Goal: Task Accomplishment & Management: Manage account settings

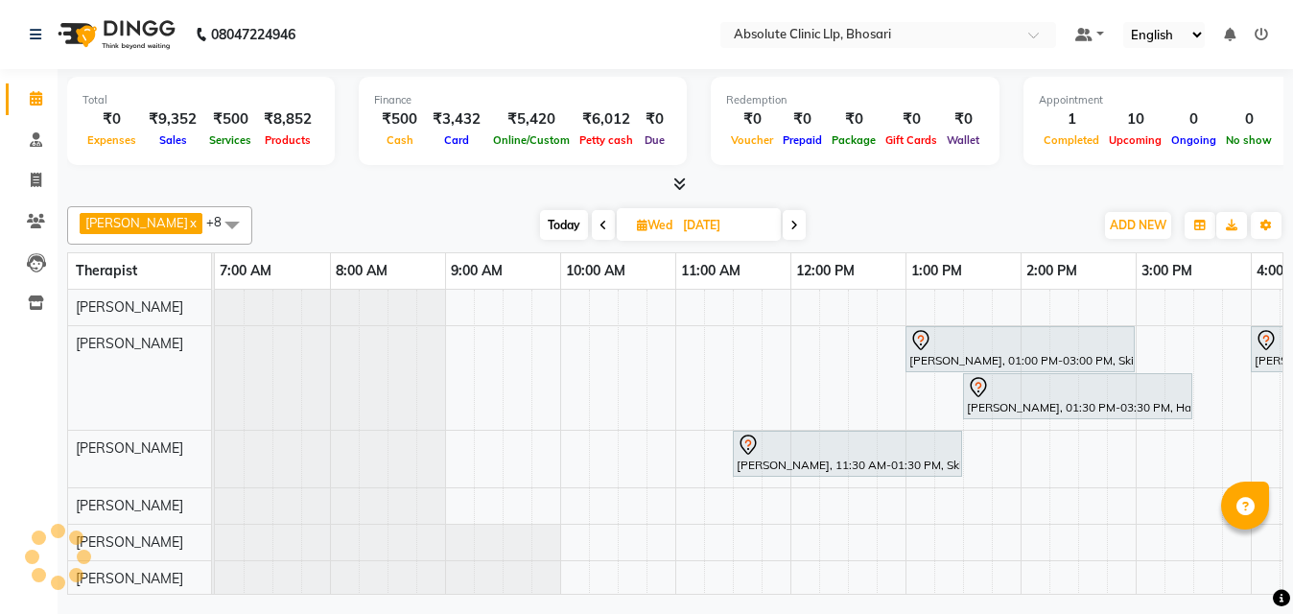
click at [632, 221] on span "Wed" at bounding box center [654, 225] width 45 height 14
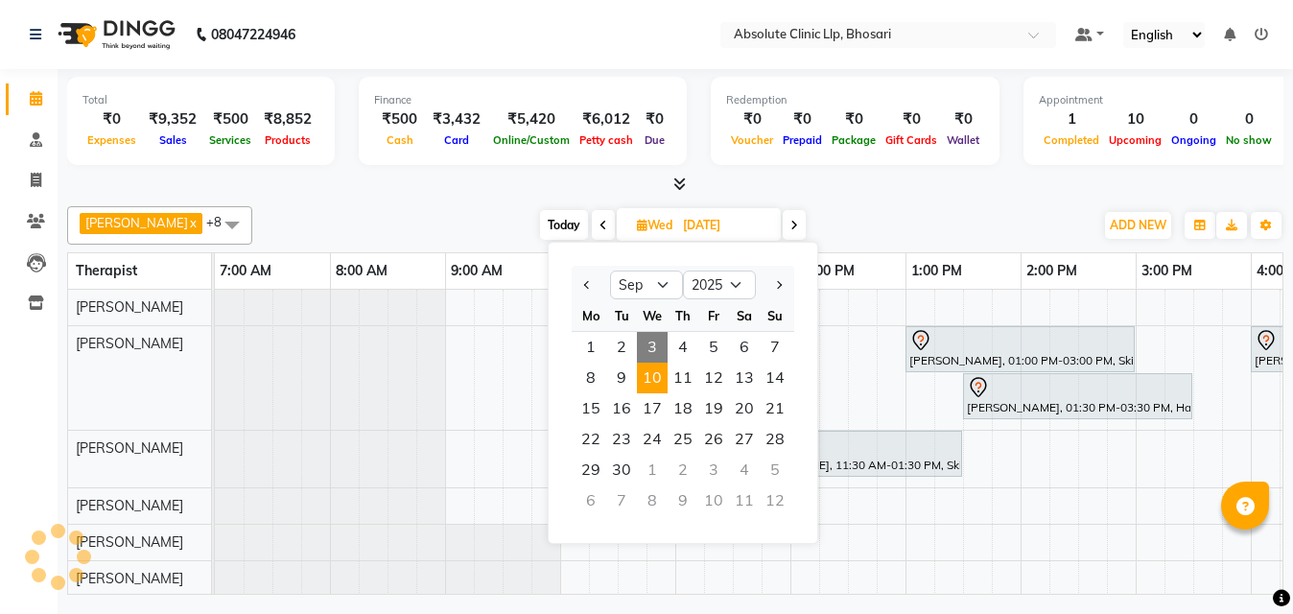
click at [659, 343] on span "3" at bounding box center [652, 347] width 31 height 31
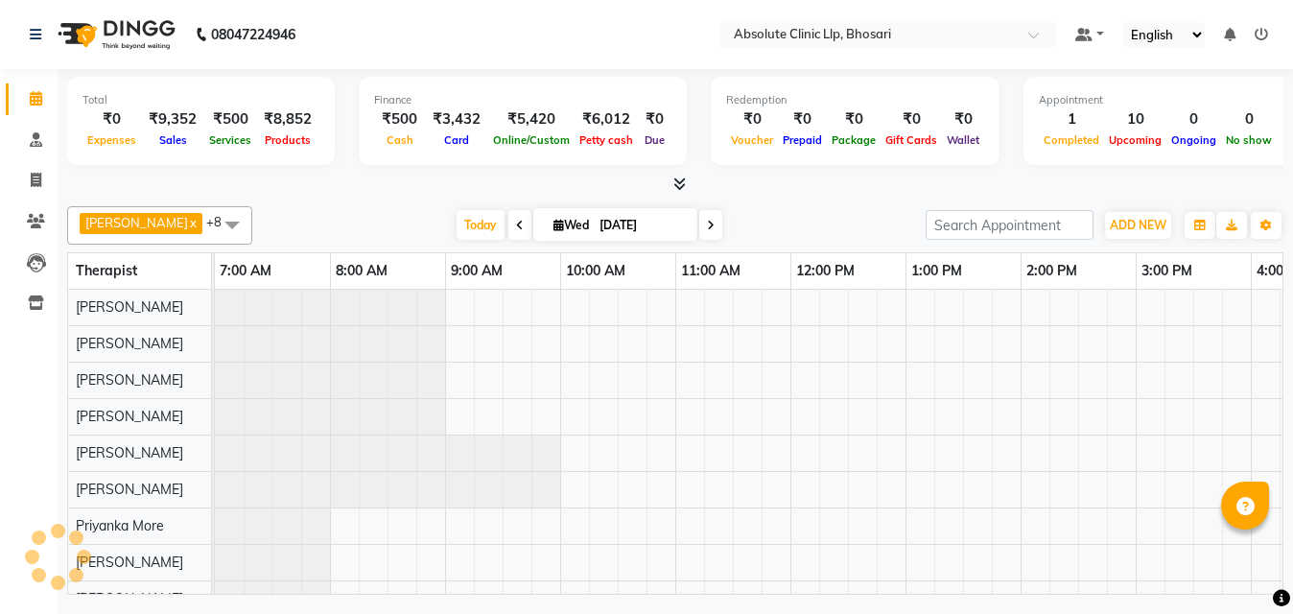
type input "03-09-2025"
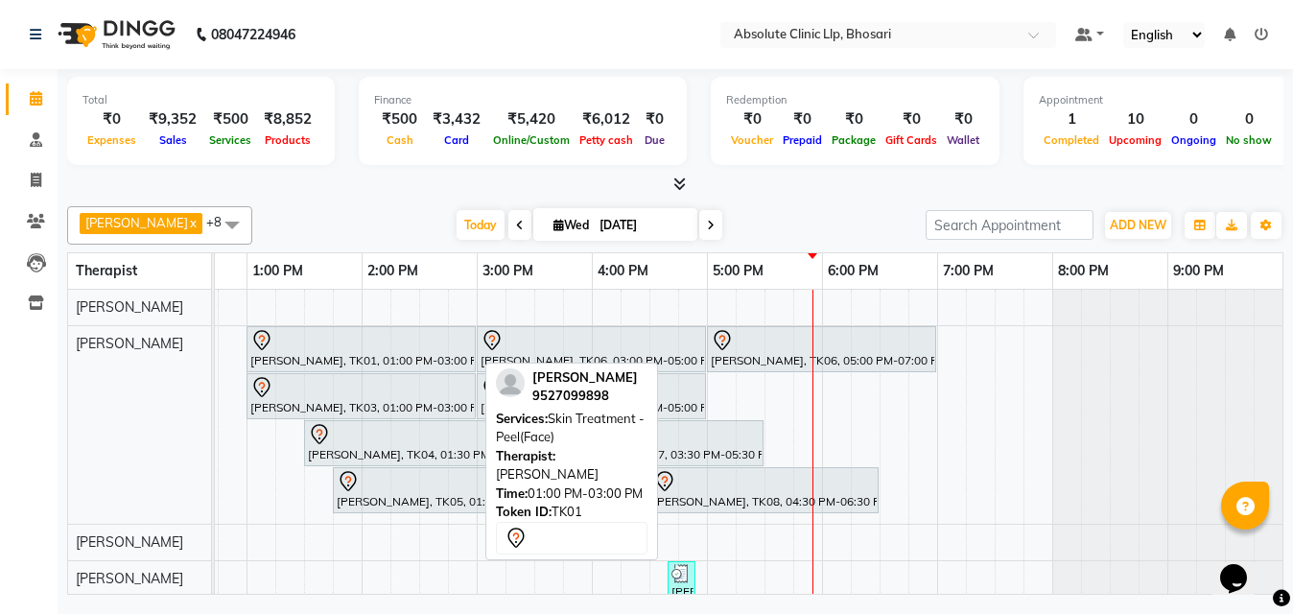
click at [341, 363] on div "monika landge, TK01, 01:00 PM-03:00 PM, Skin Treatment - Peel(Face)" at bounding box center [360, 349] width 225 height 40
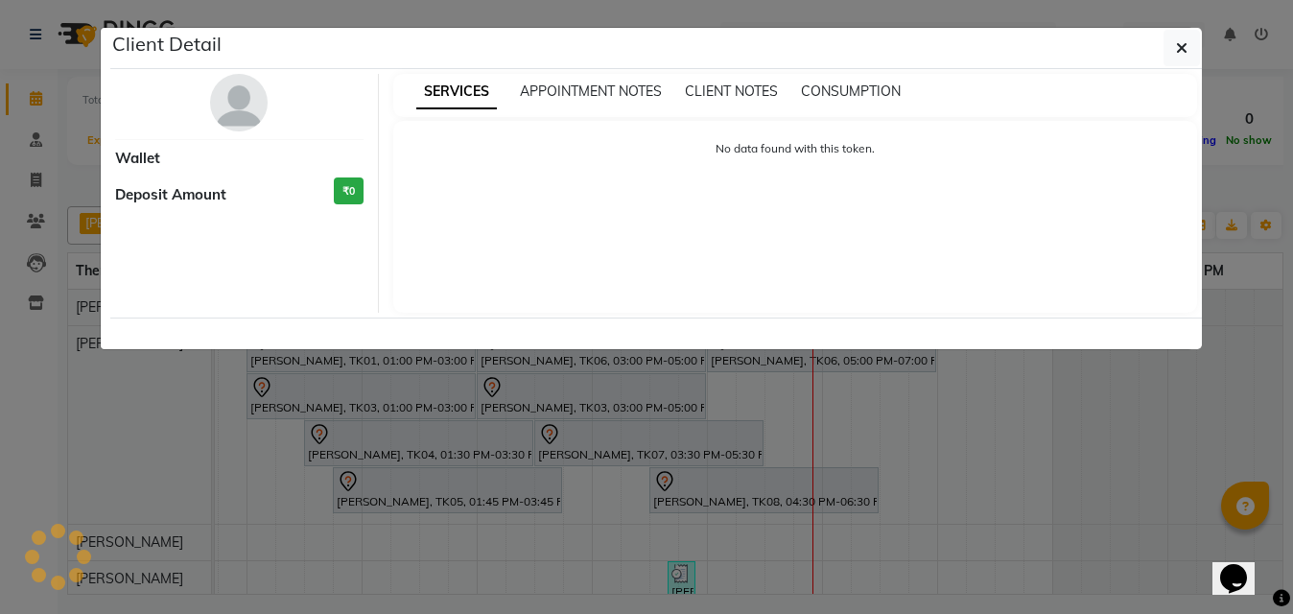
select select "7"
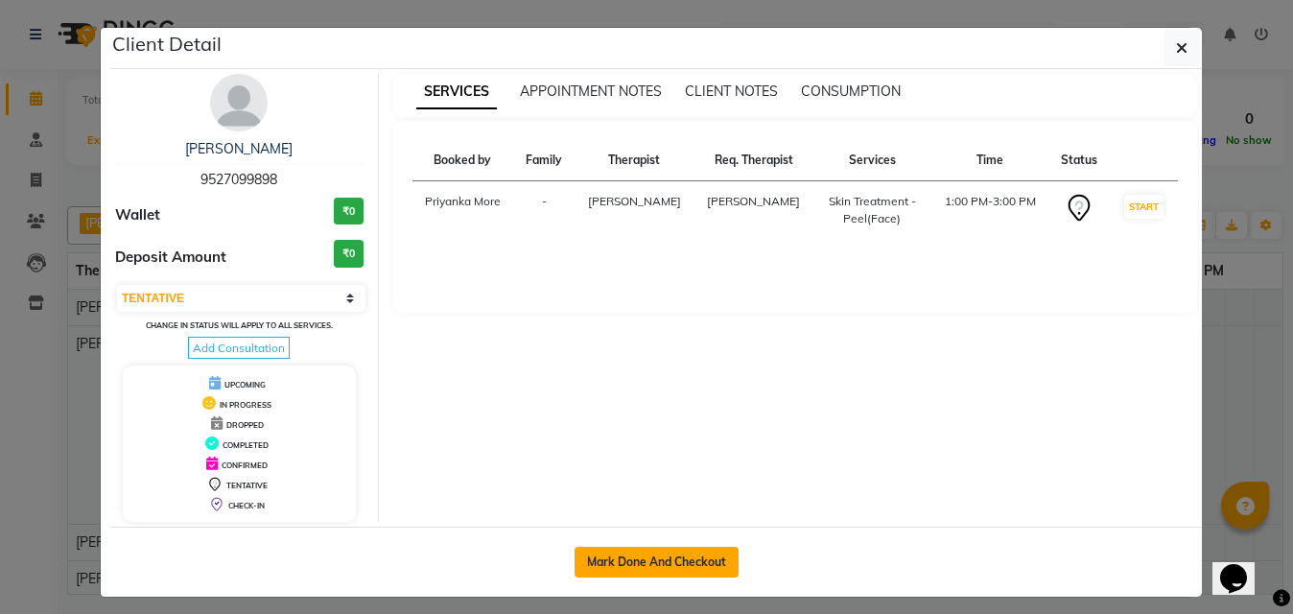
click at [682, 554] on button "Mark Done And Checkout" at bounding box center [657, 562] width 164 height 31
select select "service"
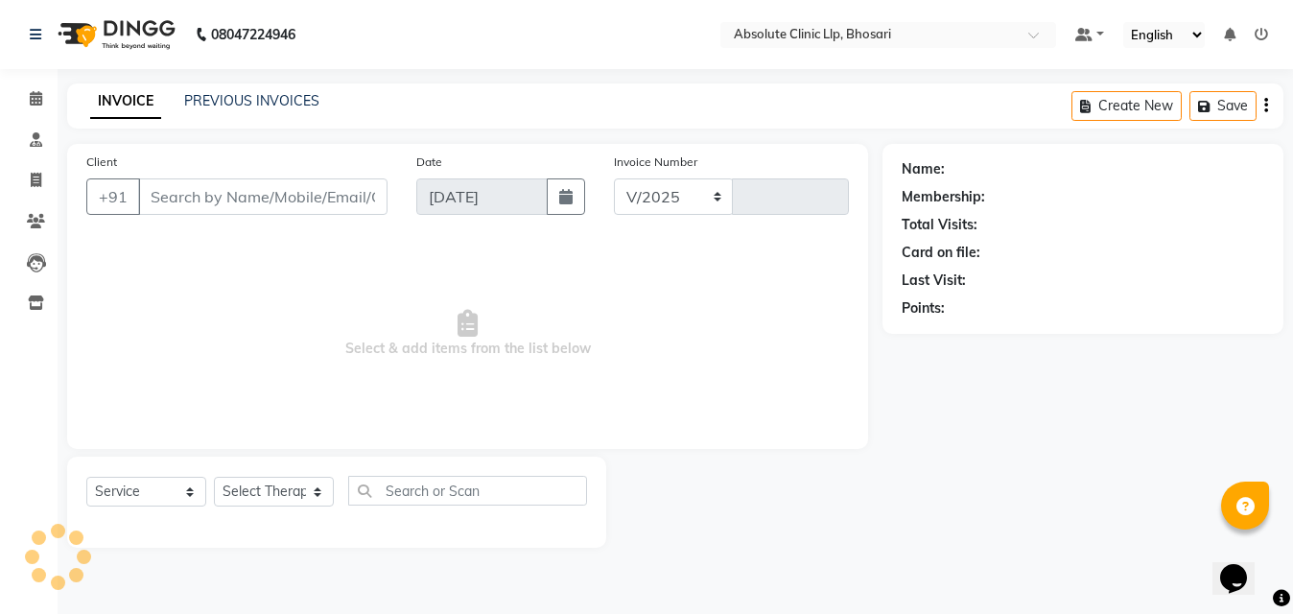
select select "4706"
type input "2380"
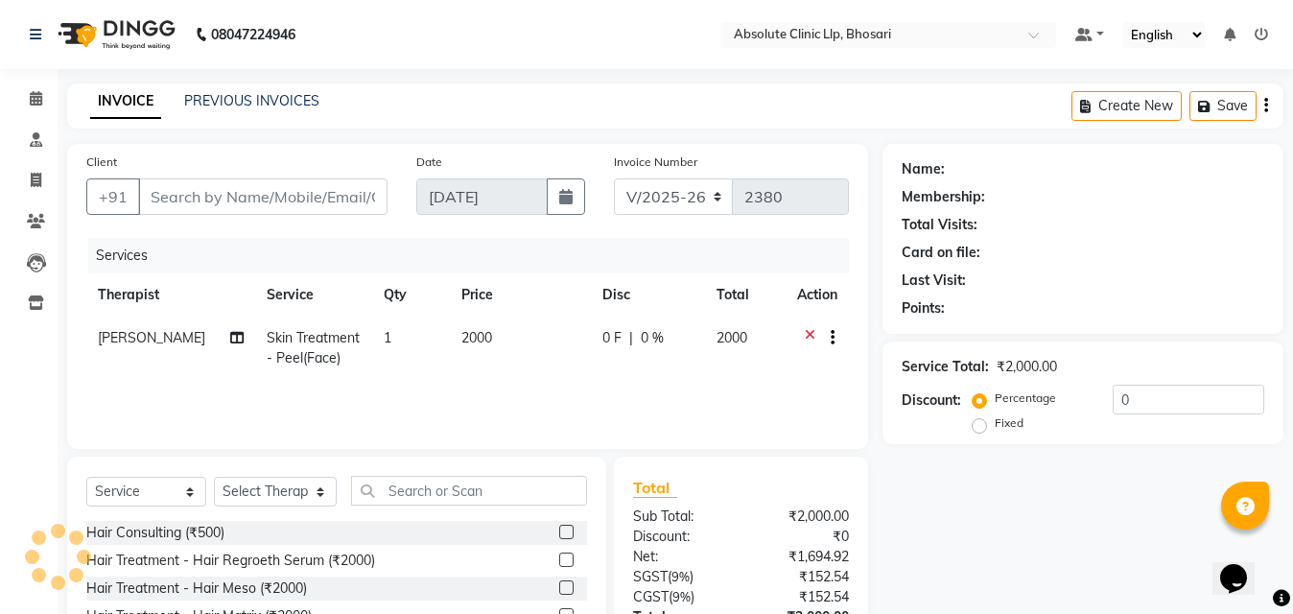
type input "9527099898"
select select "27986"
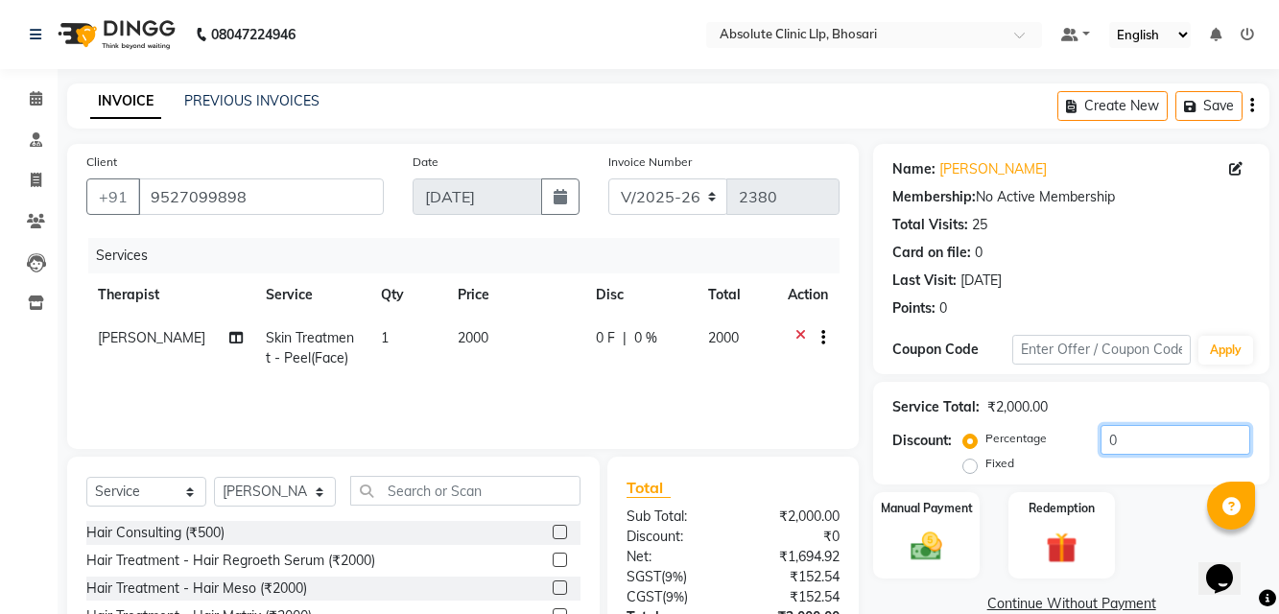
click at [1133, 437] on input "0" at bounding box center [1175, 440] width 150 height 30
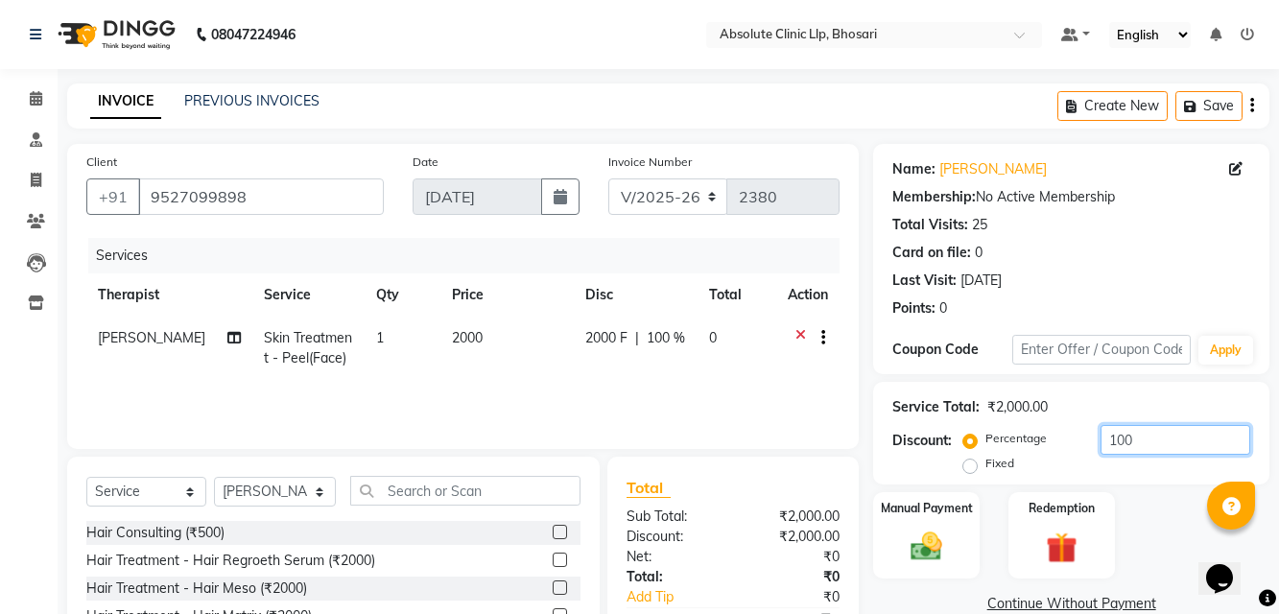
scroll to position [154, 0]
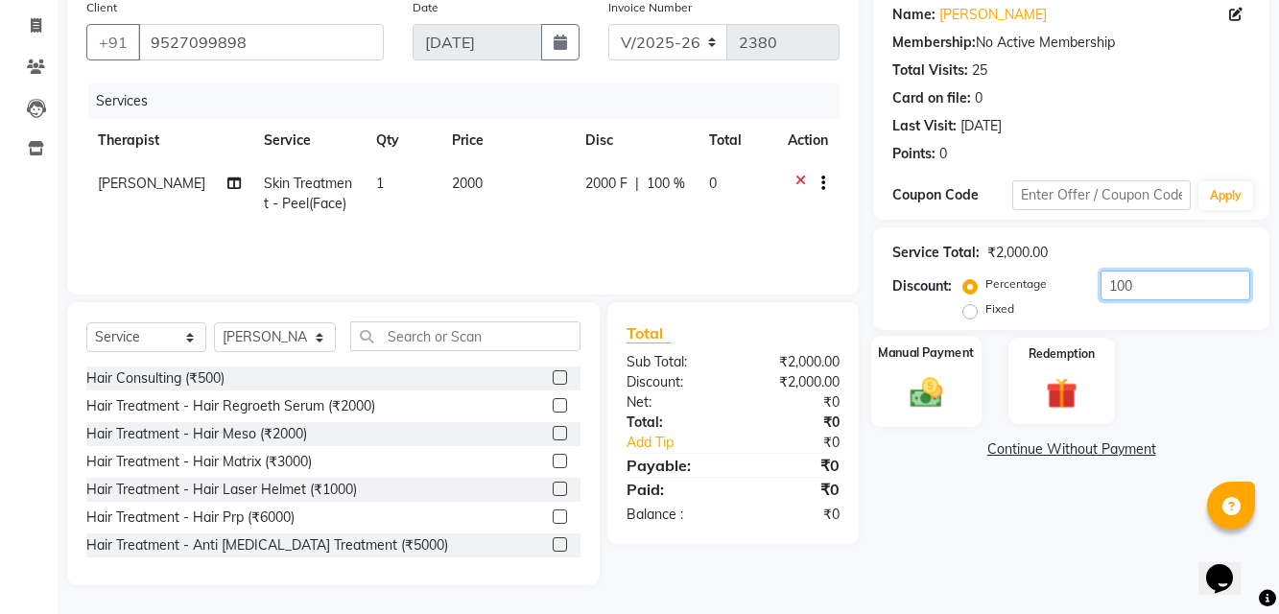
type input "100"
click at [941, 366] on div "Manual Payment" at bounding box center [926, 381] width 110 height 90
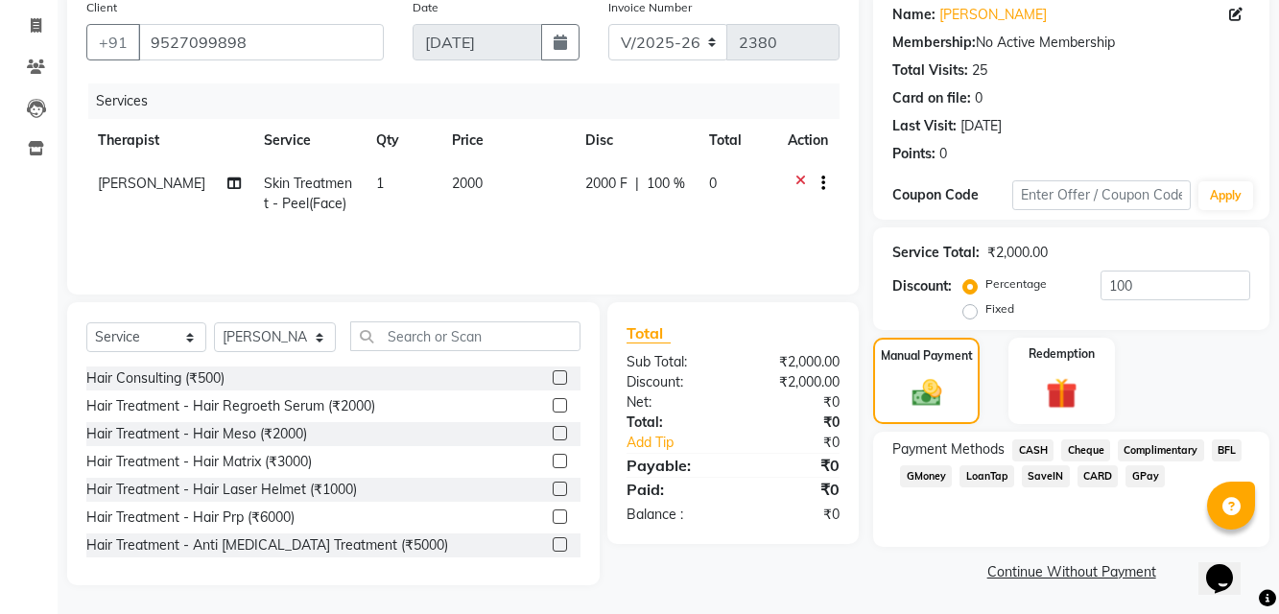
click at [1040, 441] on span "CASH" at bounding box center [1032, 450] width 41 height 22
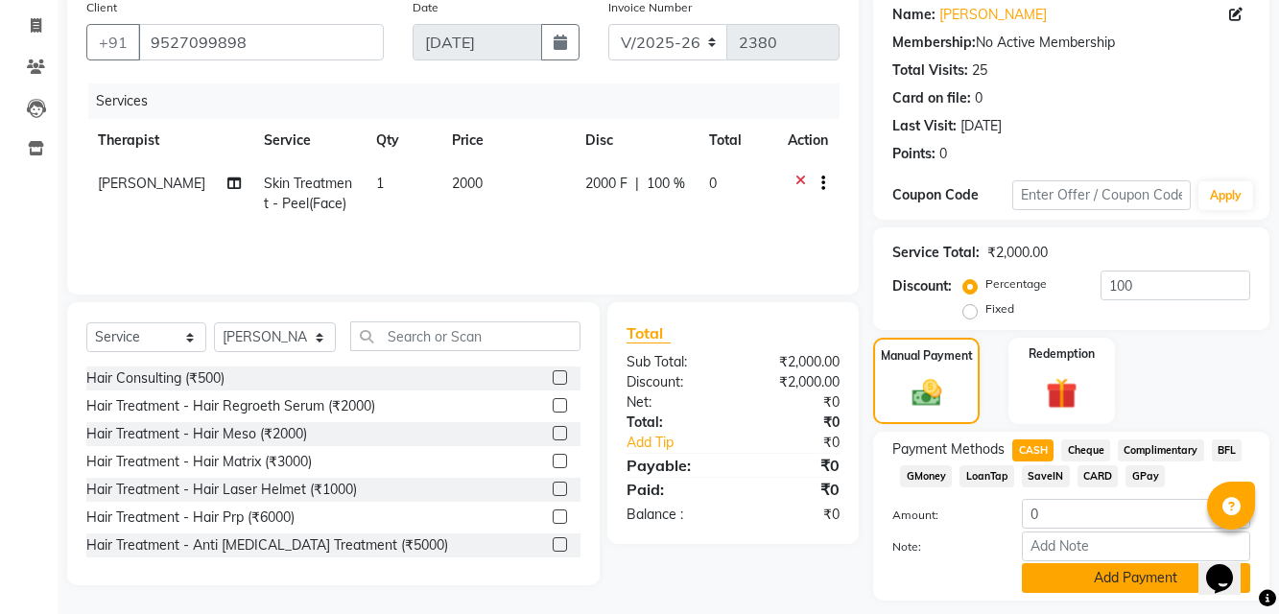
click at [1078, 572] on button "Add Payment" at bounding box center [1136, 578] width 228 height 30
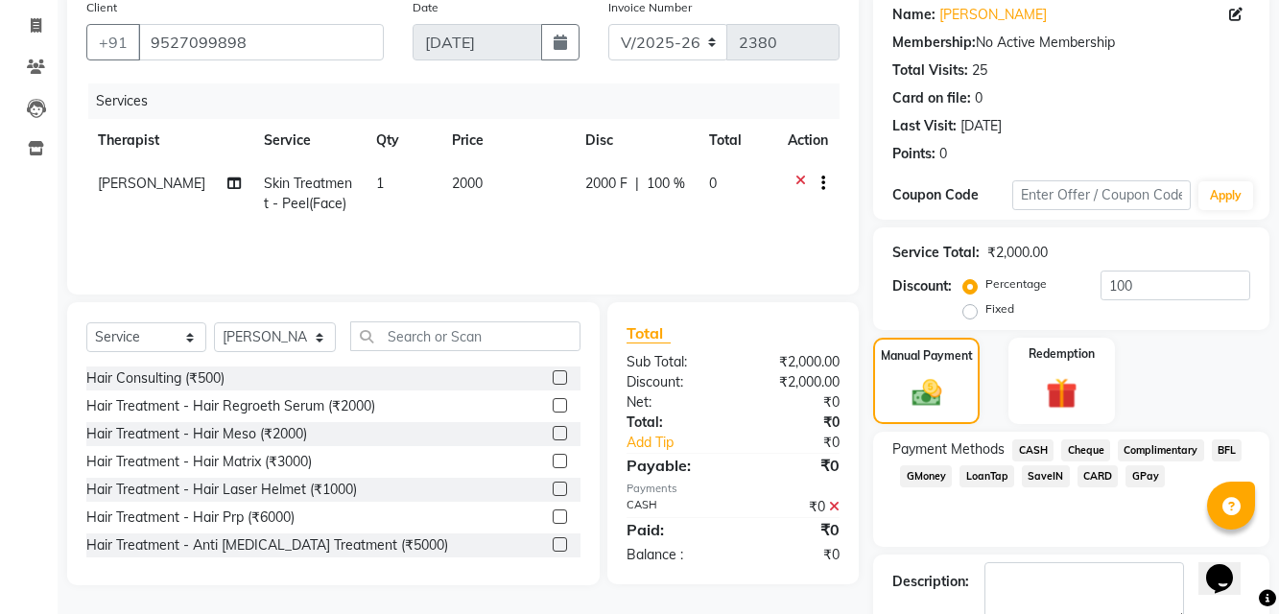
scroll to position [264, 0]
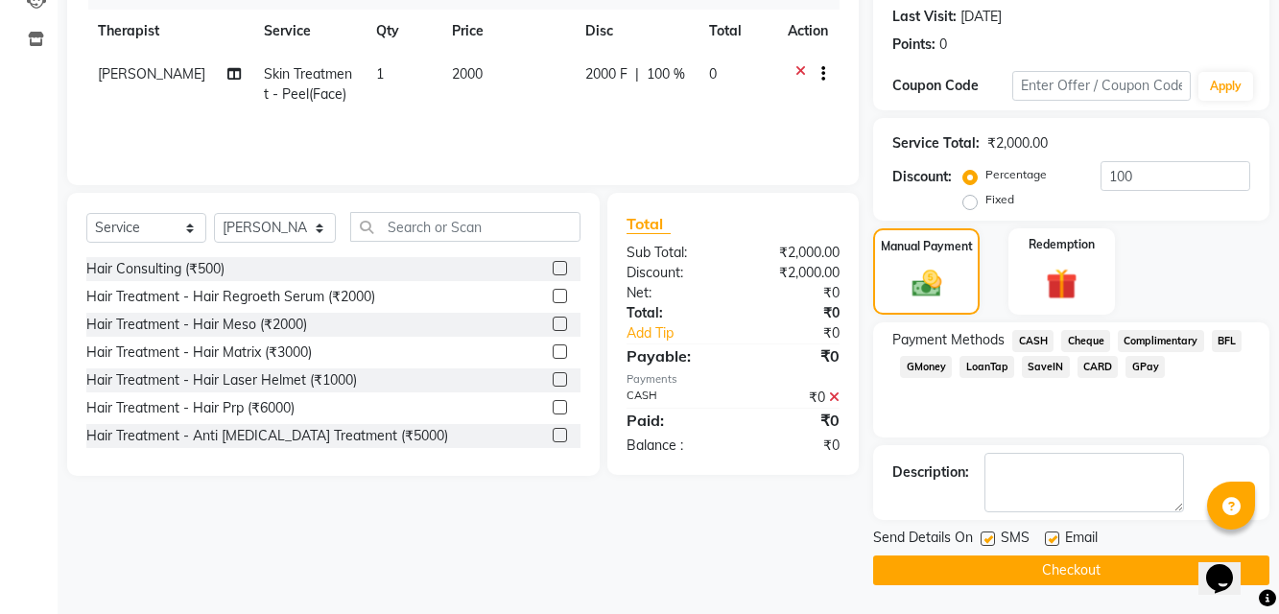
click at [1054, 544] on label at bounding box center [1052, 538] width 14 height 14
click at [1054, 544] on input "checkbox" at bounding box center [1051, 539] width 12 height 12
checkbox input "false"
click at [982, 544] on label at bounding box center [987, 538] width 14 height 14
click at [982, 544] on input "checkbox" at bounding box center [986, 539] width 12 height 12
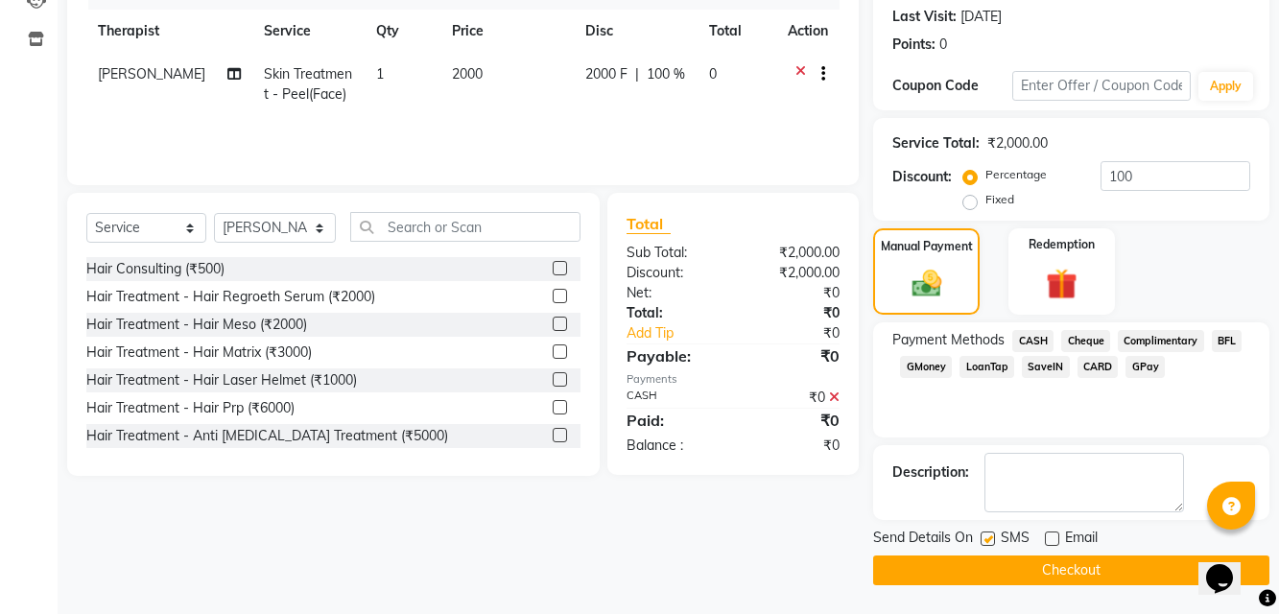
checkbox input "false"
click at [1002, 573] on button "Checkout" at bounding box center [1071, 570] width 396 height 30
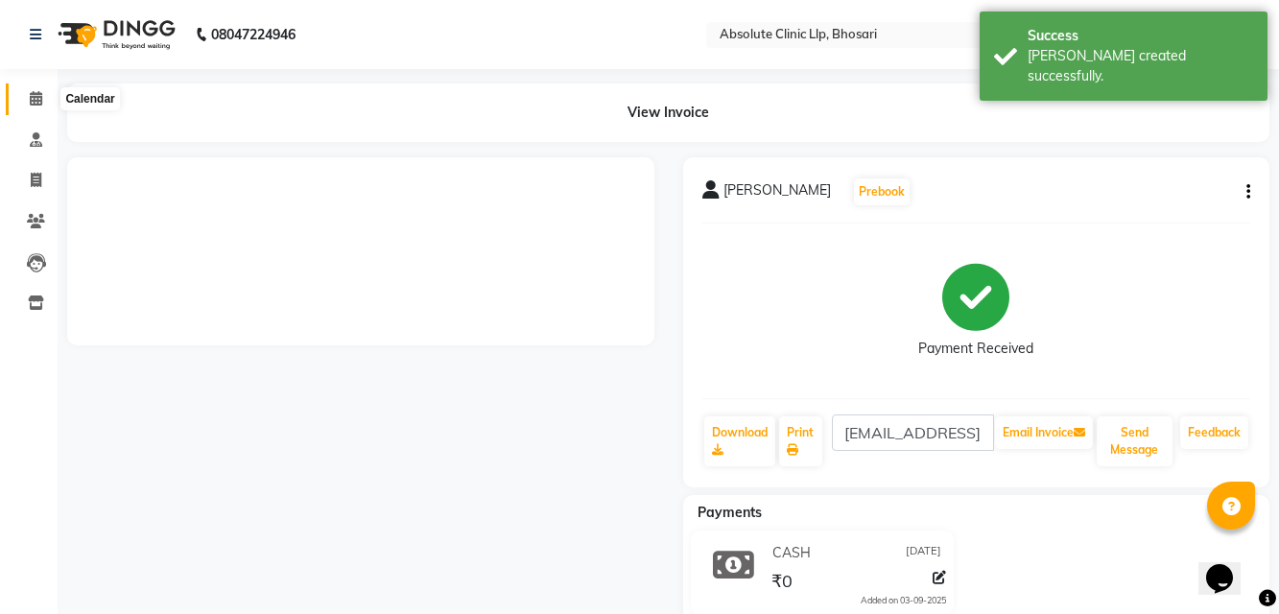
click at [32, 92] on icon at bounding box center [36, 98] width 12 height 14
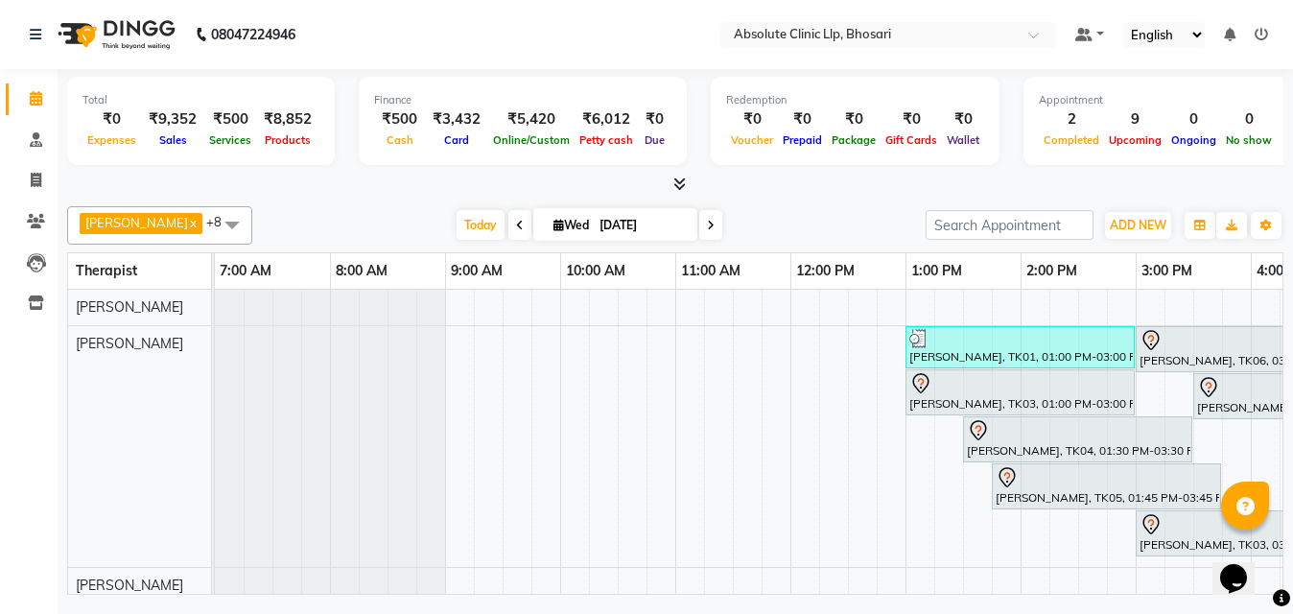
scroll to position [0, 2]
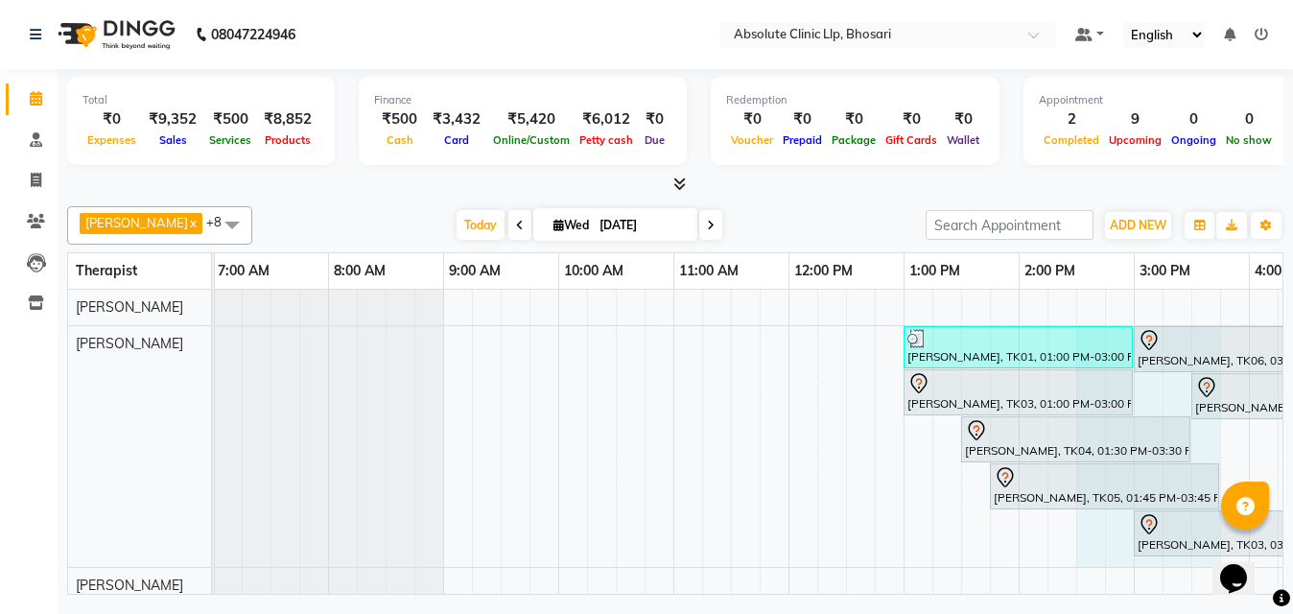
click at [1037, 558] on div "monika landge, TK01, 01:00 PM-03:00 PM, Skin Treatment - Peel(Face) Anjali tapk…" at bounding box center [1076, 575] width 1727 height 571
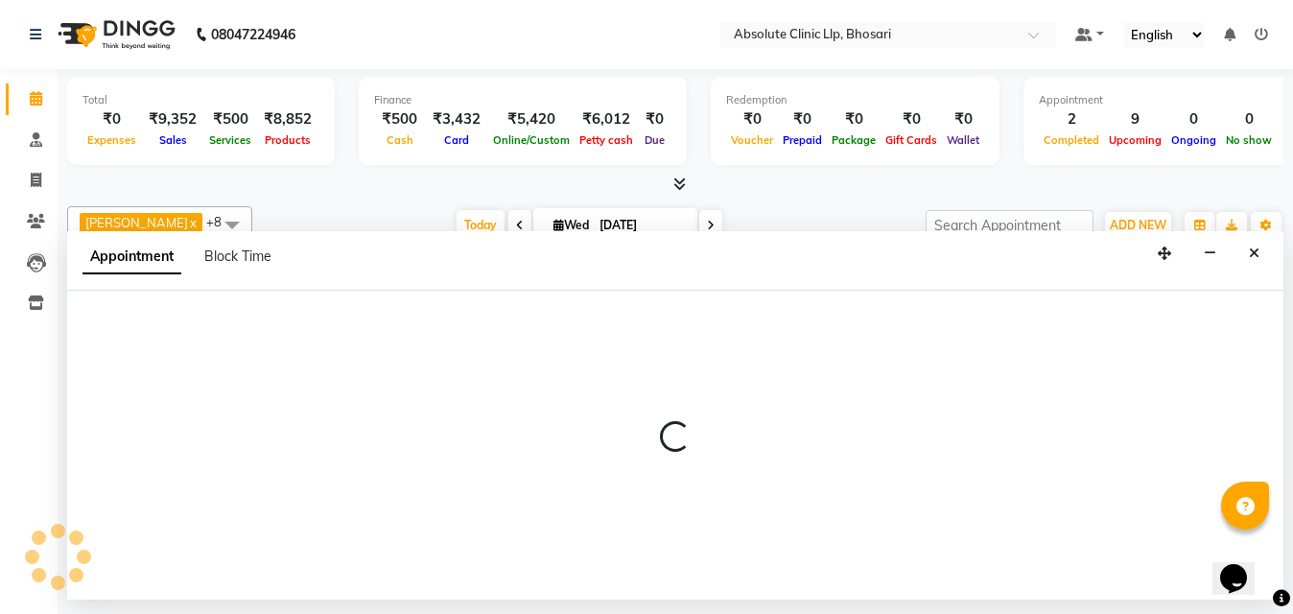
scroll to position [0, 161]
click at [1248, 245] on button "Close" at bounding box center [1254, 254] width 28 height 30
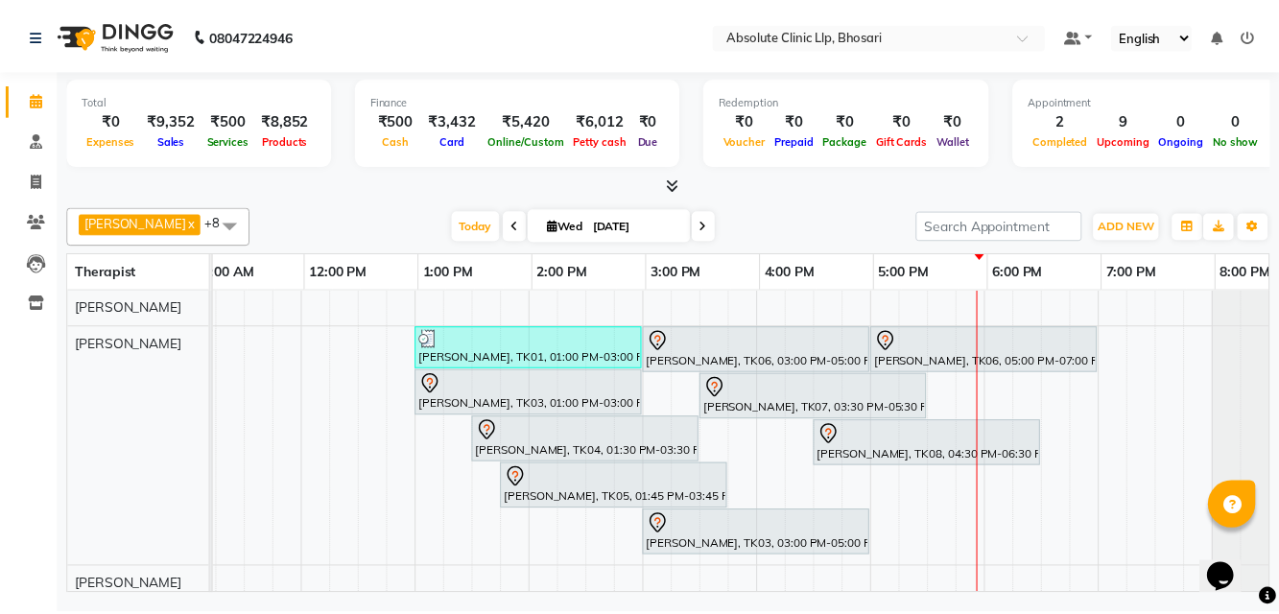
scroll to position [0, 486]
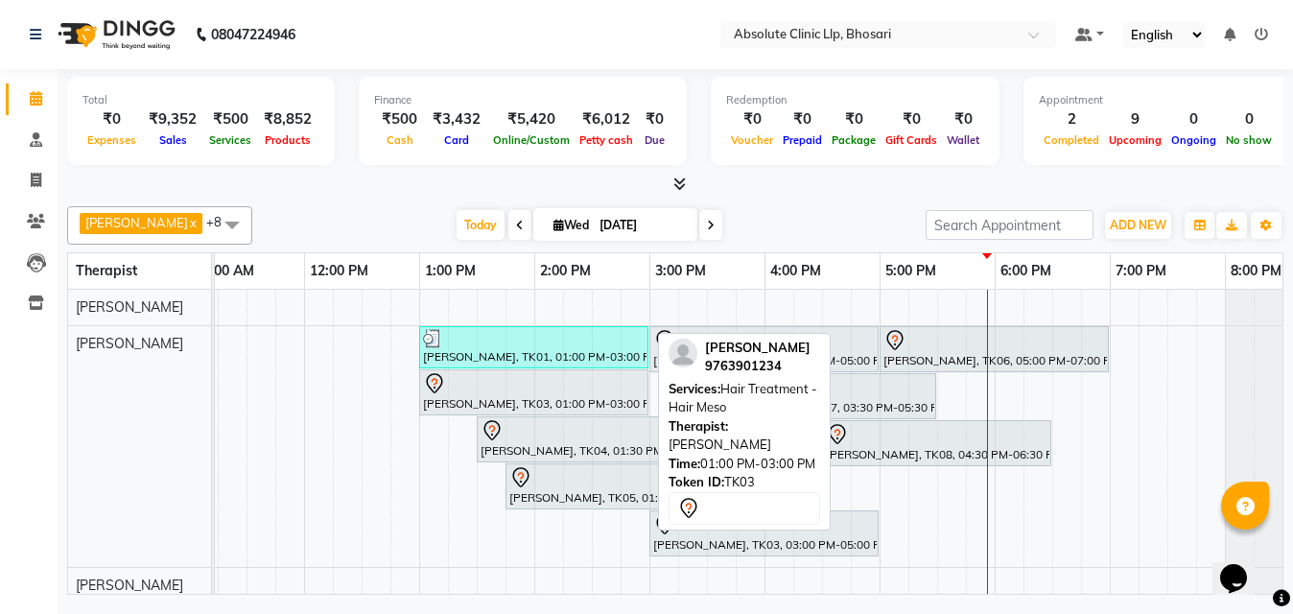
click at [591, 393] on div at bounding box center [534, 383] width 222 height 23
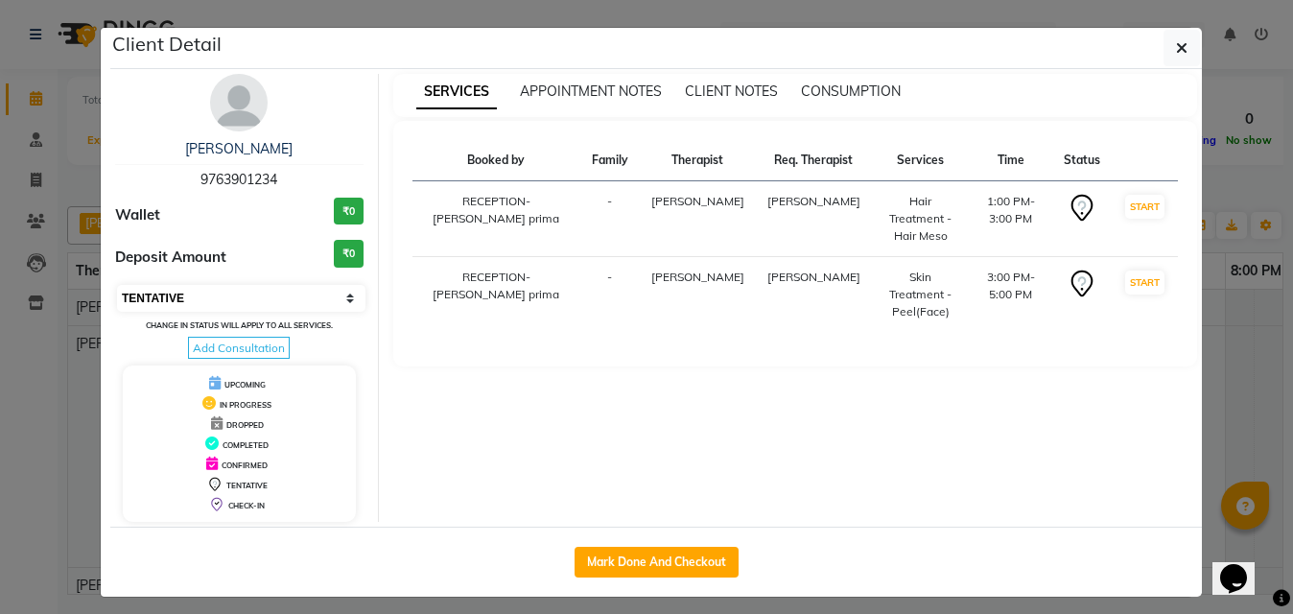
click at [268, 289] on select "Select IN SERVICE CONFIRMED TENTATIVE CHECK IN MARK DONE DROPPED UPCOMING" at bounding box center [241, 298] width 248 height 27
select select "2"
click at [117, 285] on select "Select IN SERVICE CONFIRMED TENTATIVE CHECK IN MARK DONE DROPPED UPCOMING" at bounding box center [241, 298] width 248 height 27
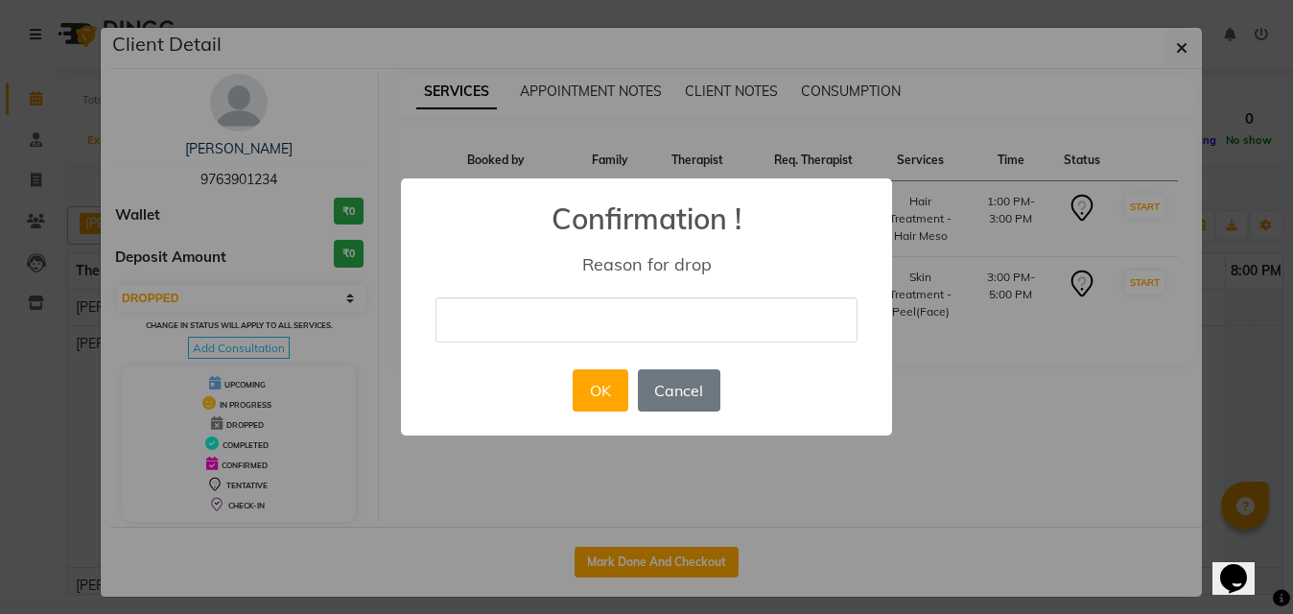
click at [508, 307] on input "text" at bounding box center [647, 319] width 422 height 45
type input "not coming"
click at [598, 386] on button "OK" at bounding box center [600, 390] width 55 height 42
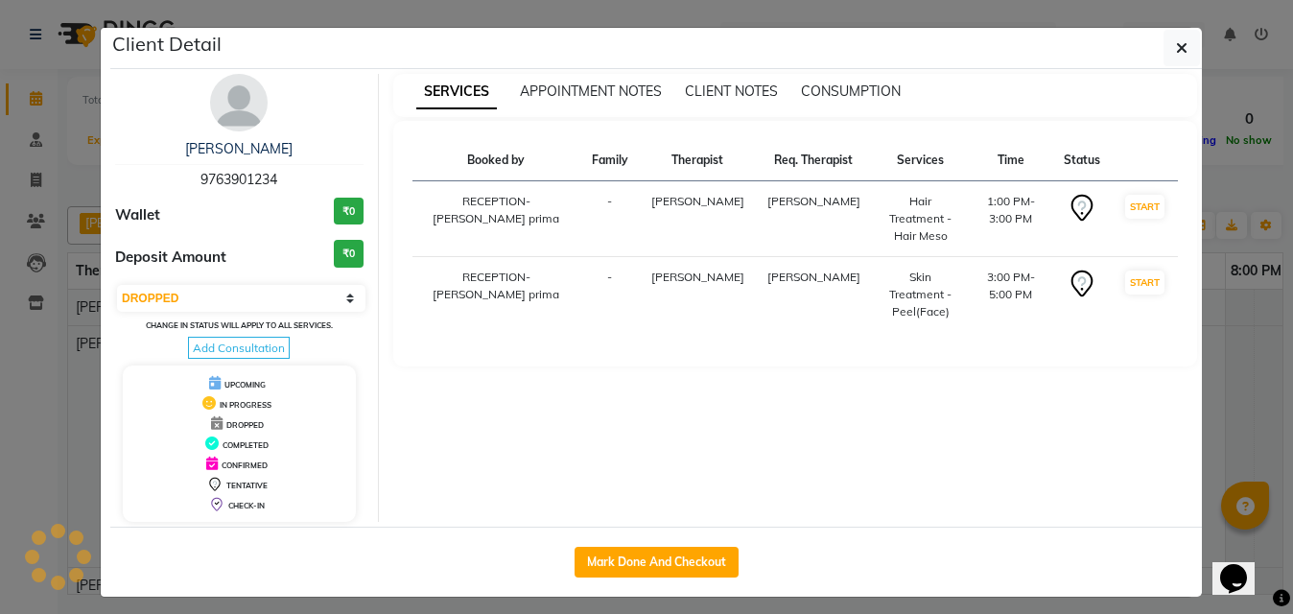
click at [1261, 316] on ngb-modal-window "Client Detail Sachin Kengar 9763901234 Wallet ₹0 Deposit Amount ₹0 Select IN SE…" at bounding box center [646, 307] width 1293 height 614
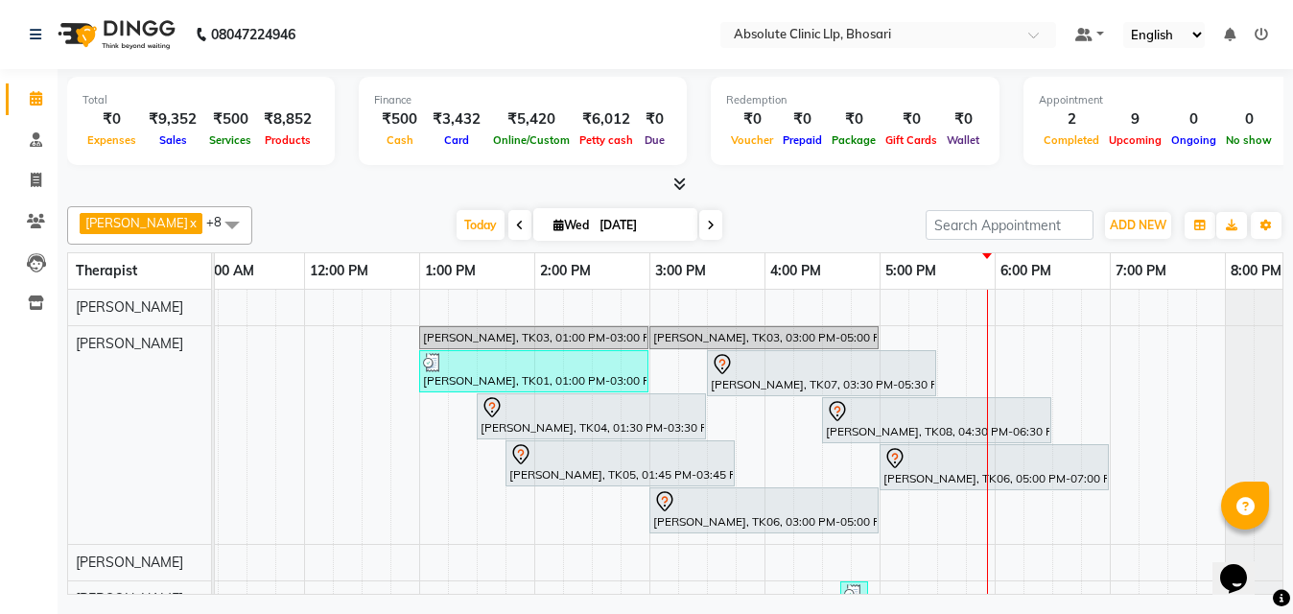
click at [775, 384] on div "Kunal Sadar, TK07, 03:30 PM-05:30 PM, Hair Treatment - Hair Matrix" at bounding box center [821, 373] width 225 height 40
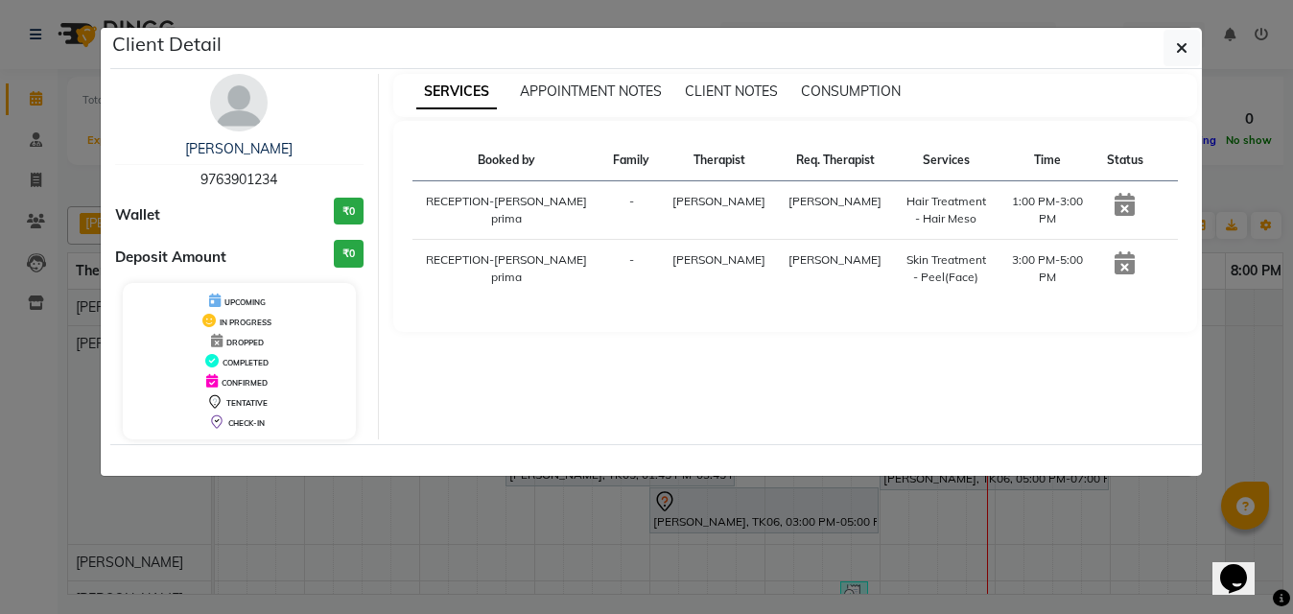
select select "7"
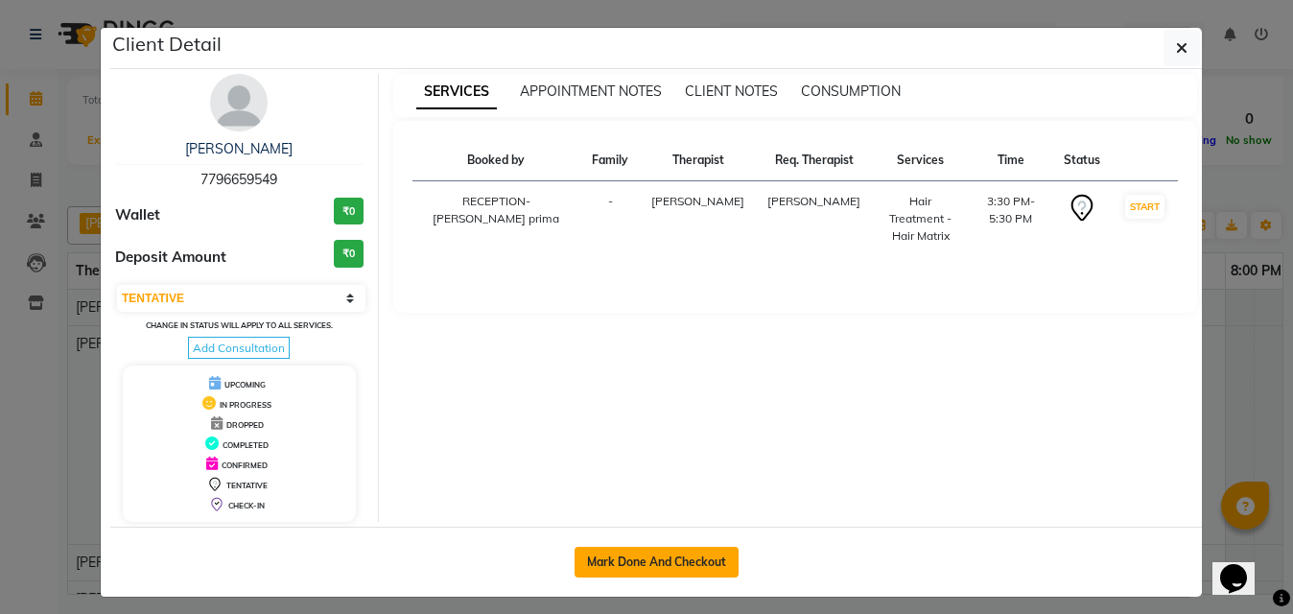
click at [650, 567] on button "Mark Done And Checkout" at bounding box center [657, 562] width 164 height 31
select select "service"
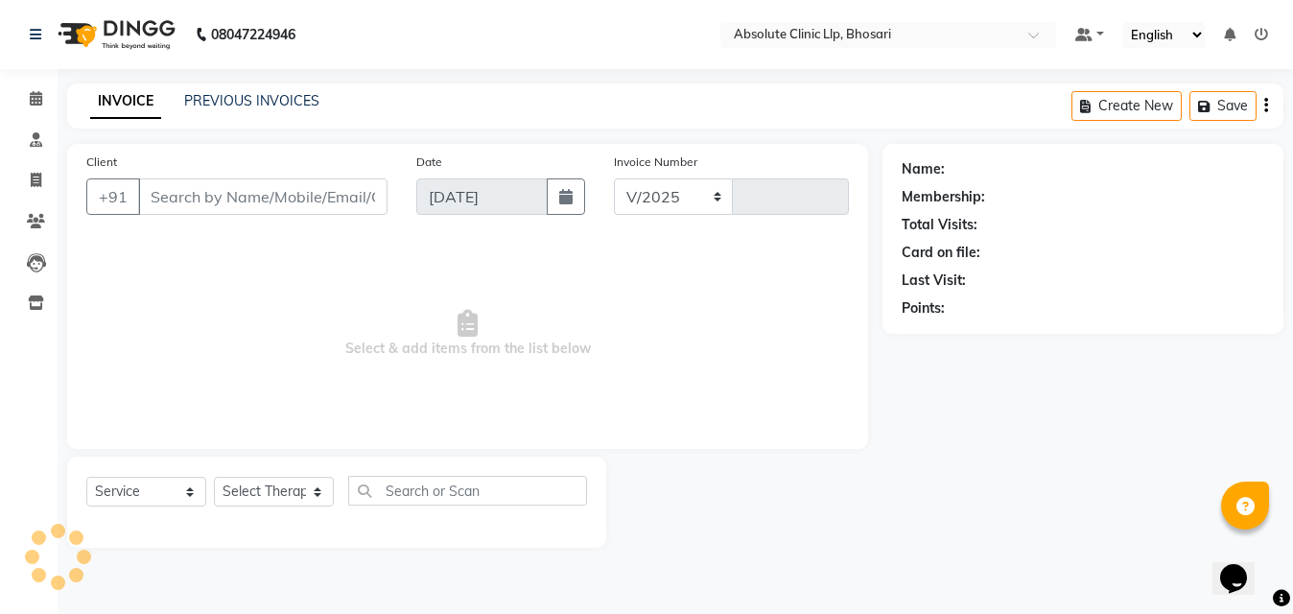
select select "4706"
type input "2381"
type input "7796659549"
select select "27986"
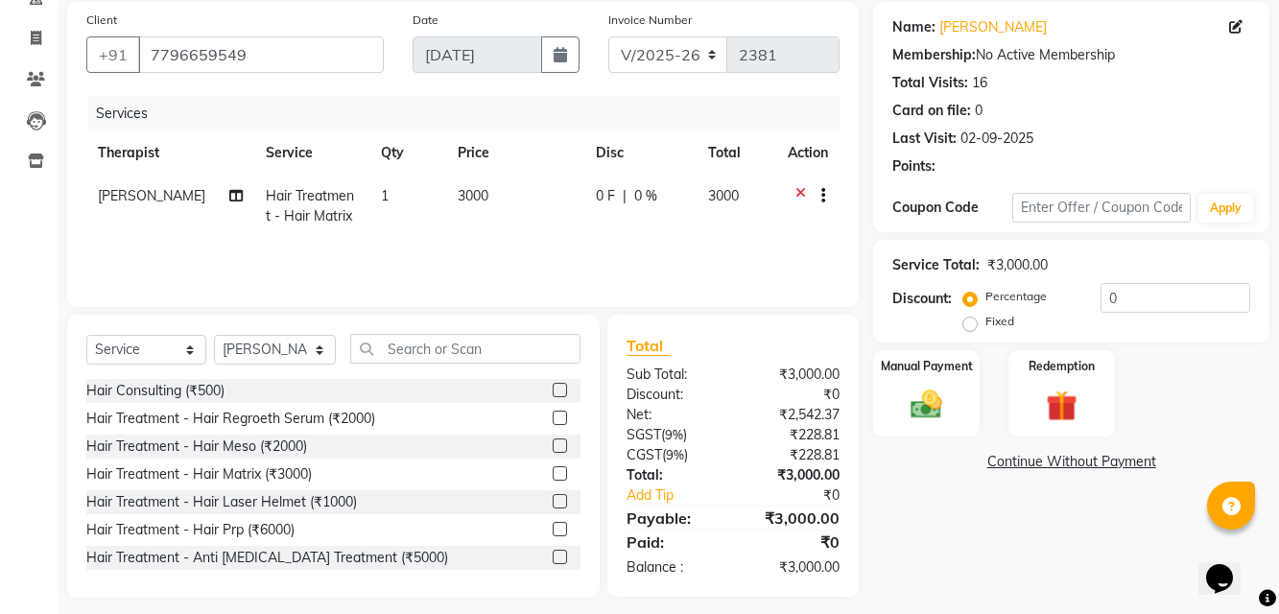
scroll to position [154, 0]
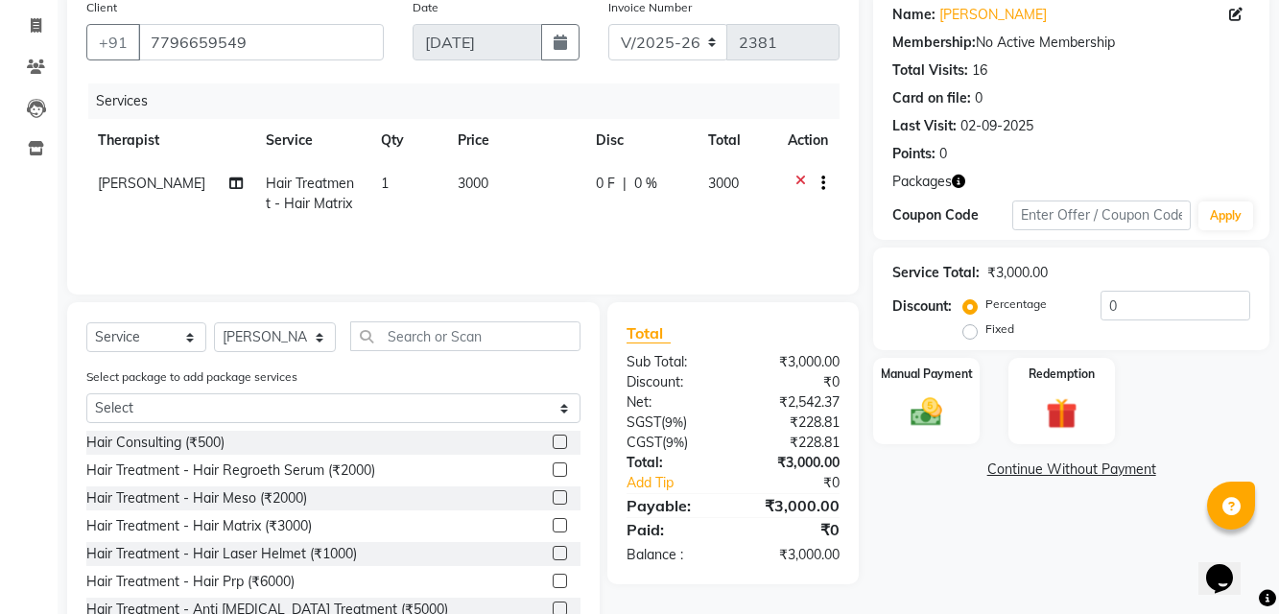
click at [1143, 279] on div "Service Total: ₹3,000.00" at bounding box center [1071, 273] width 358 height 20
click at [1043, 406] on img at bounding box center [1061, 413] width 53 height 40
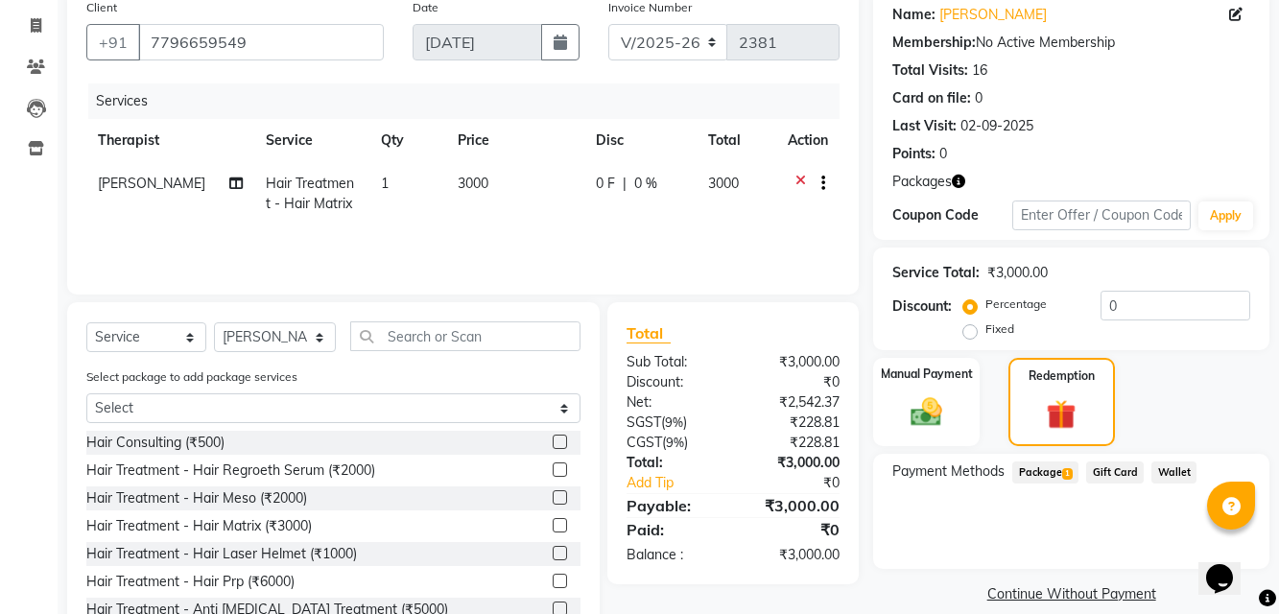
click at [1045, 461] on span "Package 1" at bounding box center [1045, 472] width 66 height 22
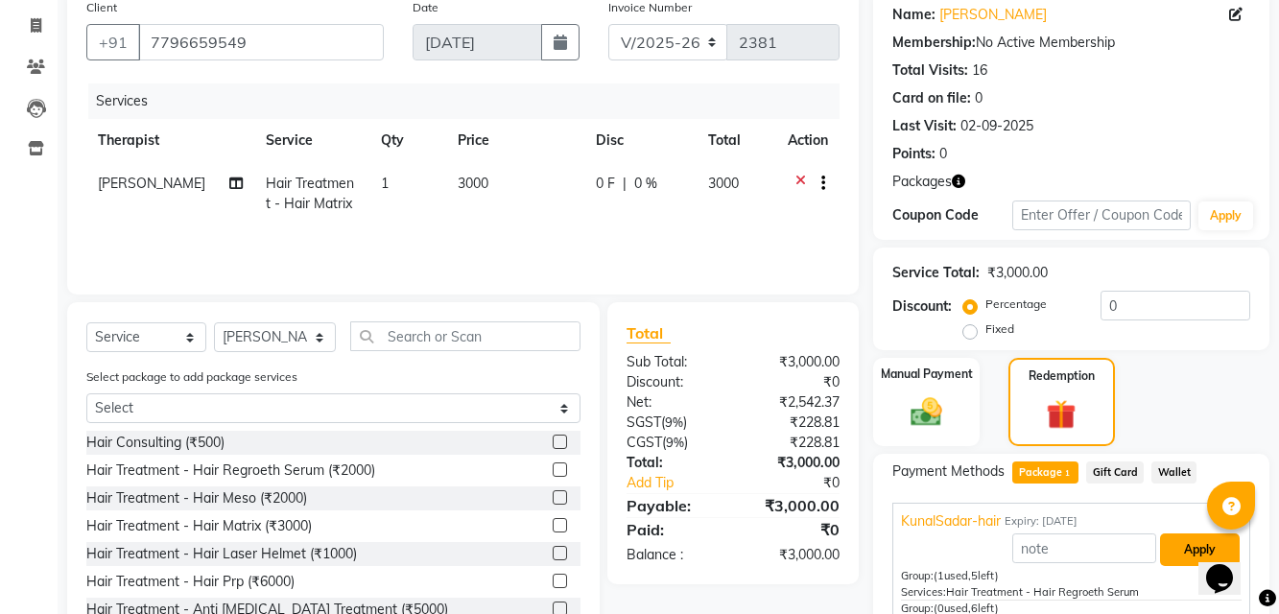
click at [1190, 533] on button "Apply" at bounding box center [1200, 549] width 80 height 33
type input "KunalSadar-hair"
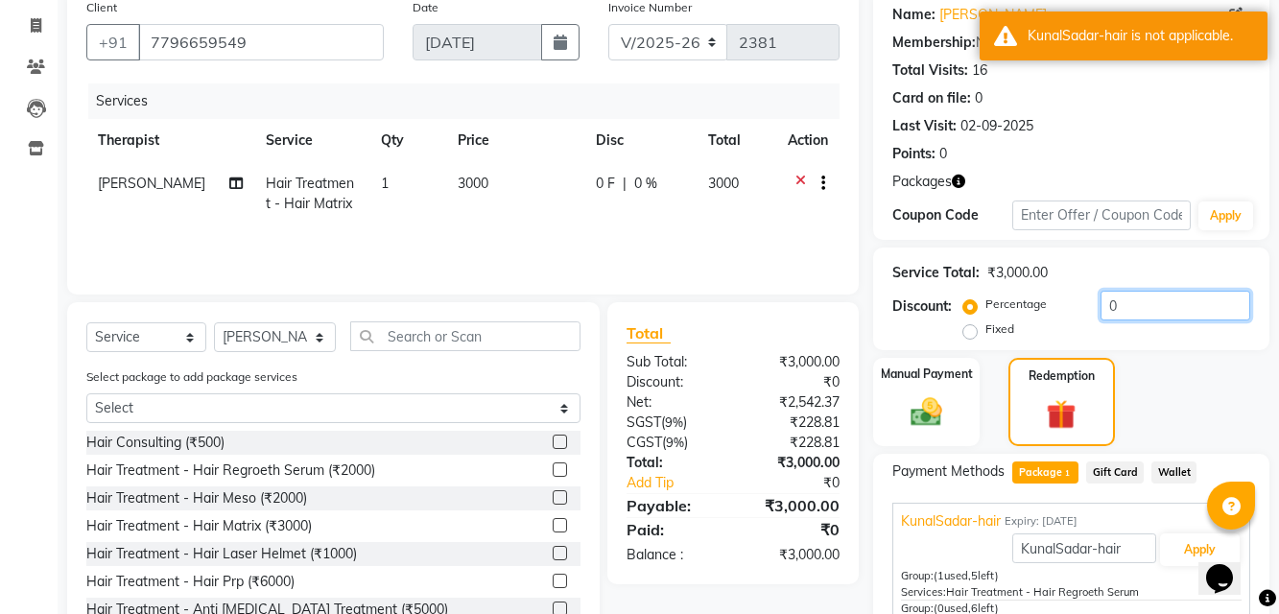
click at [1118, 305] on input "0" at bounding box center [1175, 306] width 150 height 30
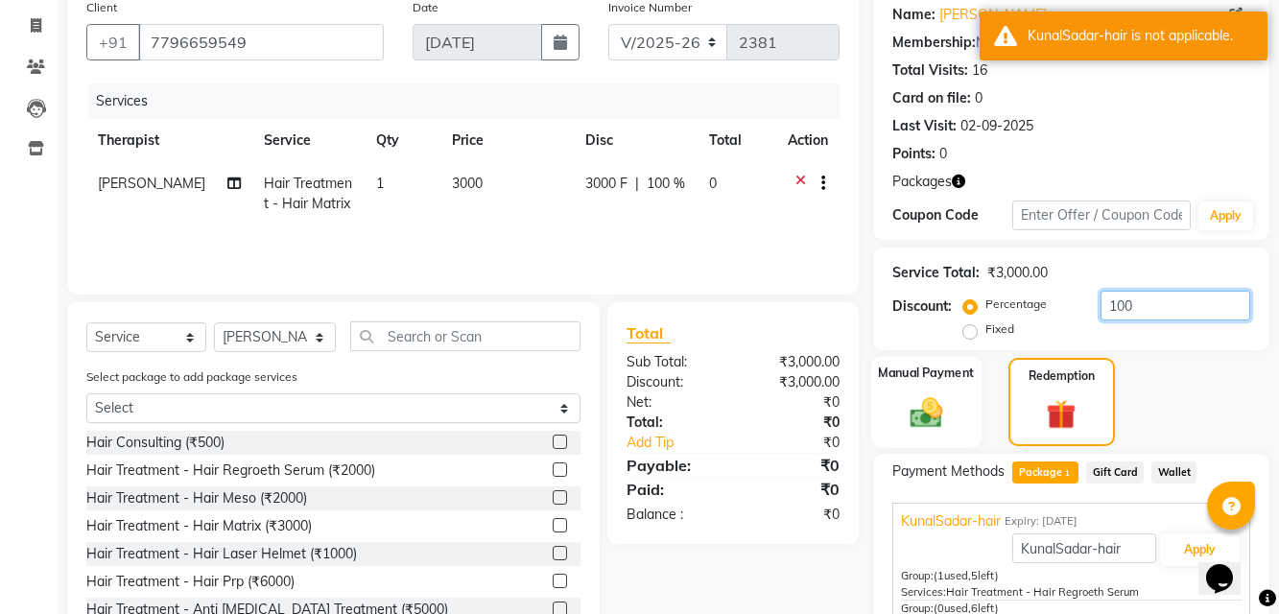
type input "100"
click at [924, 374] on label "Manual Payment" at bounding box center [927, 373] width 96 height 18
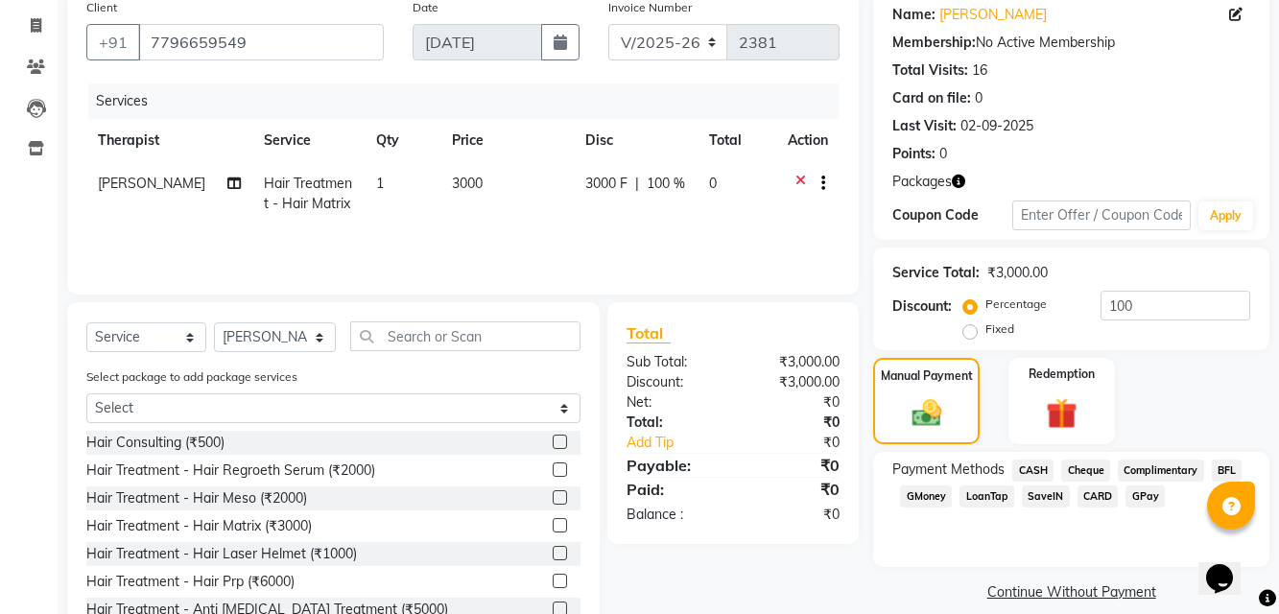
scroll to position [219, 0]
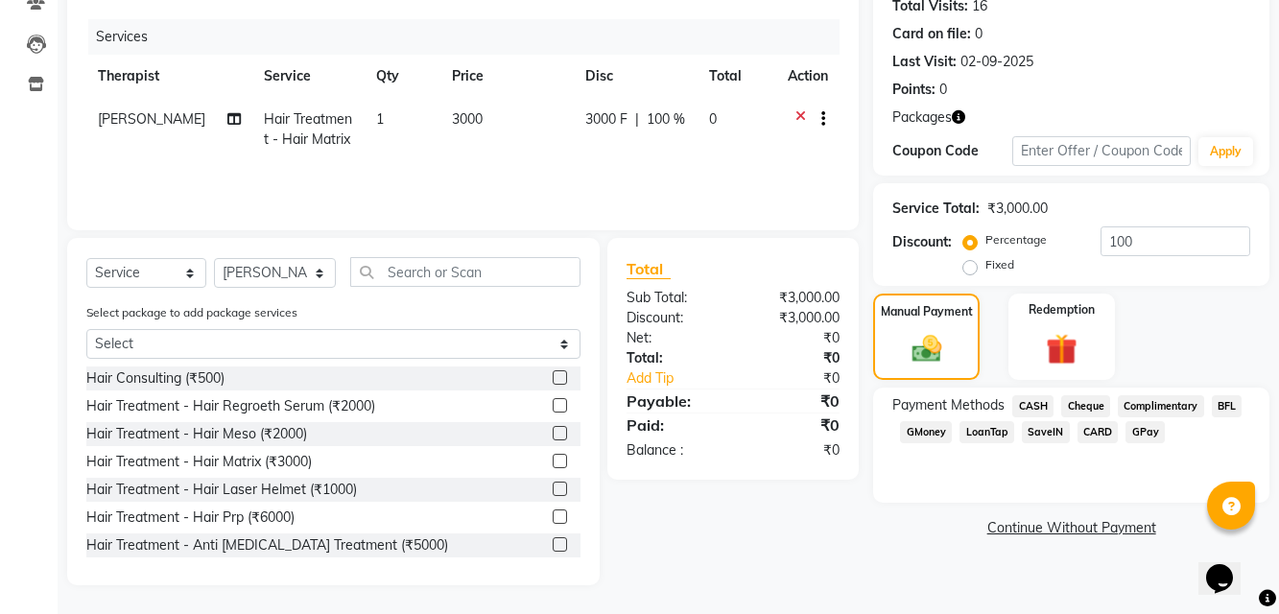
click at [1027, 404] on span "CASH" at bounding box center [1032, 406] width 41 height 22
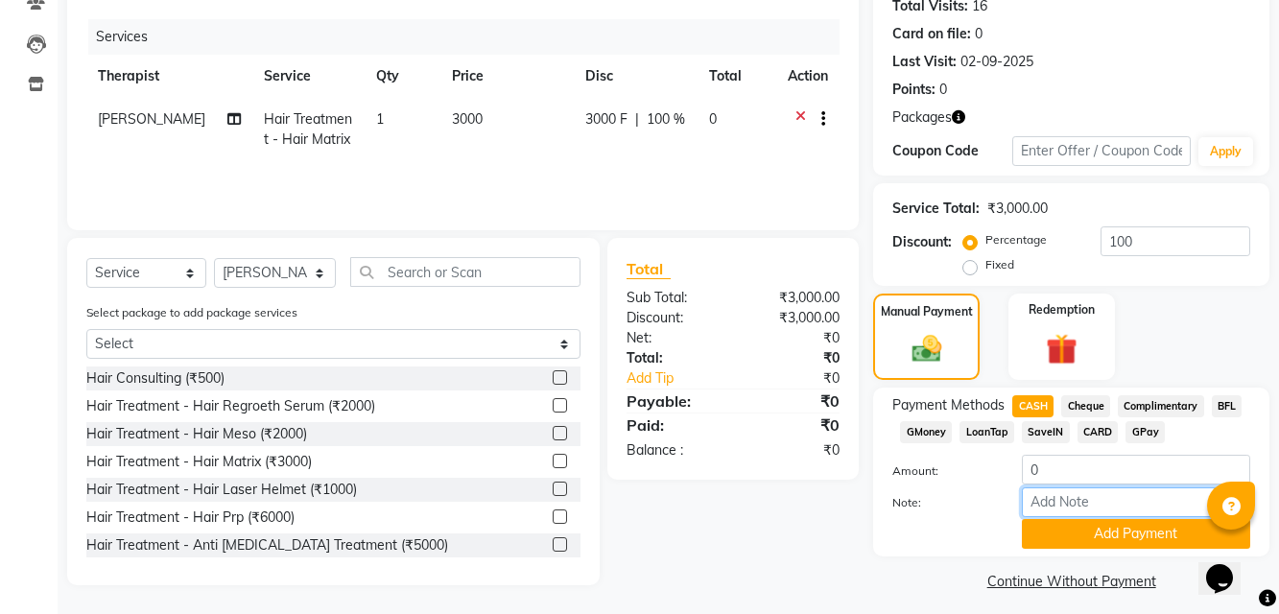
click at [1080, 513] on input "Note:" at bounding box center [1136, 502] width 228 height 30
click at [1079, 528] on button "Add Payment" at bounding box center [1136, 534] width 228 height 30
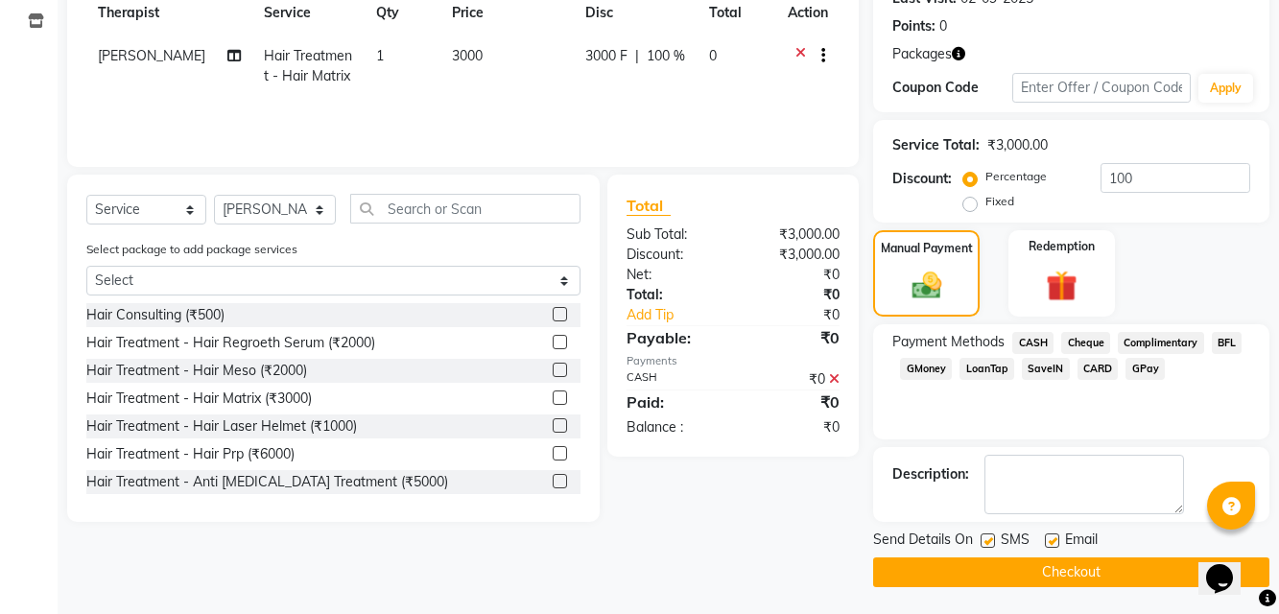
scroll to position [284, 0]
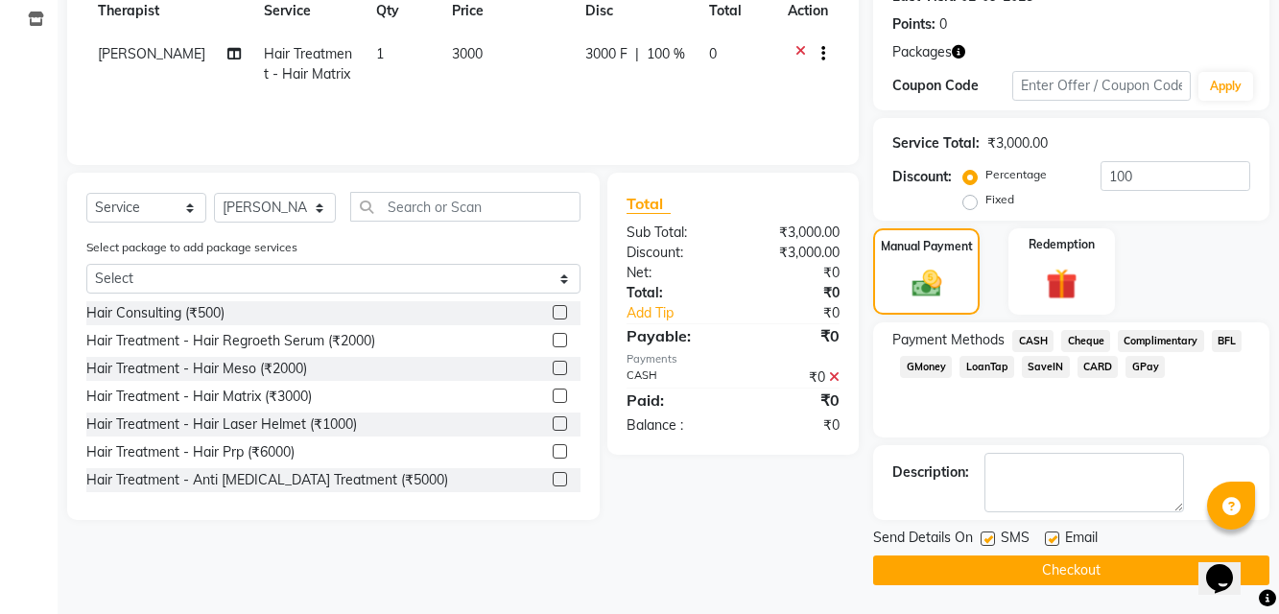
click at [1048, 583] on button "Checkout" at bounding box center [1071, 570] width 396 height 30
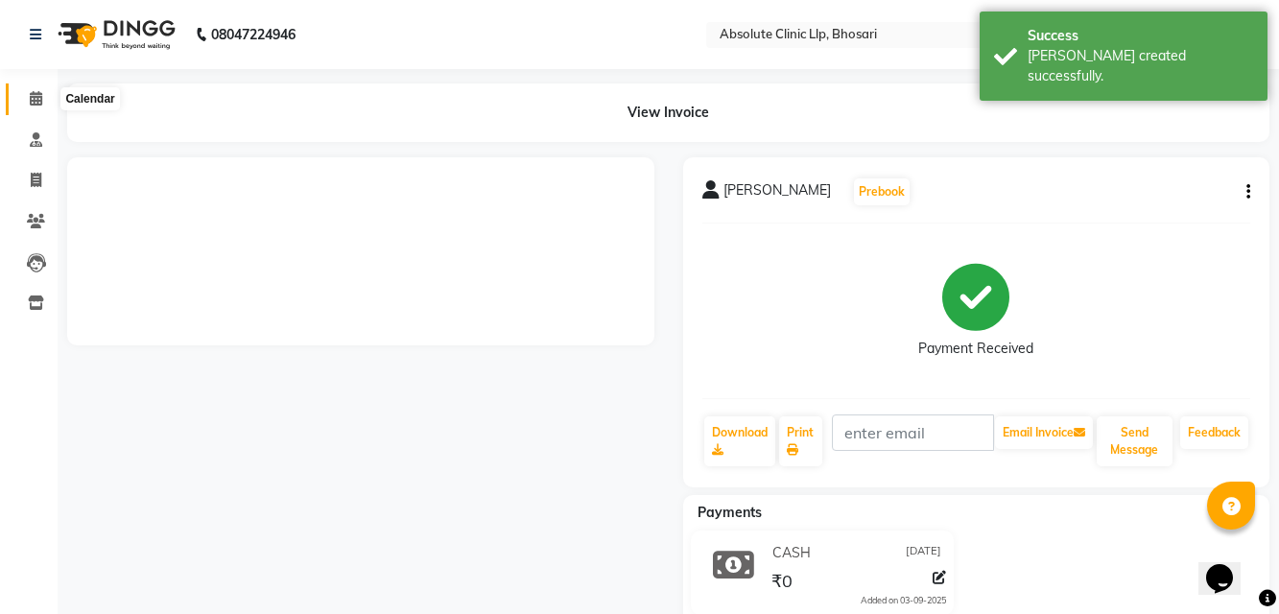
click at [20, 91] on span at bounding box center [36, 99] width 34 height 22
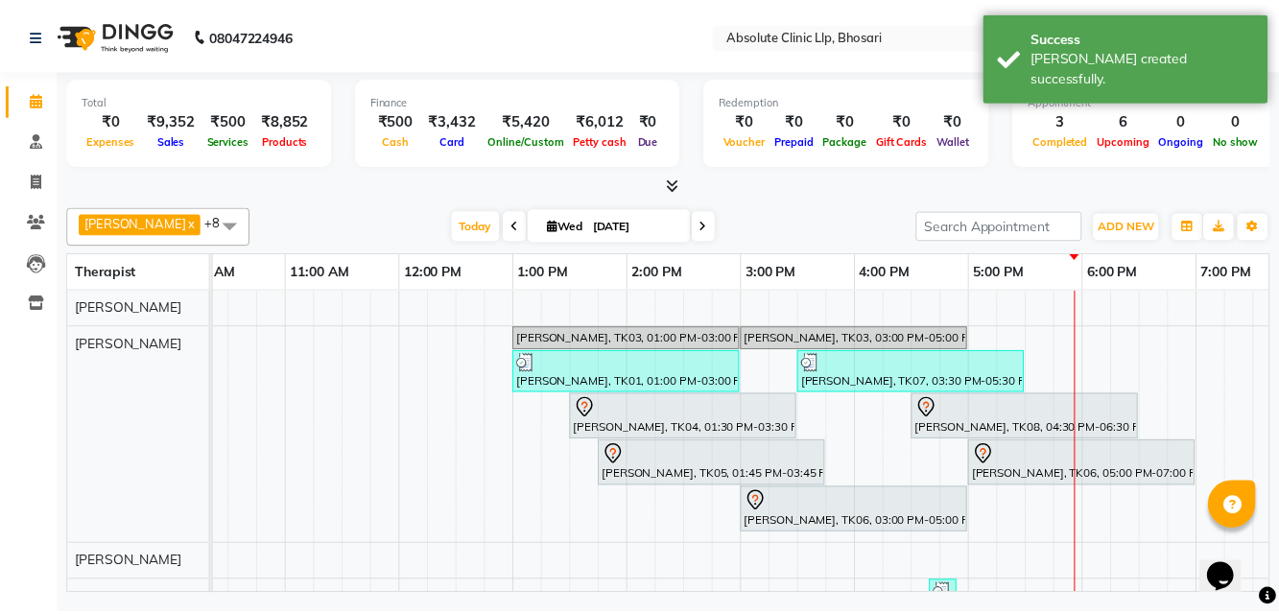
scroll to position [0, 594]
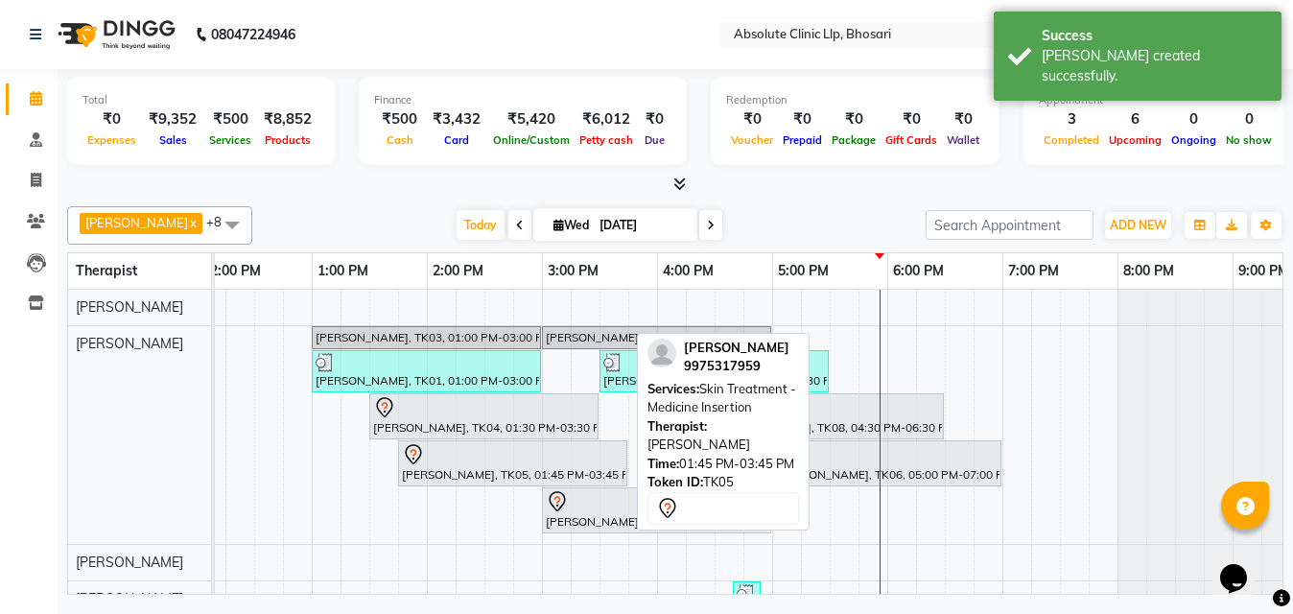
click at [618, 470] on div "rajeshree patil, TK05, 01:45 PM-03:45 PM, Skin Treatment - Medicine Insertion" at bounding box center [512, 463] width 225 height 40
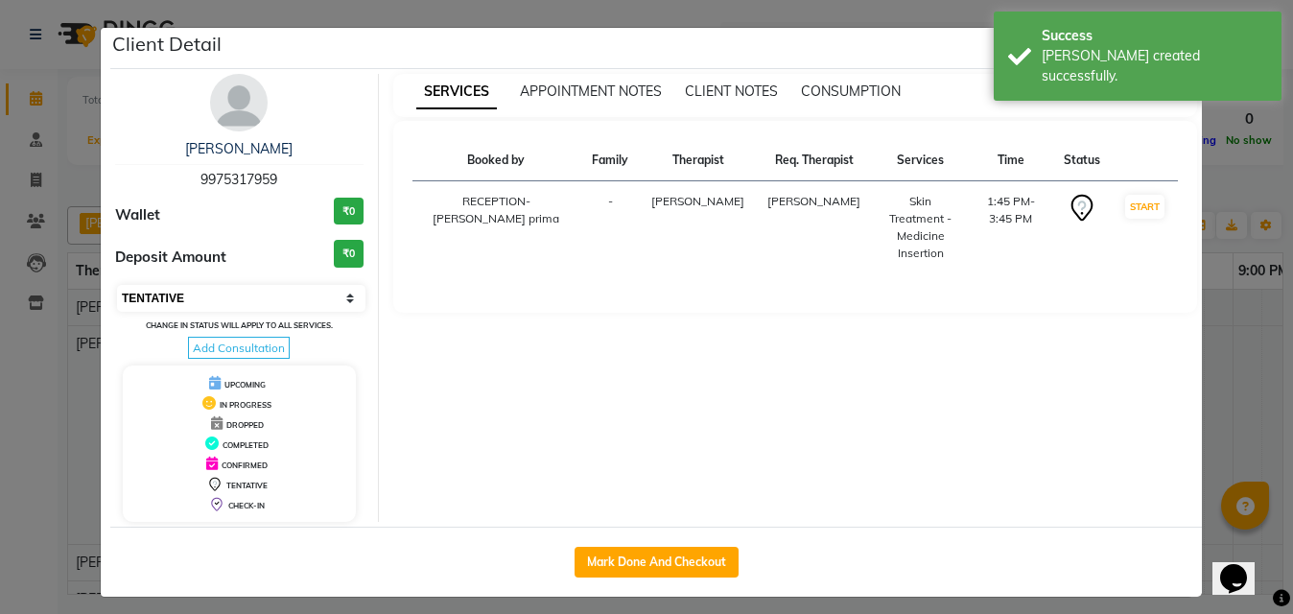
click at [242, 295] on select "Select IN SERVICE CONFIRMED TENTATIVE CHECK IN MARK DONE DROPPED UPCOMING" at bounding box center [241, 298] width 248 height 27
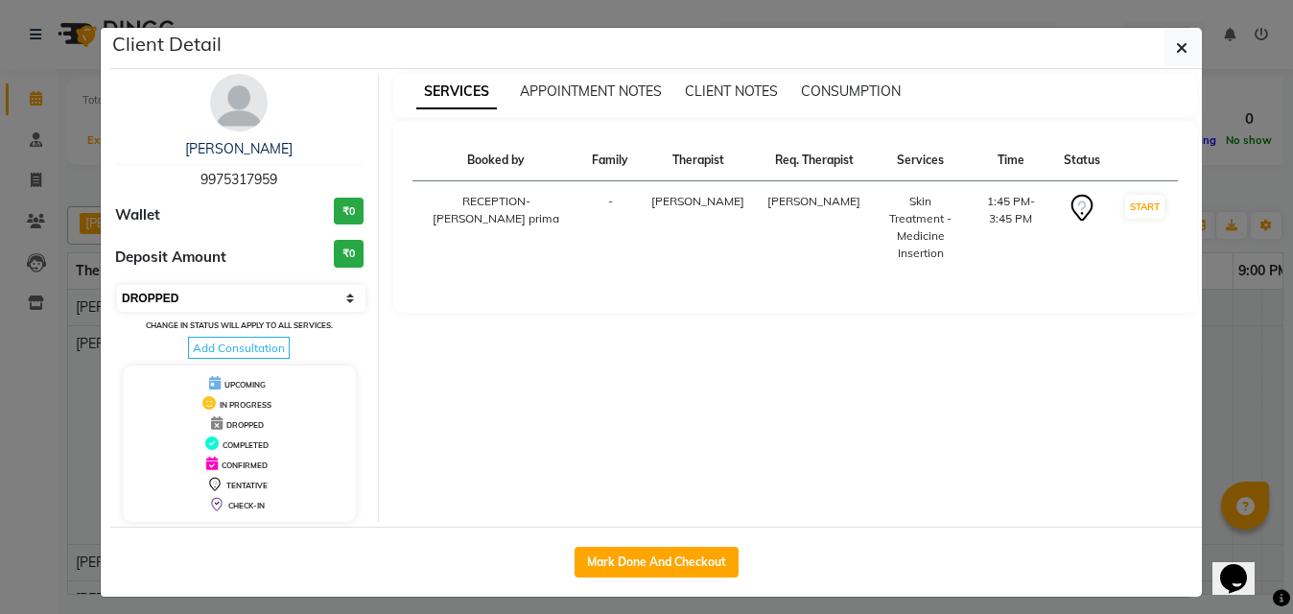
click at [117, 285] on select "Select IN SERVICE CONFIRMED TENTATIVE CHECK IN MARK DONE DROPPED UPCOMING" at bounding box center [241, 298] width 248 height 27
click at [257, 298] on select "Select IN SERVICE CONFIRMED TENTATIVE CHECK IN MARK DONE DROPPED UPCOMING" at bounding box center [241, 298] width 248 height 27
select select "2"
click at [117, 285] on select "Select IN SERVICE CONFIRMED TENTATIVE CHECK IN MARK DONE DROPPED UPCOMING" at bounding box center [241, 298] width 248 height 27
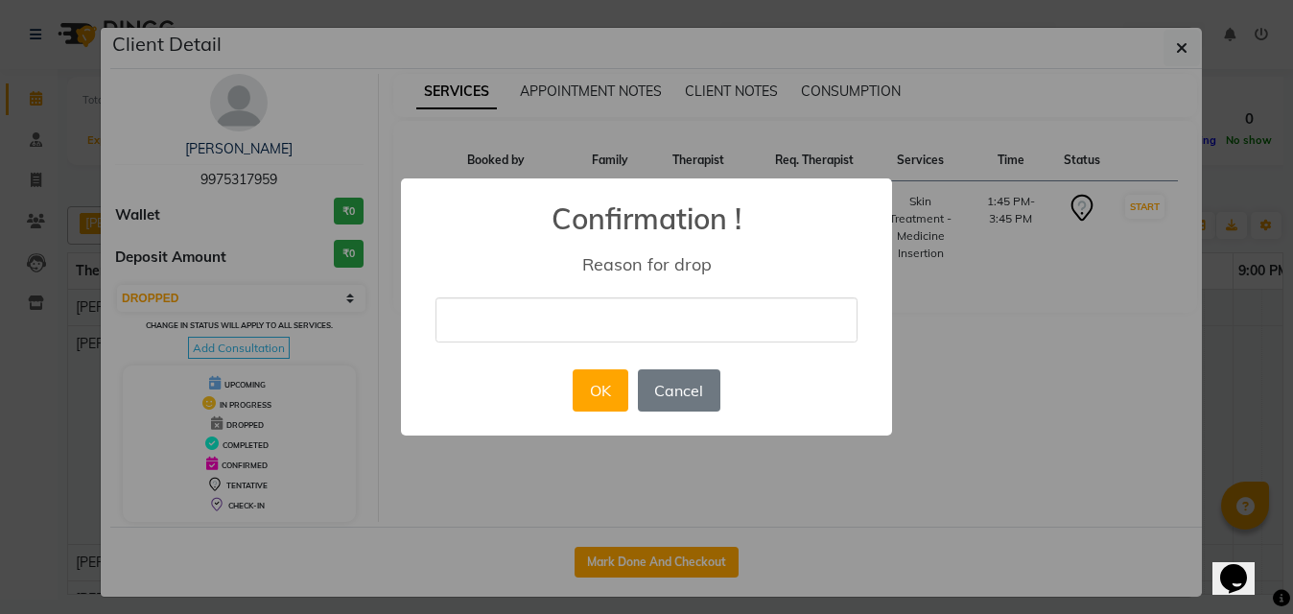
click at [646, 329] on input "text" at bounding box center [647, 319] width 422 height 45
type input "not coming"
click at [590, 389] on button "OK" at bounding box center [600, 390] width 55 height 42
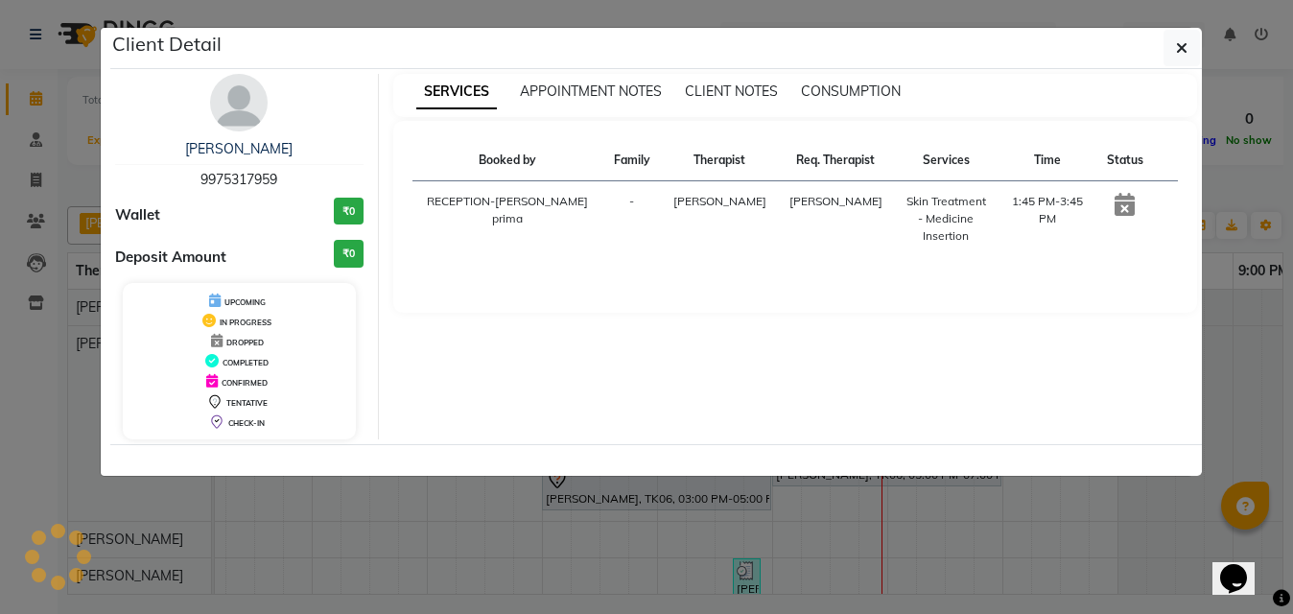
click at [1244, 312] on ngb-modal-window "Client Detail rajeshree patil 9975317959 Wallet ₹0 Deposit Amount ₹0 UPCOMING I…" at bounding box center [646, 307] width 1293 height 614
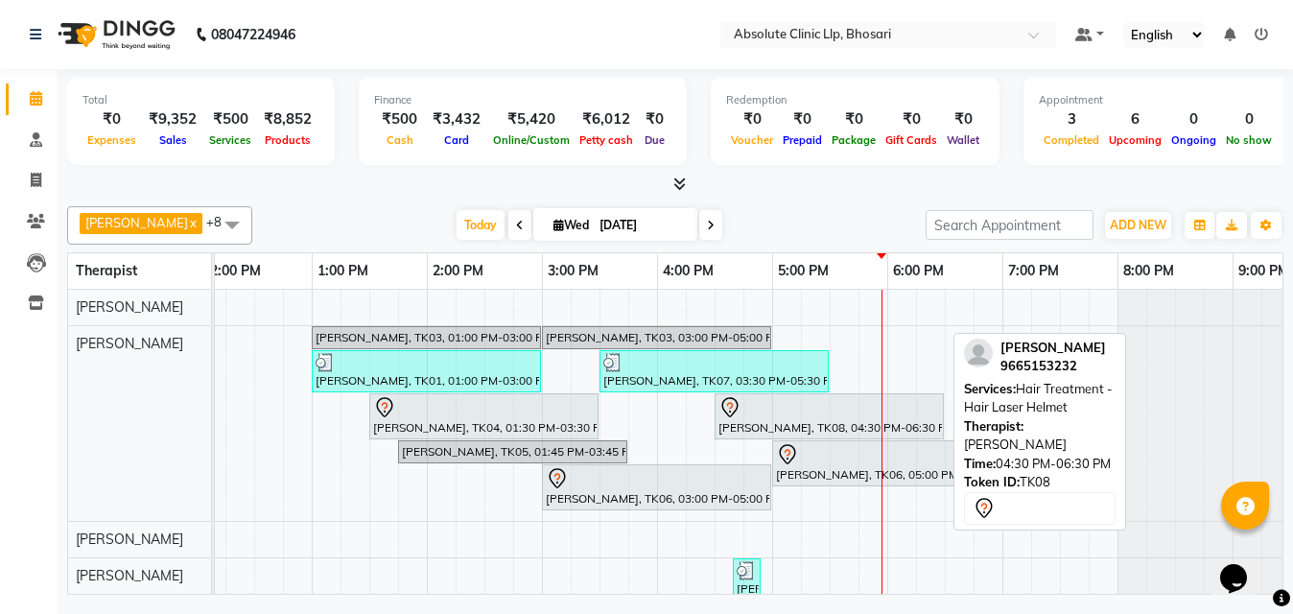
click at [785, 416] on div at bounding box center [830, 407] width 222 height 23
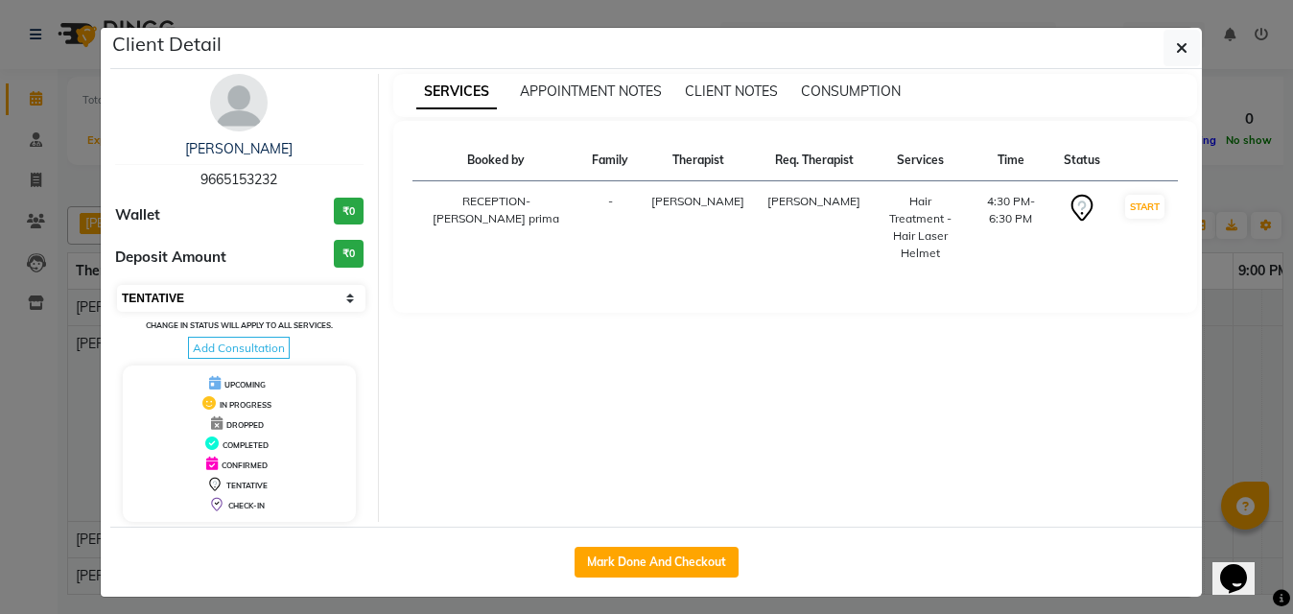
click at [266, 304] on select "Select IN SERVICE CONFIRMED TENTATIVE CHECK IN MARK DONE DROPPED UPCOMING" at bounding box center [241, 298] width 248 height 27
select select "2"
click at [117, 285] on select "Select IN SERVICE CONFIRMED TENTATIVE CHECK IN MARK DONE DROPPED UPCOMING" at bounding box center [241, 298] width 248 height 27
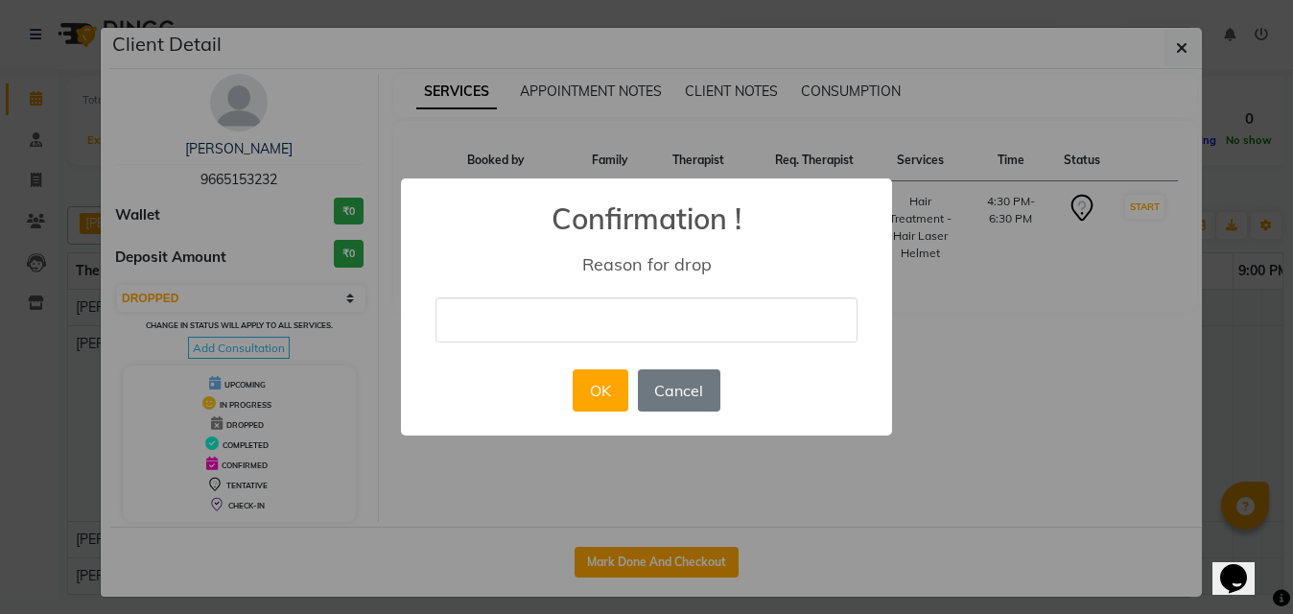
click at [501, 328] on input "text" at bounding box center [647, 319] width 422 height 45
type input "not coming"
click at [580, 403] on button "OK" at bounding box center [600, 390] width 55 height 42
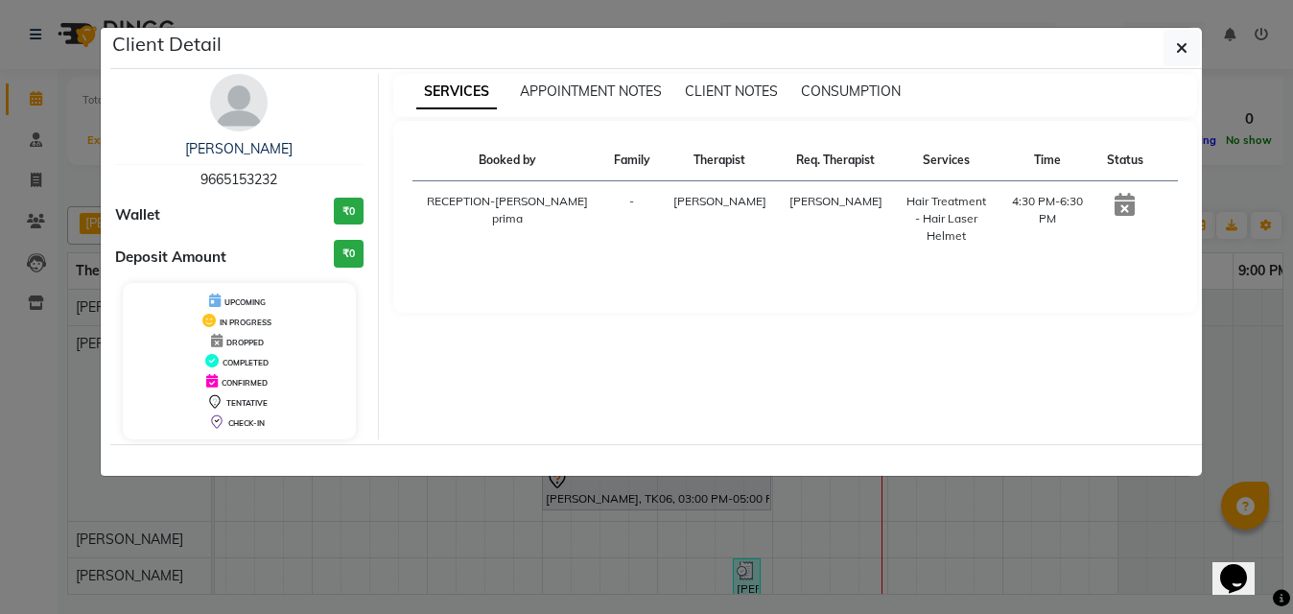
click at [1286, 147] on ngb-modal-window "Client Detail Maya Bhalerao 9665153232 Wallet ₹0 Deposit Amount ₹0 UPCOMING IN …" at bounding box center [646, 307] width 1293 height 614
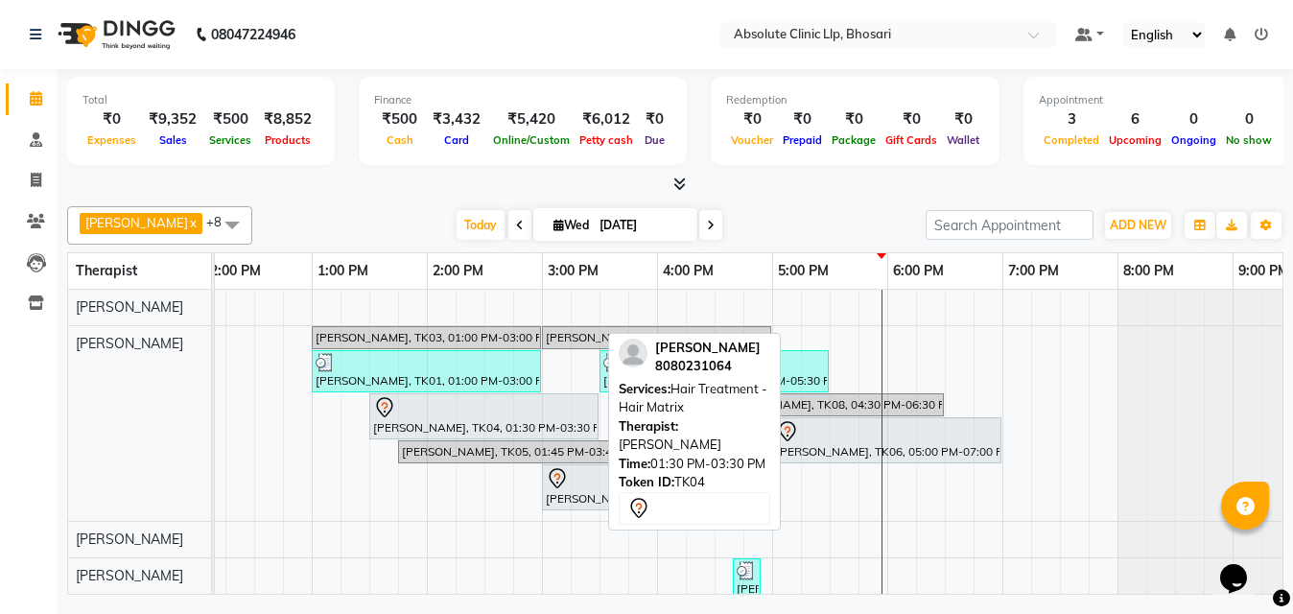
click at [500, 405] on div at bounding box center [484, 407] width 222 height 23
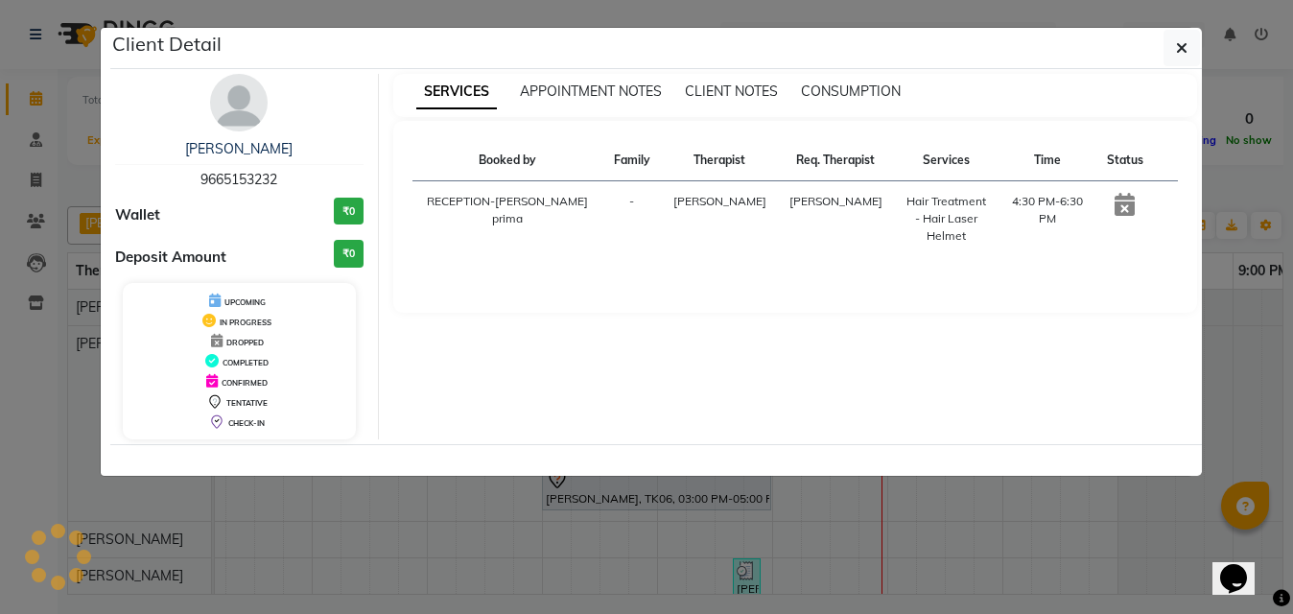
select select "7"
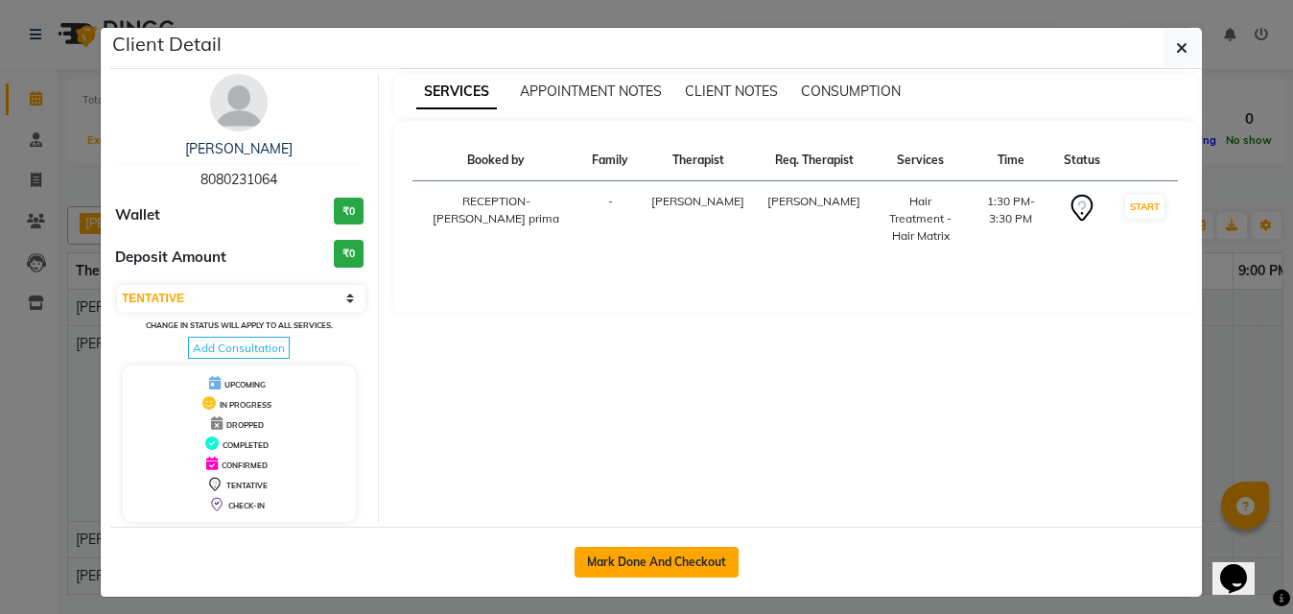
click at [604, 572] on button "Mark Done And Checkout" at bounding box center [657, 562] width 164 height 31
select select "service"
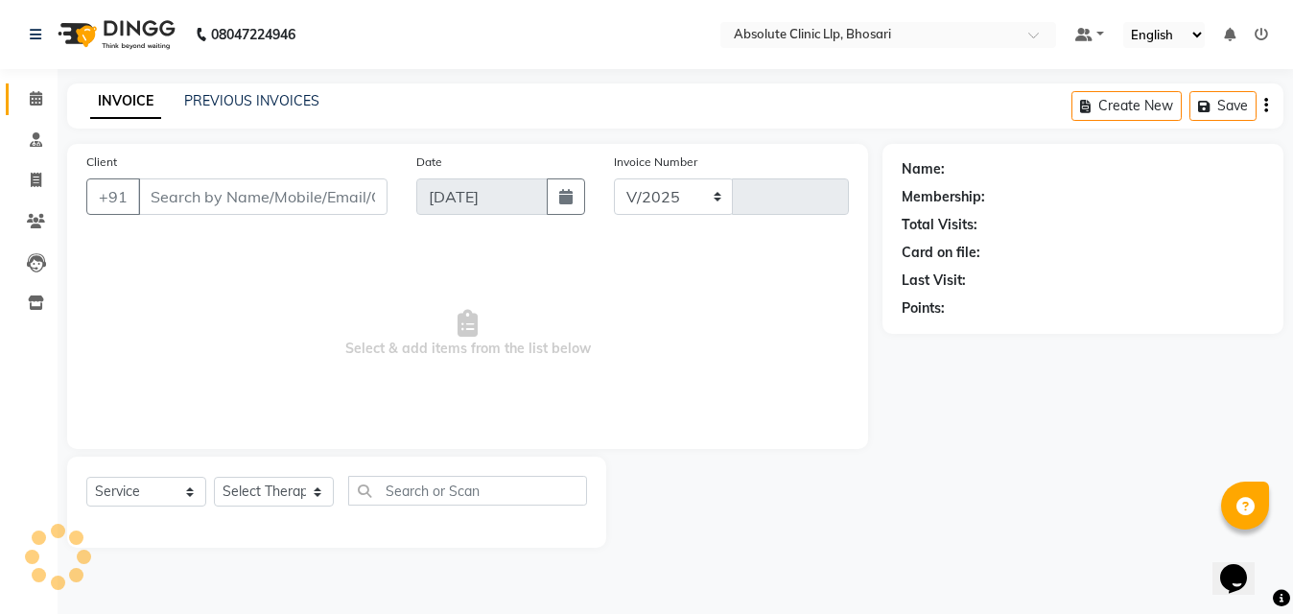
select select "4706"
type input "2382"
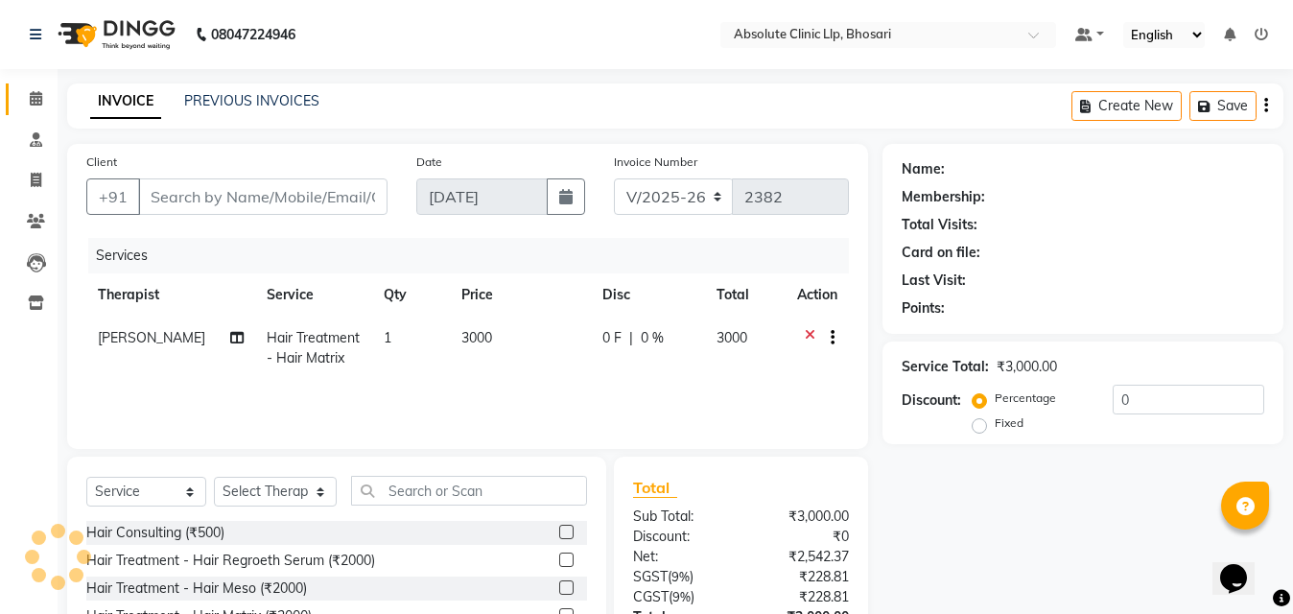
type input "8080231064"
select select "27986"
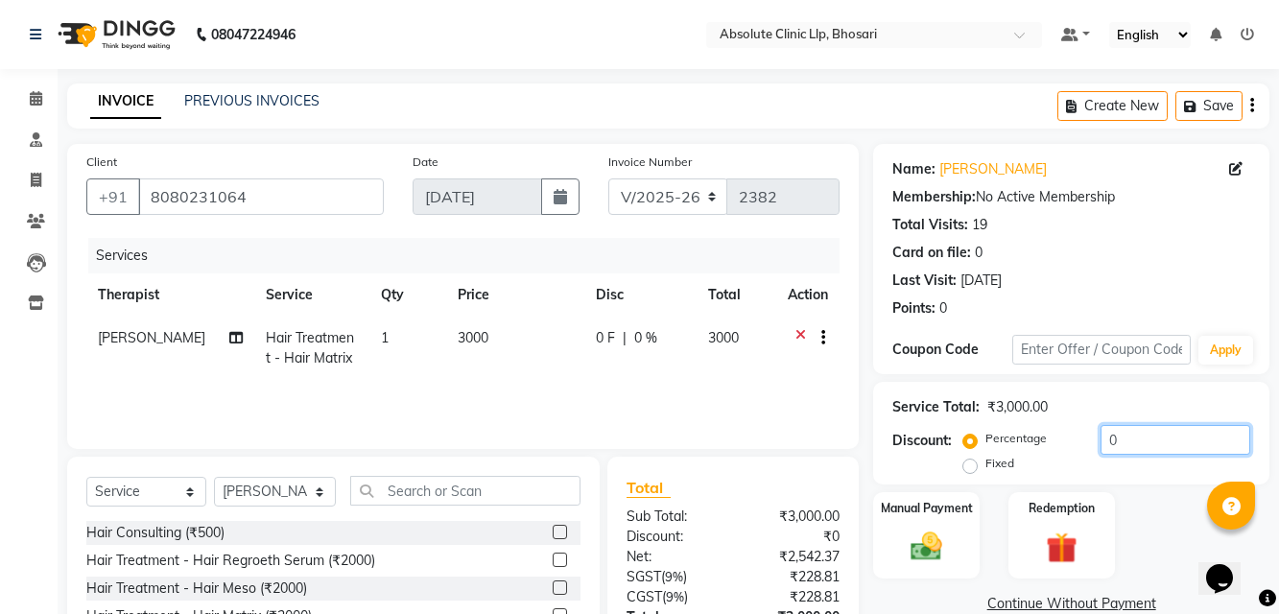
click at [1153, 429] on input "0" at bounding box center [1175, 440] width 150 height 30
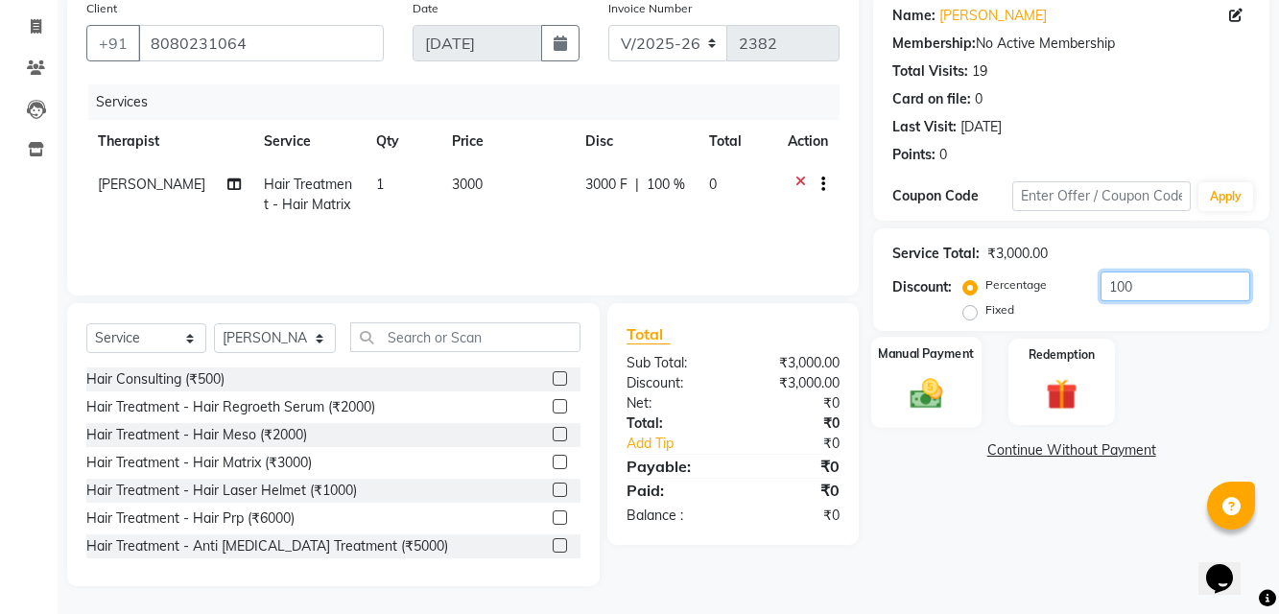
scroll to position [154, 0]
type input "100"
click at [953, 389] on div "Manual Payment" at bounding box center [926, 381] width 110 height 90
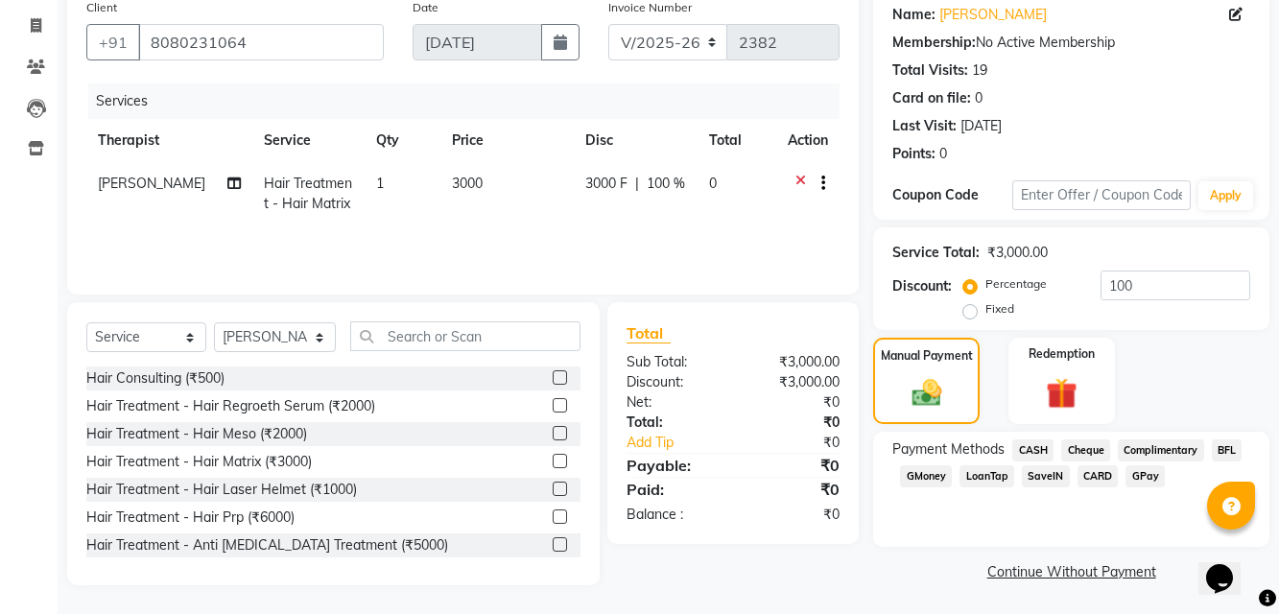
drag, startPoint x: 1036, startPoint y: 434, endPoint x: 1036, endPoint y: 445, distance: 11.5
click at [1036, 439] on div "Payment Methods CASH Cheque Complimentary BFL GMoney LoanTap SaveIN CARD GPay" at bounding box center [1071, 489] width 396 height 115
click at [1036, 445] on span "CASH" at bounding box center [1032, 450] width 41 height 22
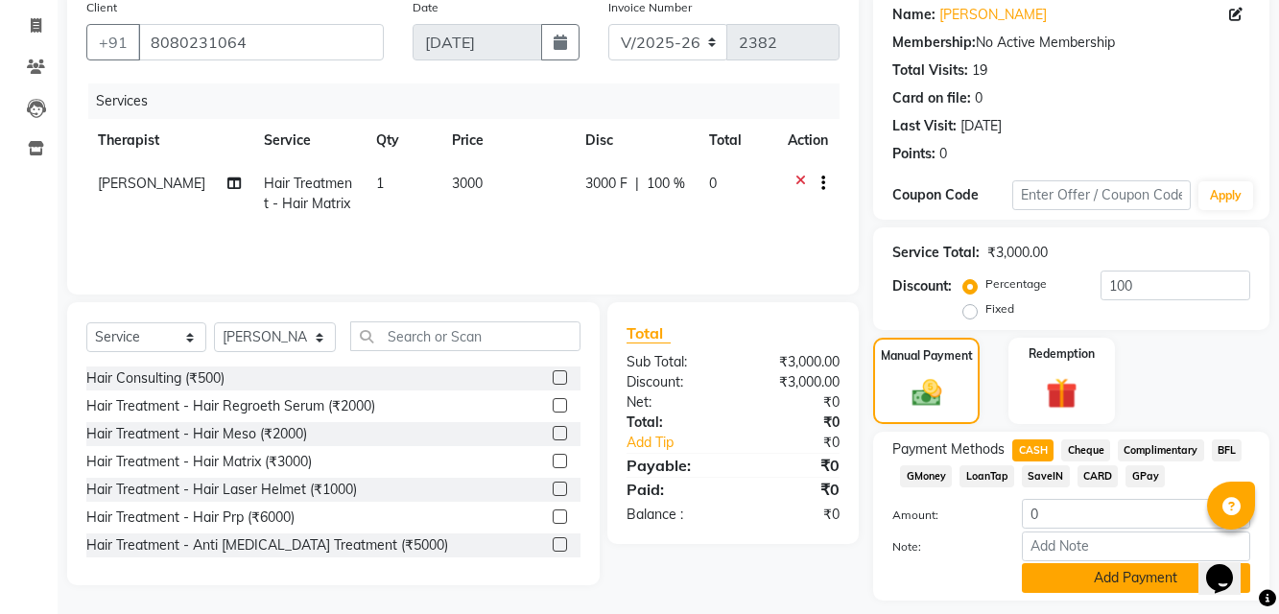
click at [1100, 585] on button "Add Payment" at bounding box center [1136, 578] width 228 height 30
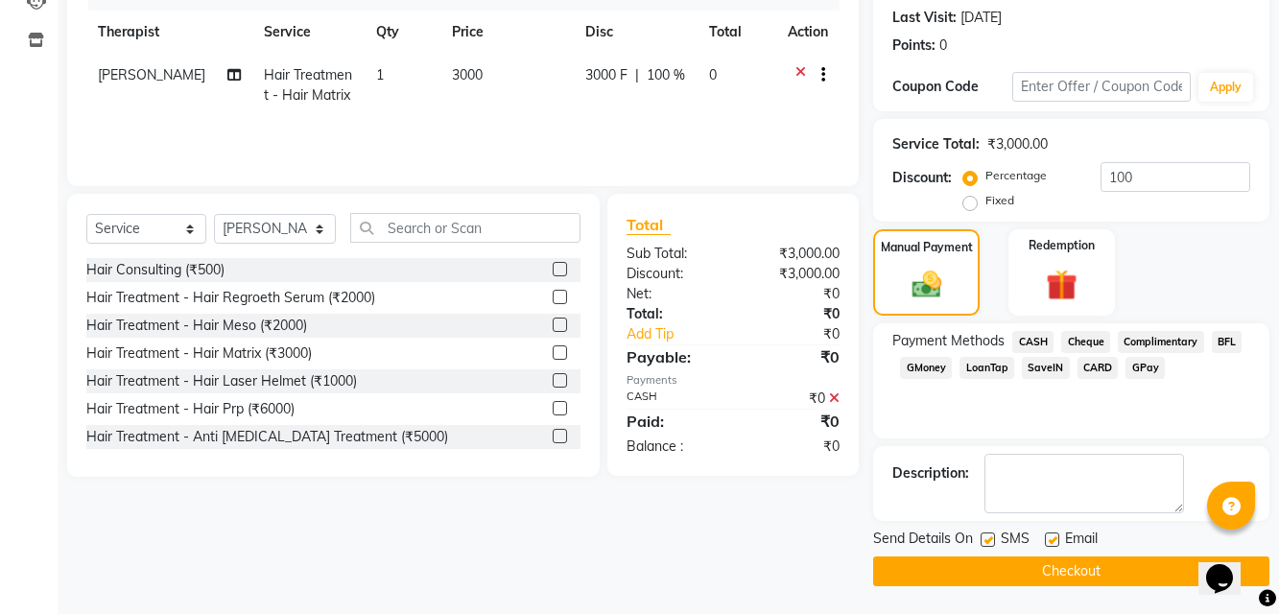
scroll to position [264, 0]
click at [1102, 576] on button "Checkout" at bounding box center [1071, 570] width 396 height 30
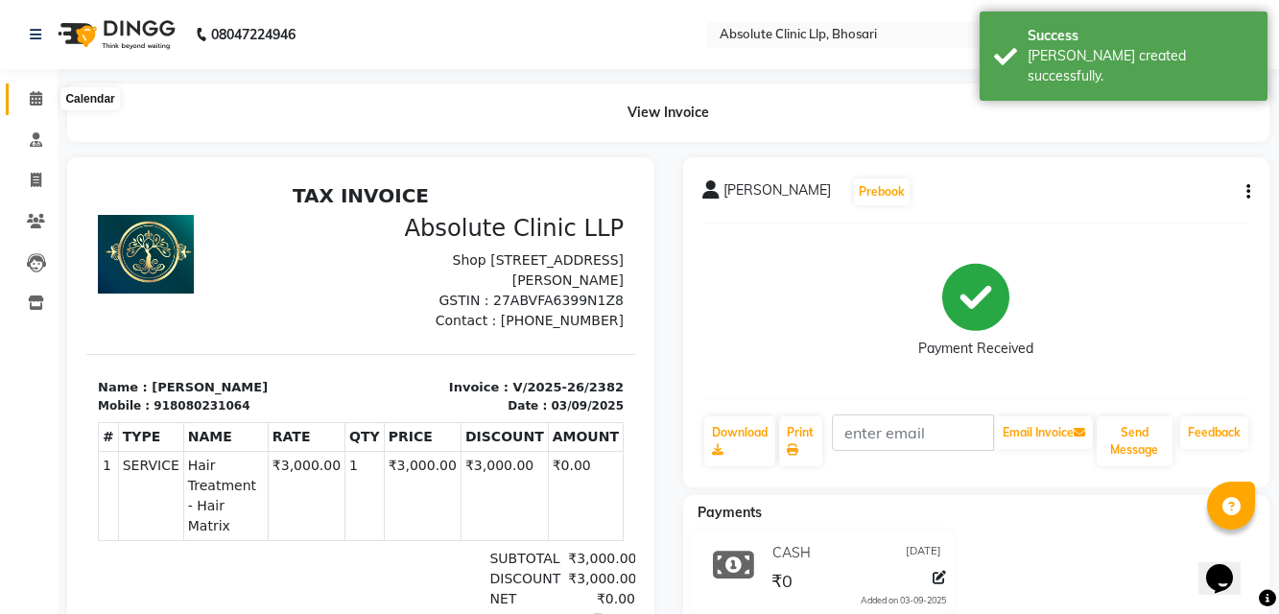
click at [35, 100] on icon at bounding box center [36, 98] width 12 height 14
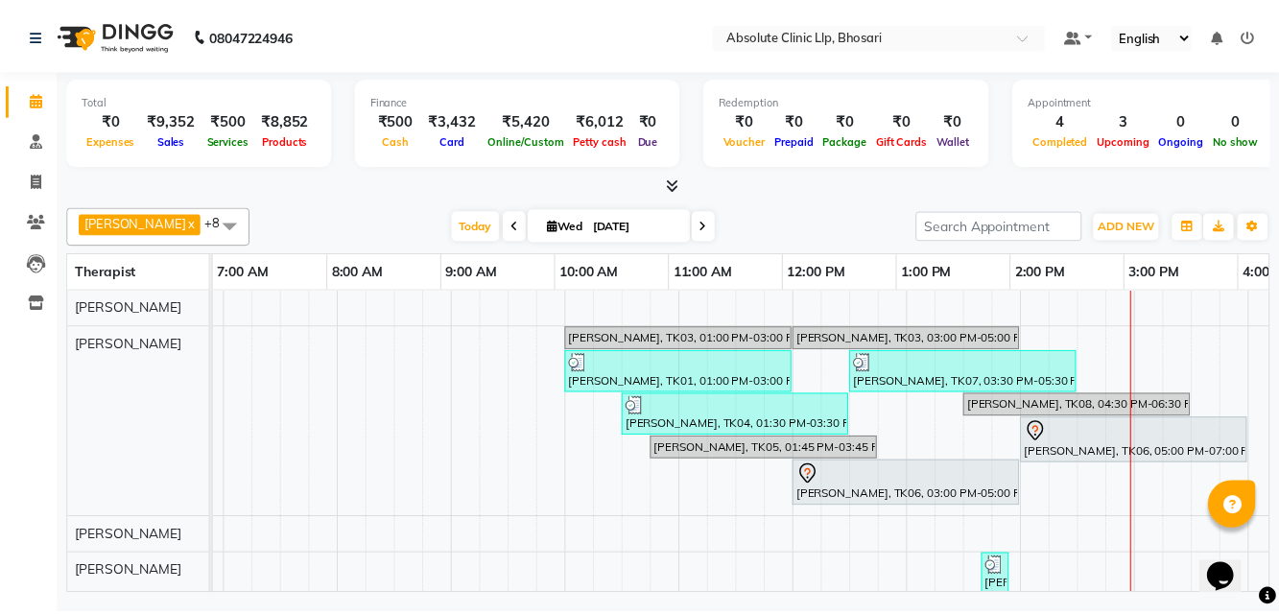
scroll to position [0, 335]
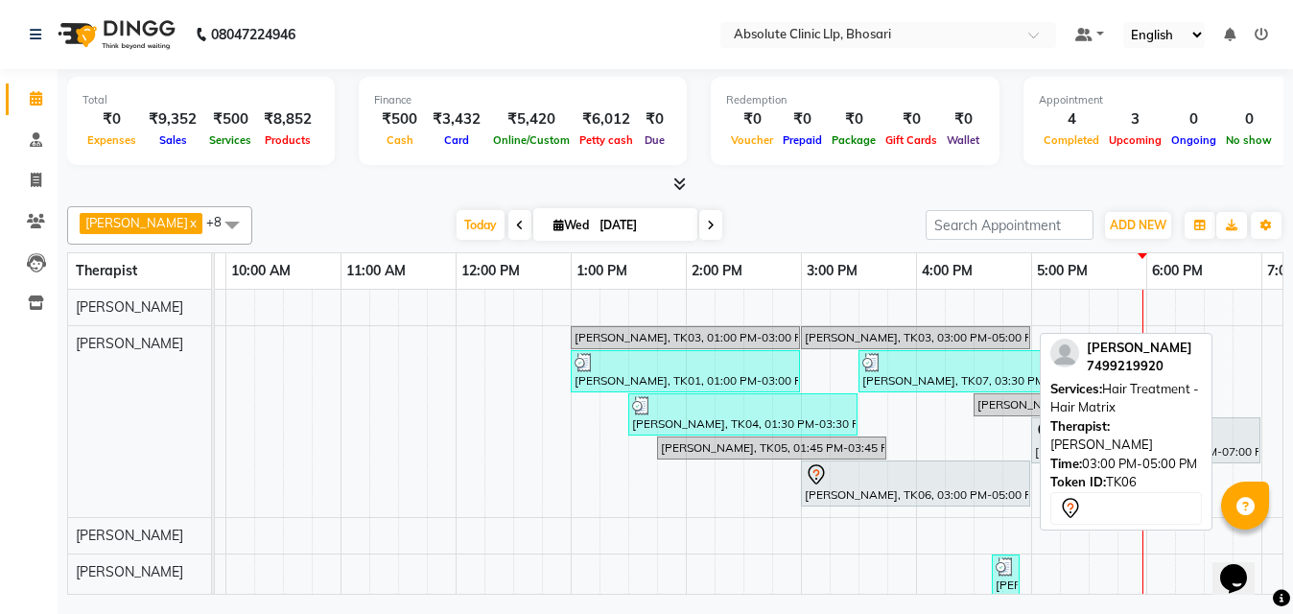
click at [901, 484] on div at bounding box center [916, 474] width 222 height 23
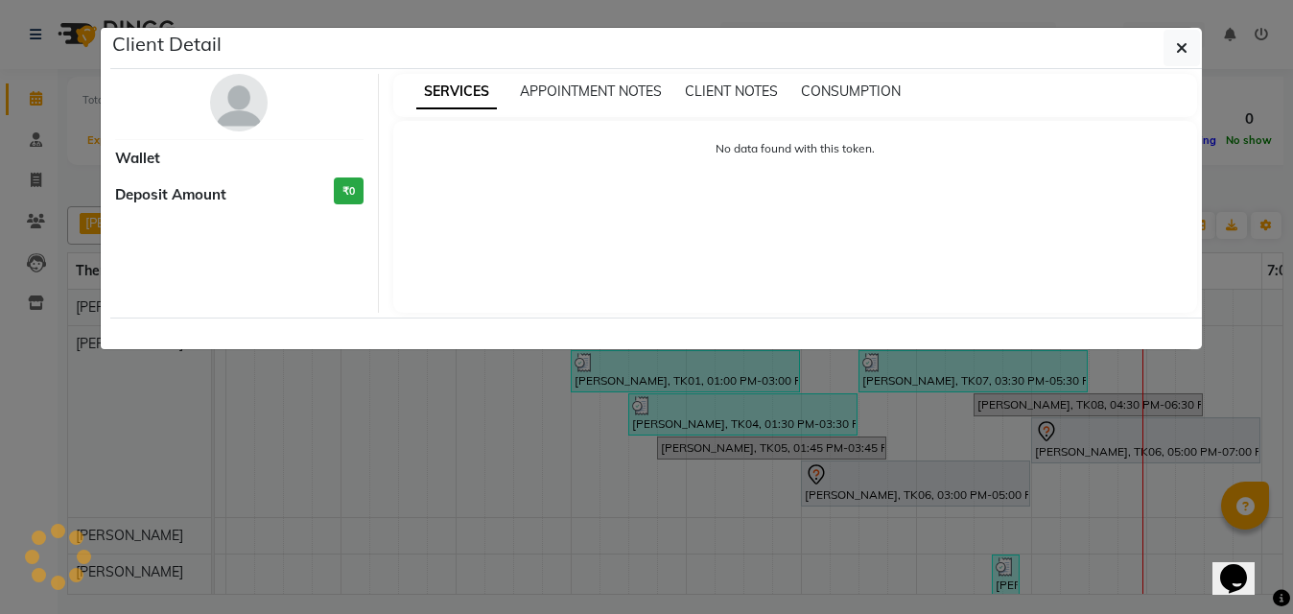
select select "7"
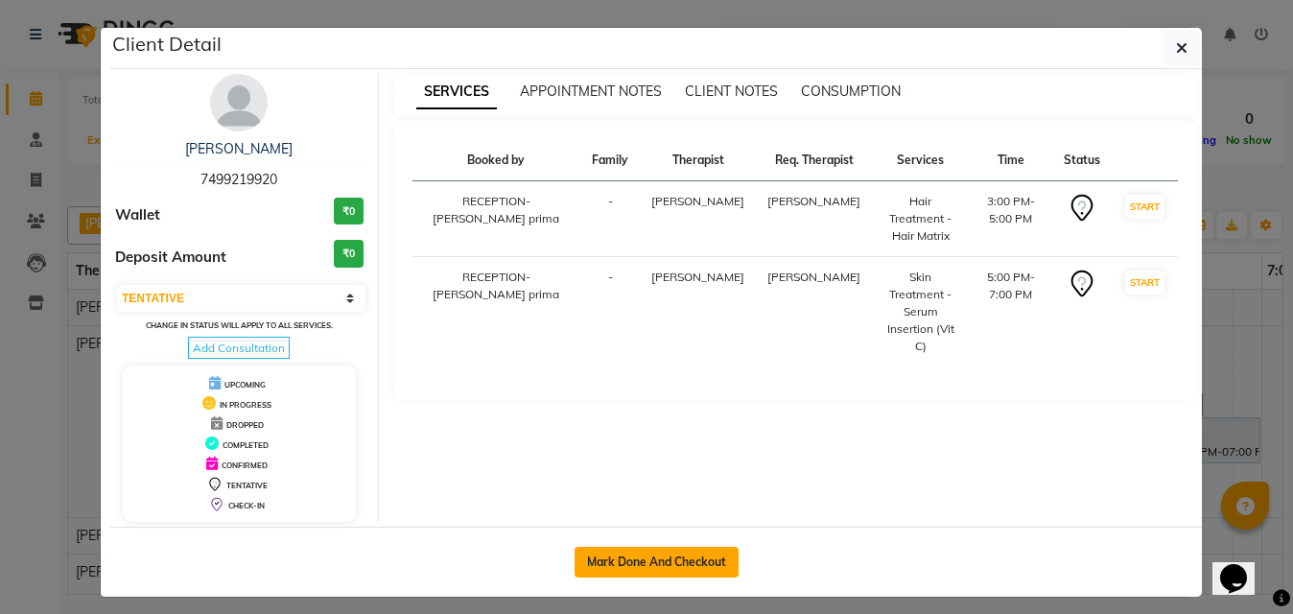
click at [638, 562] on button "Mark Done And Checkout" at bounding box center [657, 562] width 164 height 31
select select "service"
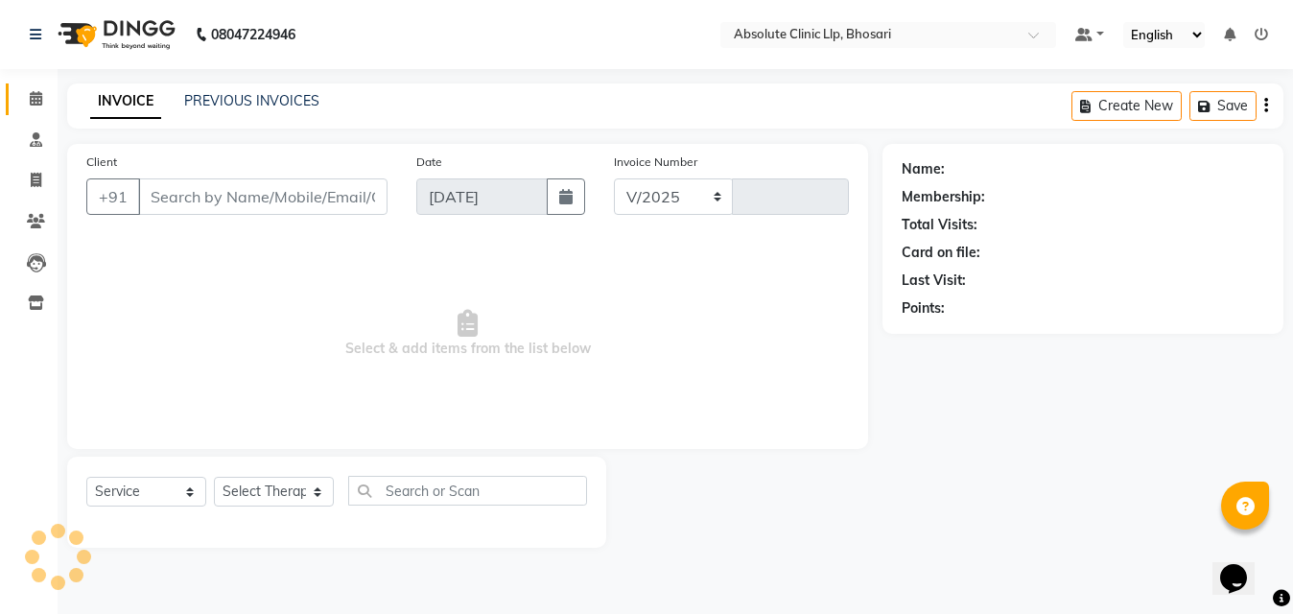
select select "4706"
type input "2383"
type input "7499219920"
select select "27986"
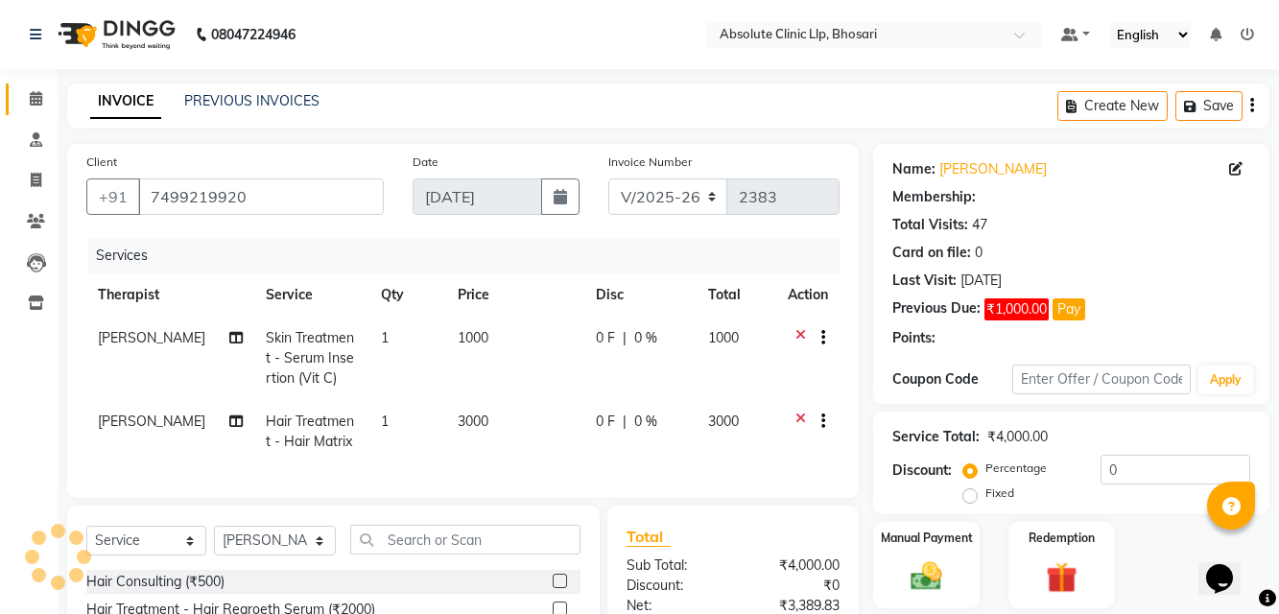
scroll to position [218, 0]
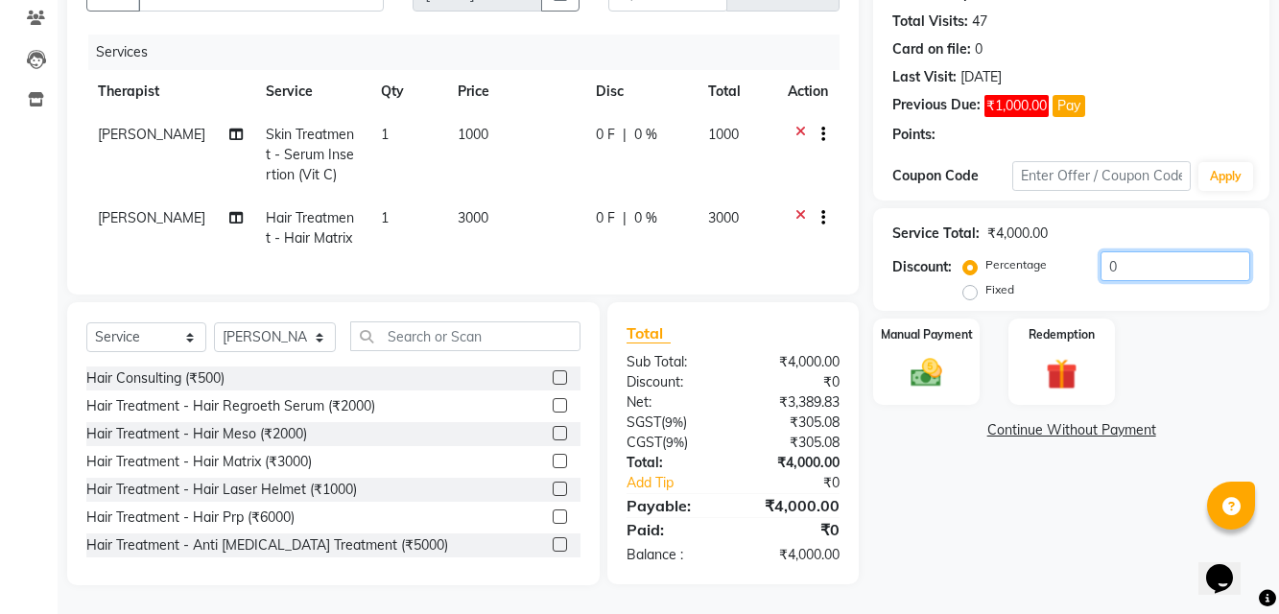
click at [1130, 257] on input "0" at bounding box center [1175, 266] width 150 height 30
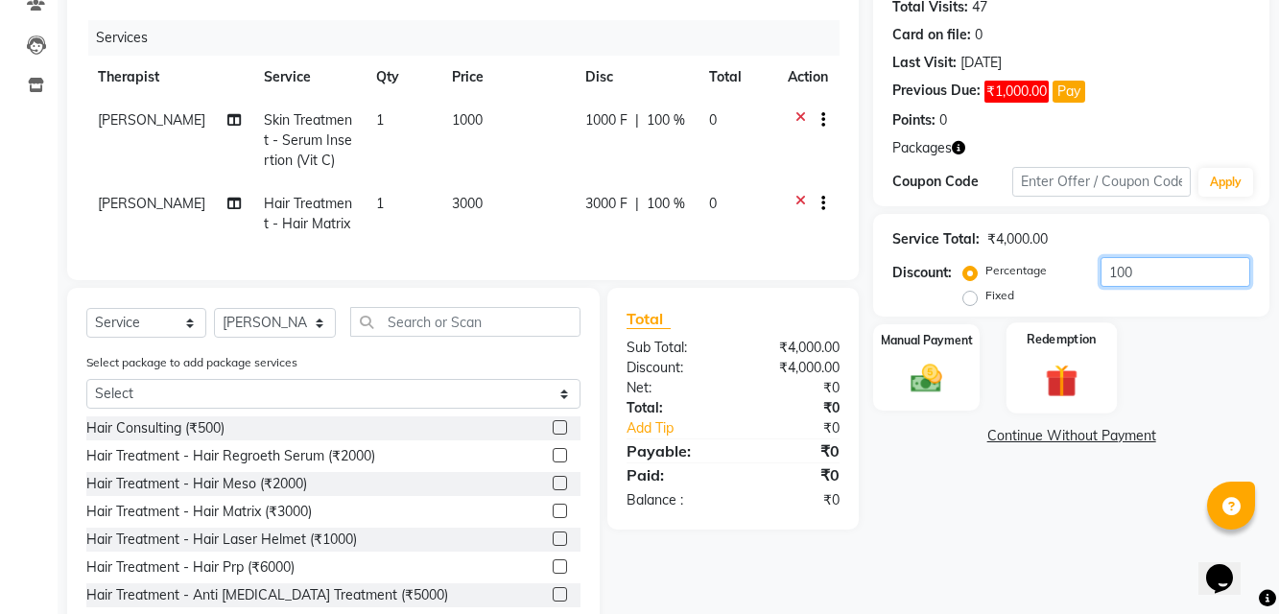
type input "100"
click at [1082, 393] on img at bounding box center [1061, 380] width 53 height 40
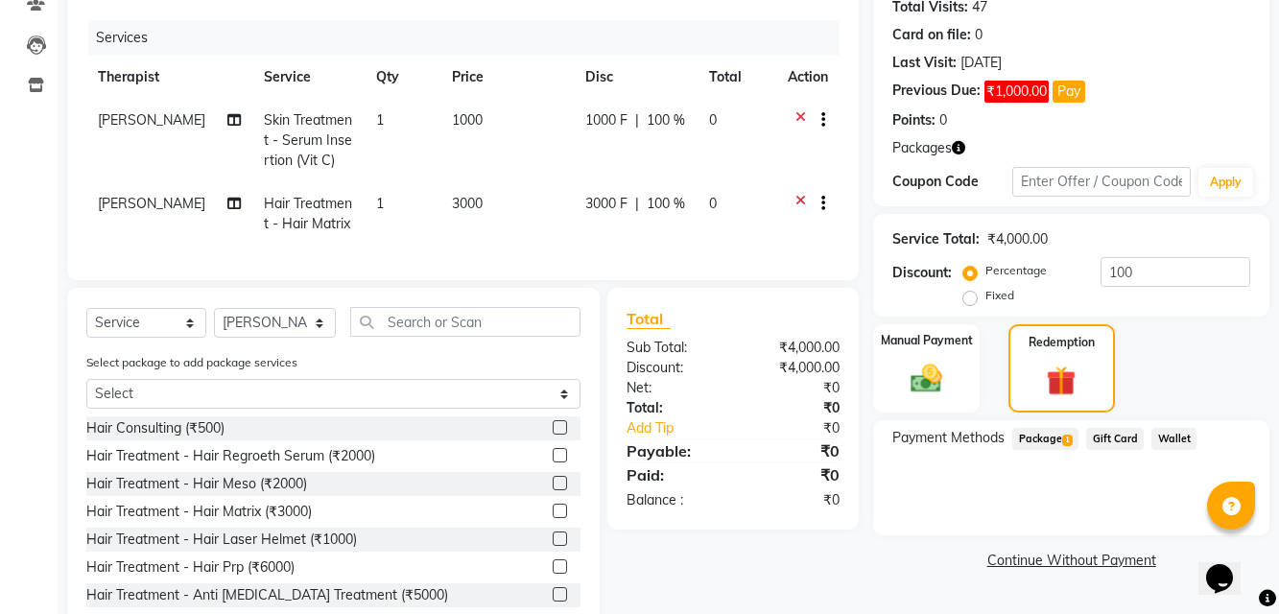
click at [1064, 435] on span "Package 1" at bounding box center [1045, 439] width 66 height 22
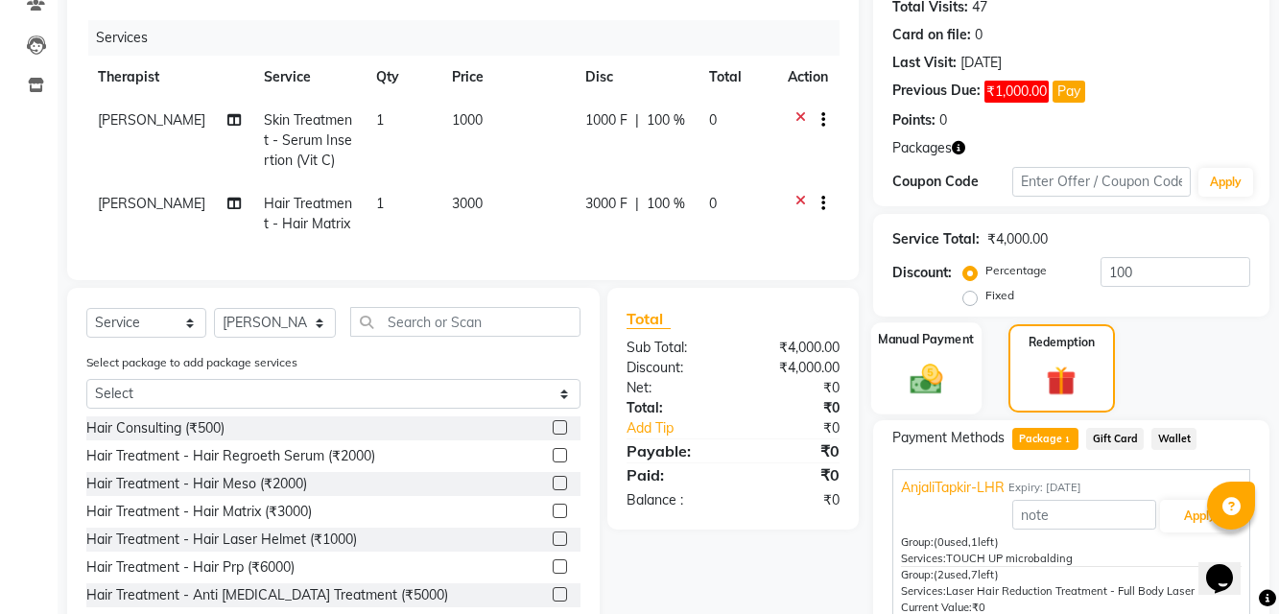
click at [928, 390] on img at bounding box center [926, 378] width 53 height 37
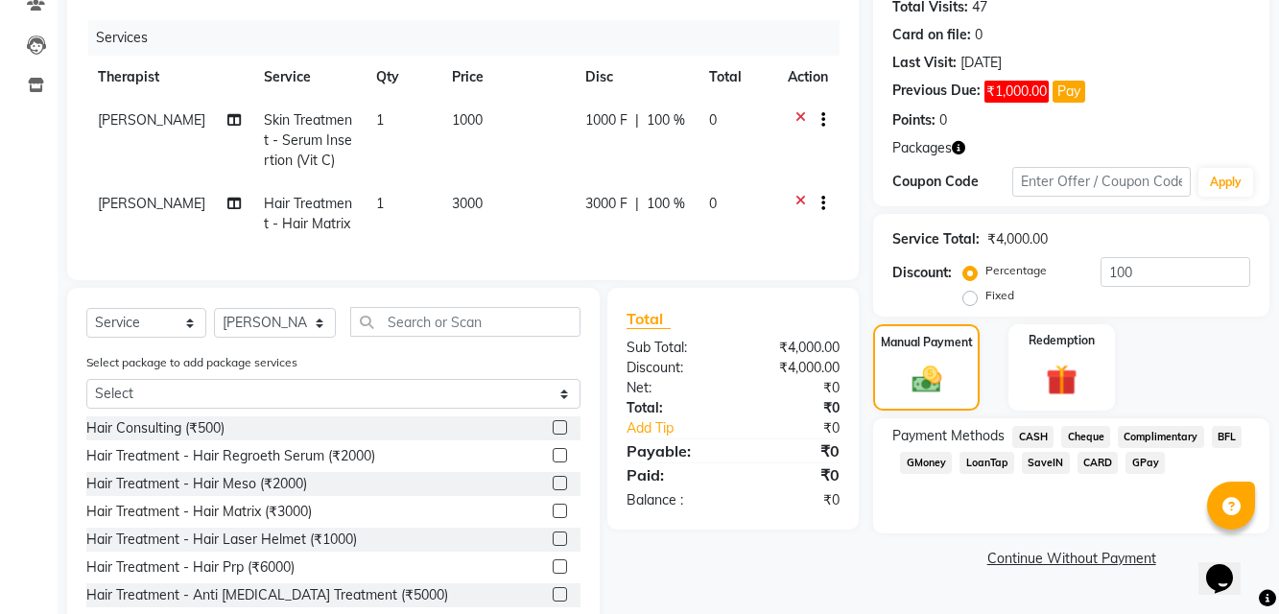
click at [1041, 439] on span "CASH" at bounding box center [1032, 437] width 41 height 22
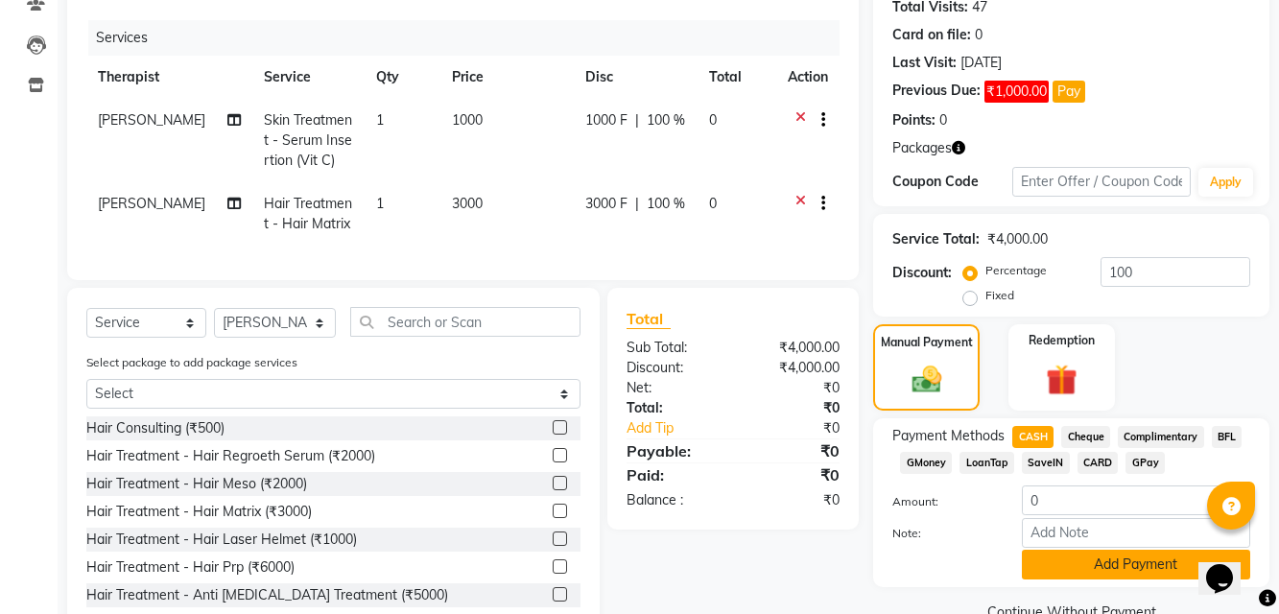
click at [1114, 561] on button "Add Payment" at bounding box center [1136, 565] width 228 height 30
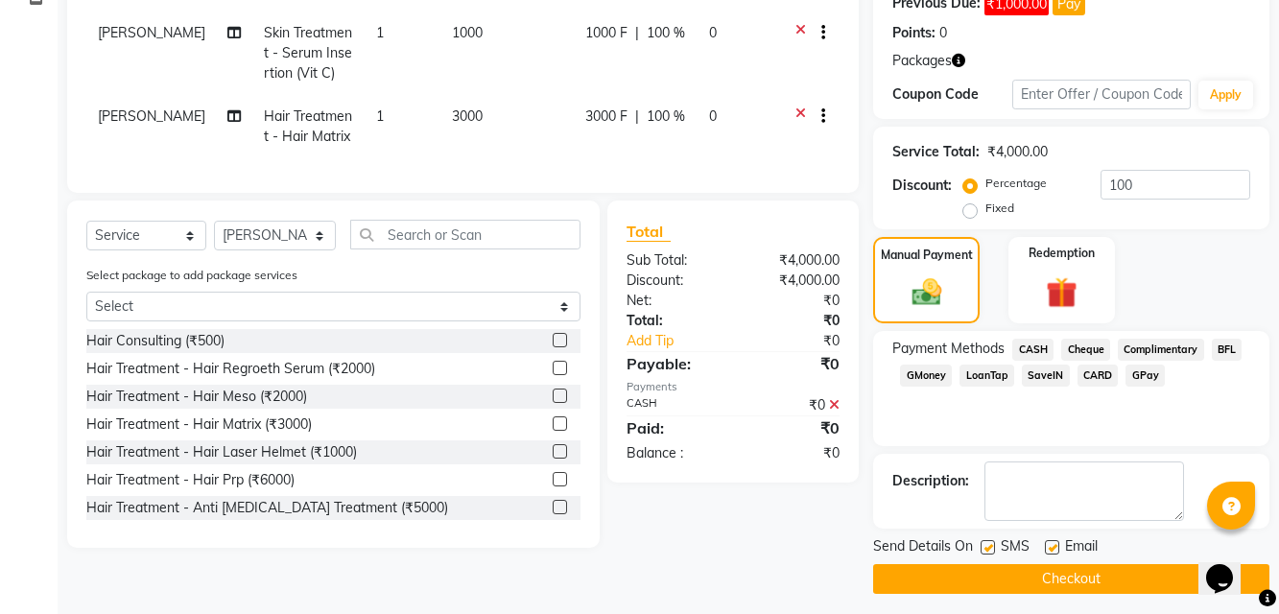
scroll to position [314, 0]
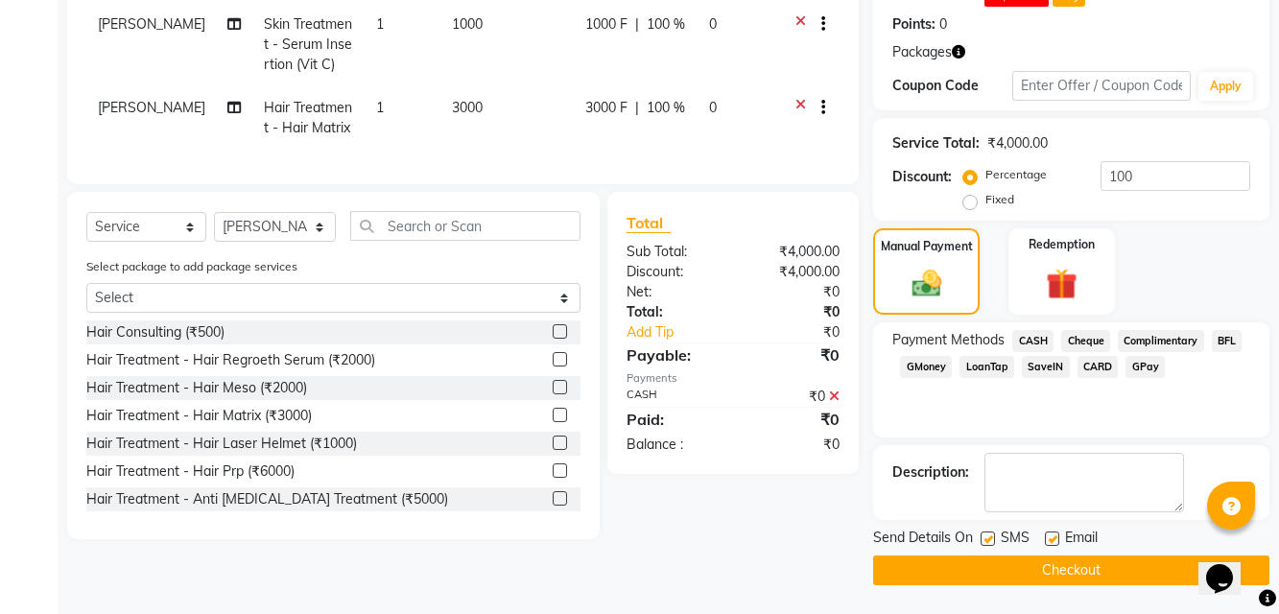
click at [1115, 558] on button "Checkout" at bounding box center [1071, 570] width 396 height 30
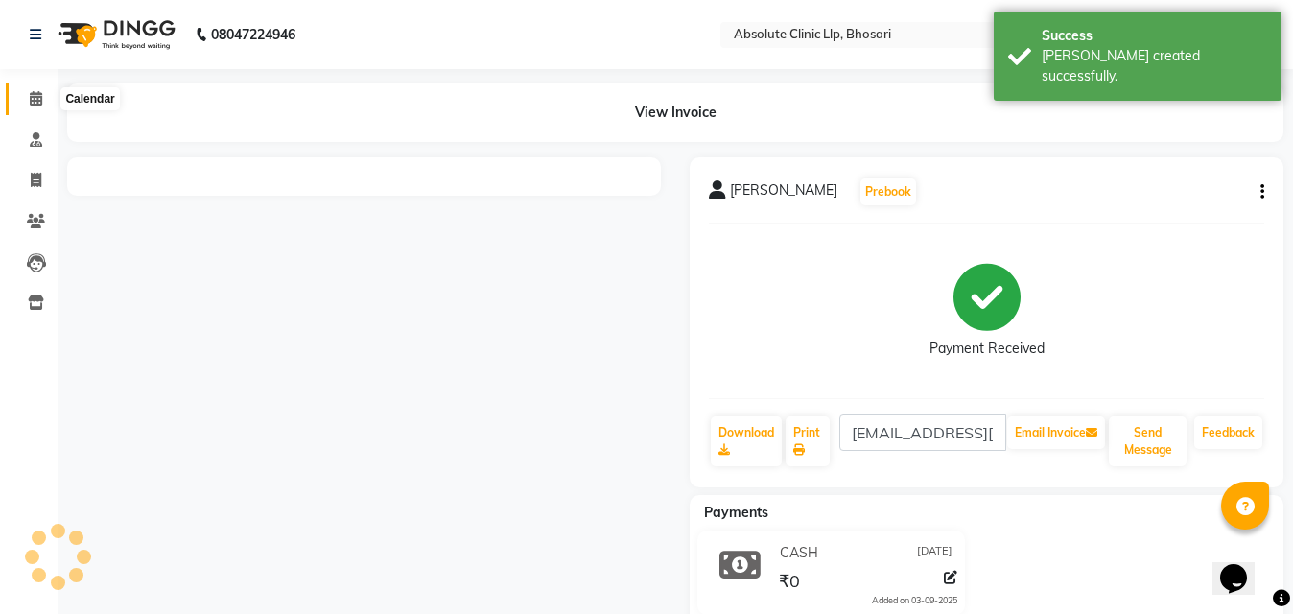
click at [30, 104] on icon at bounding box center [36, 98] width 12 height 14
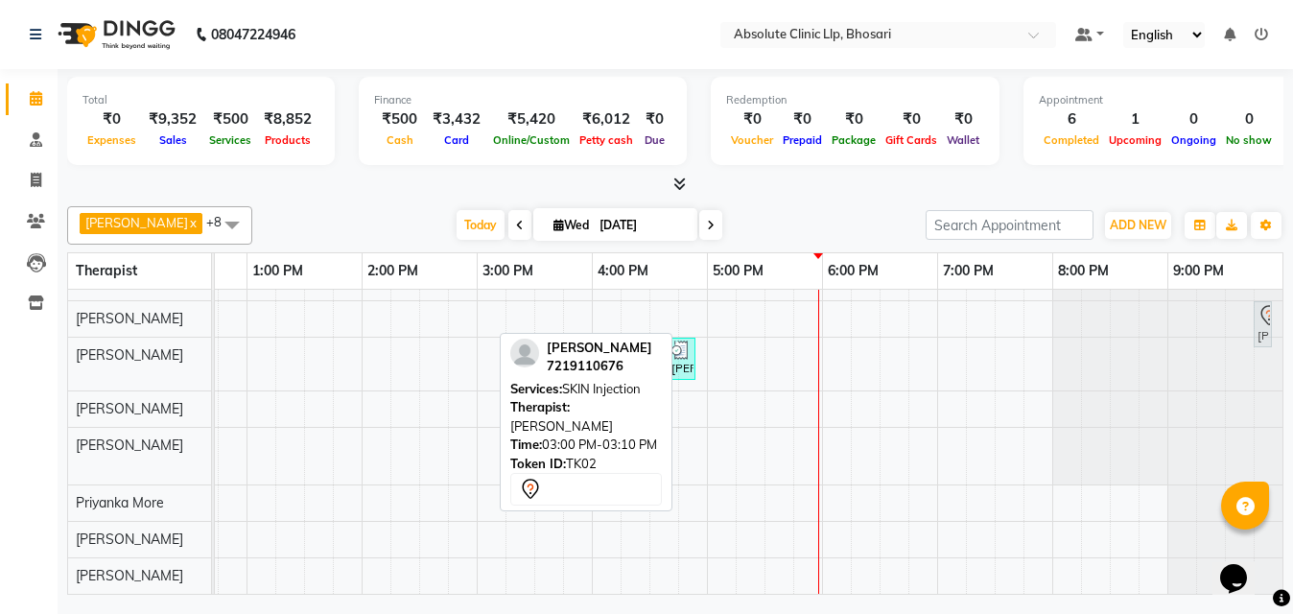
scroll to position [181, 0]
drag, startPoint x: 478, startPoint y: 450, endPoint x: 1296, endPoint y: 318, distance: 829.0
click at [1292, 318] on html "08047224946 Select Location × Absolute Clinic Llp, Bhosari Default Panel My Pan…" at bounding box center [646, 307] width 1293 height 614
click at [477, 461] on link "Sunny Phadtare, TK02, 03:00 PM-03:10 PM, SKIN Injection" at bounding box center [491, 451] width 28 height 46
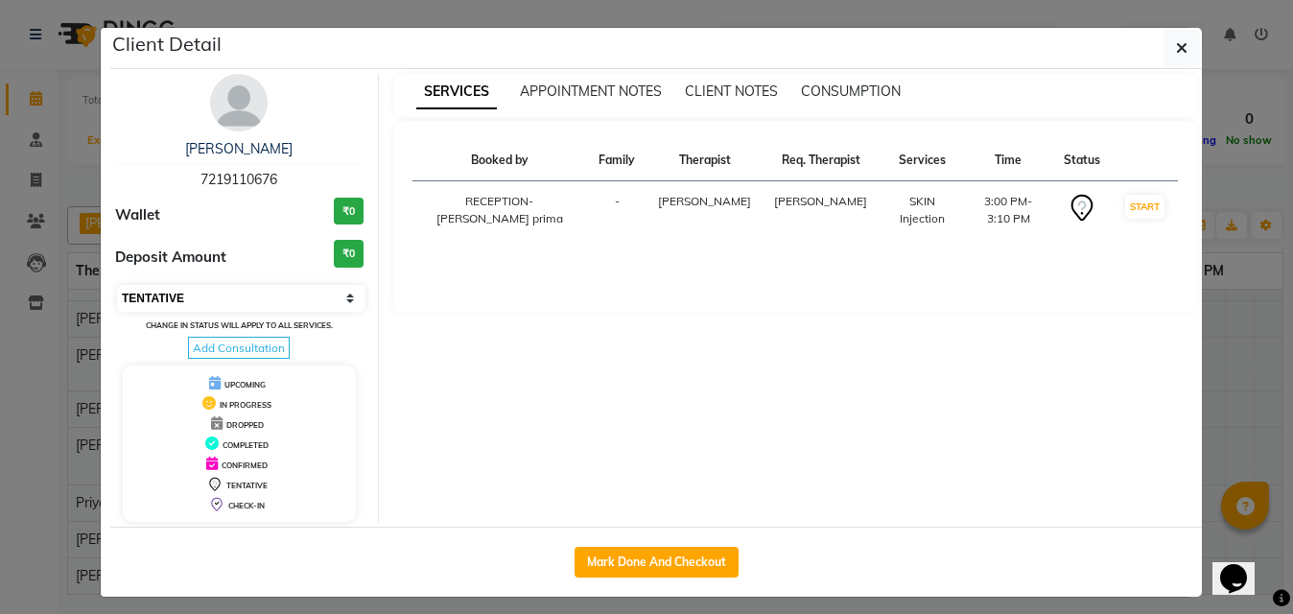
click at [297, 306] on select "Select IN SERVICE CONFIRMED TENTATIVE CHECK IN MARK DONE DROPPED UPCOMING" at bounding box center [241, 298] width 248 height 27
select select "2"
click at [117, 285] on select "Select IN SERVICE CONFIRMED TENTATIVE CHECK IN MARK DONE DROPPED UPCOMING" at bounding box center [241, 298] width 248 height 27
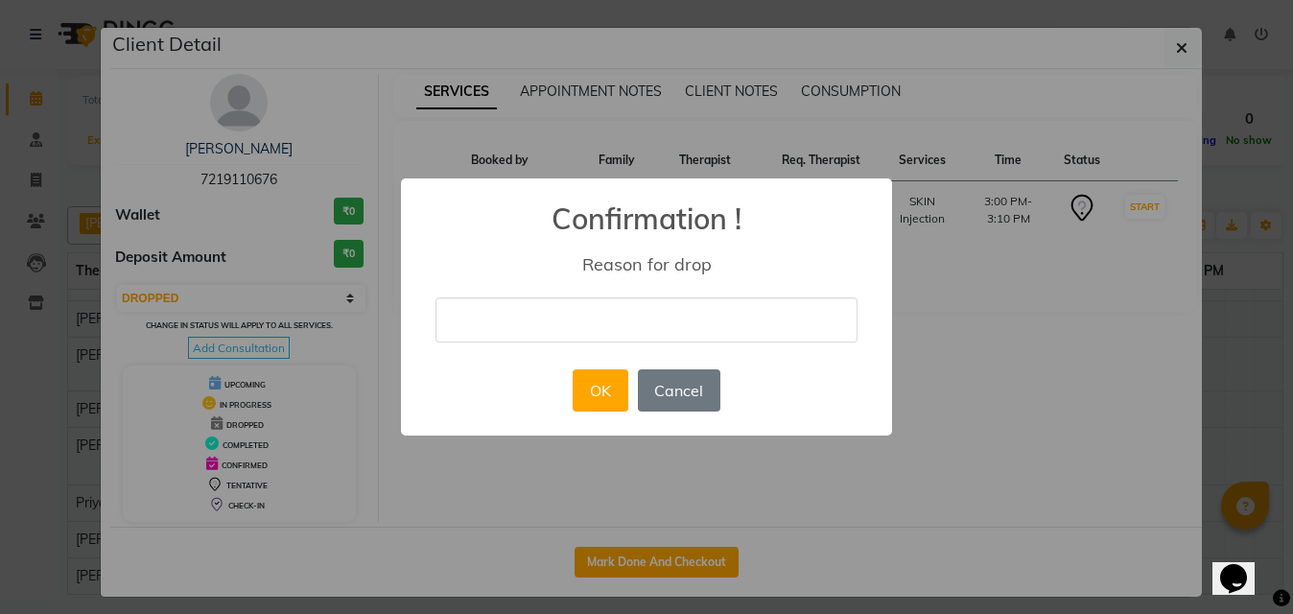
click at [522, 328] on input "text" at bounding box center [647, 319] width 422 height 45
type input "shift appointment"
click at [599, 407] on button "OK" at bounding box center [600, 390] width 55 height 42
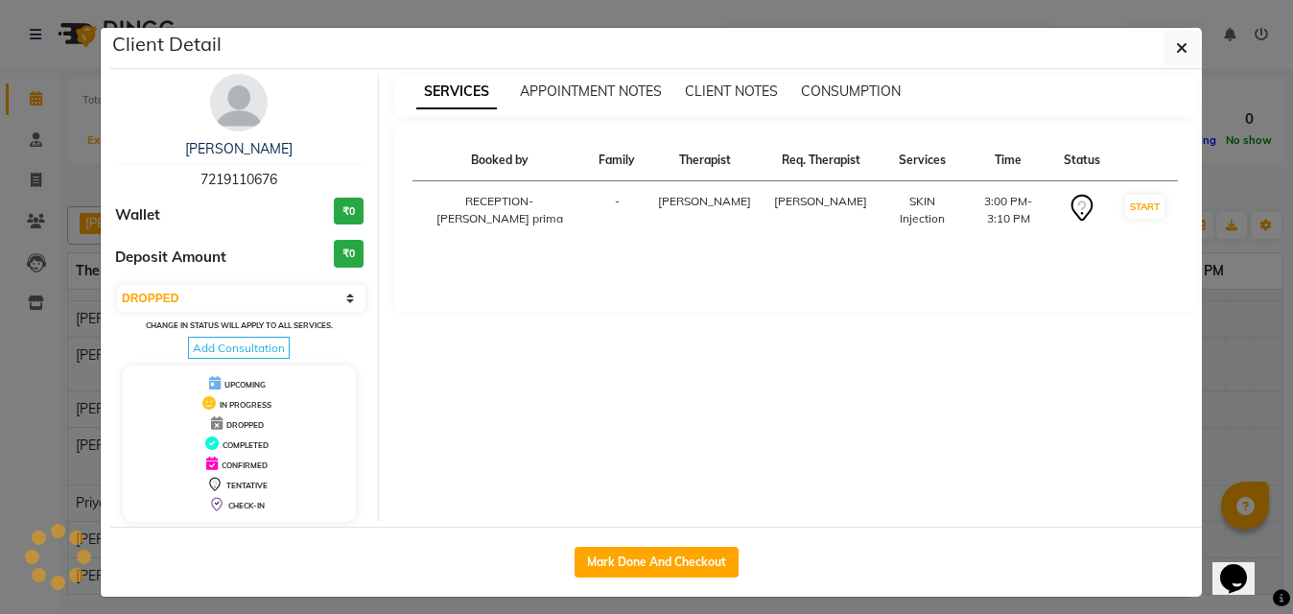
click at [1217, 30] on ngb-modal-window "Client Detail Sunny Phadtare 7219110676 Wallet ₹0 Deposit Amount ₹0 Select IN S…" at bounding box center [646, 307] width 1293 height 614
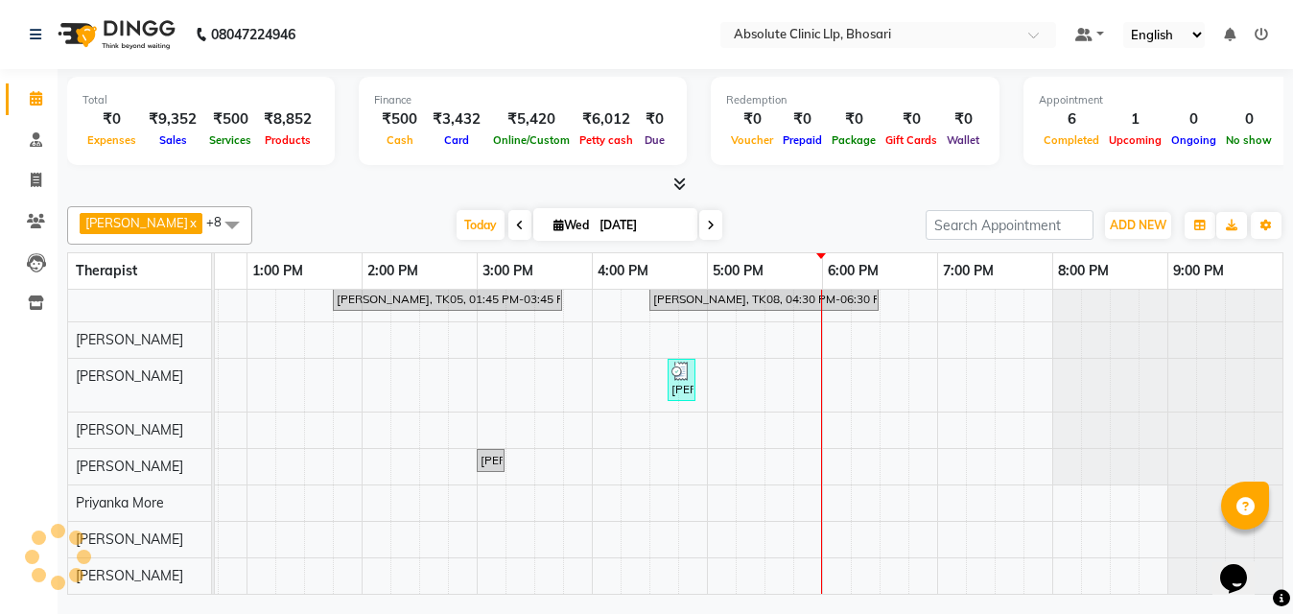
scroll to position [163, 673]
drag, startPoint x: 562, startPoint y: 227, endPoint x: 575, endPoint y: 230, distance: 12.8
click at [563, 225] on span "Wed" at bounding box center [571, 225] width 45 height 14
select select "9"
select select "2025"
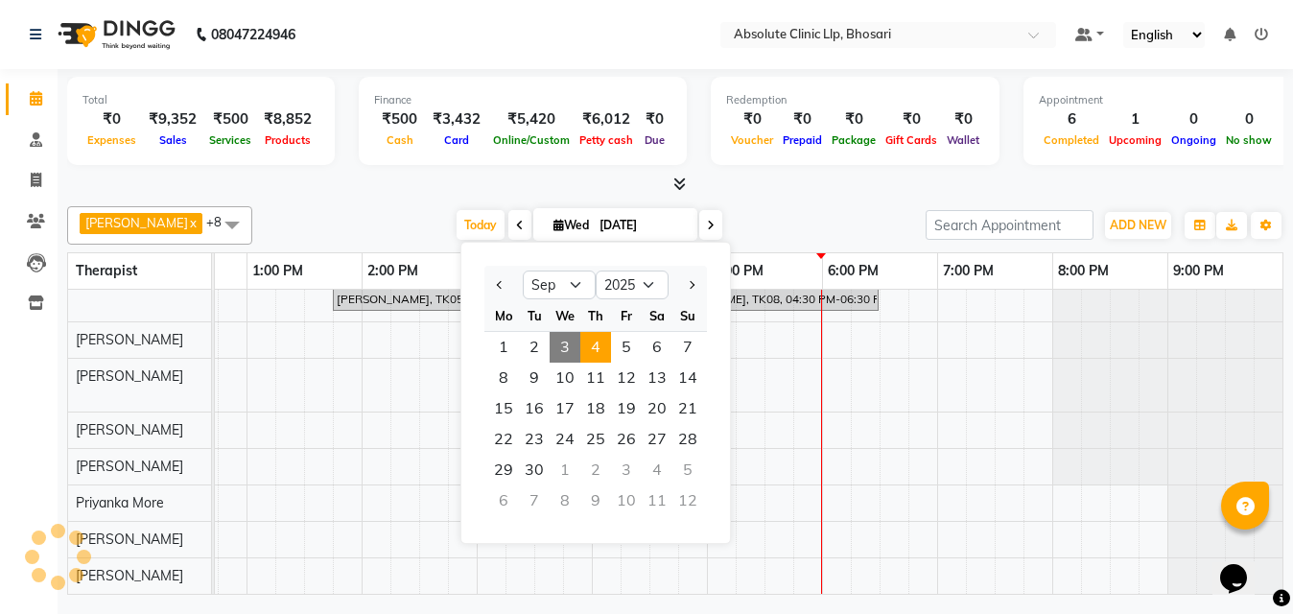
click at [594, 353] on span "4" at bounding box center [595, 347] width 31 height 31
type input "[DATE]"
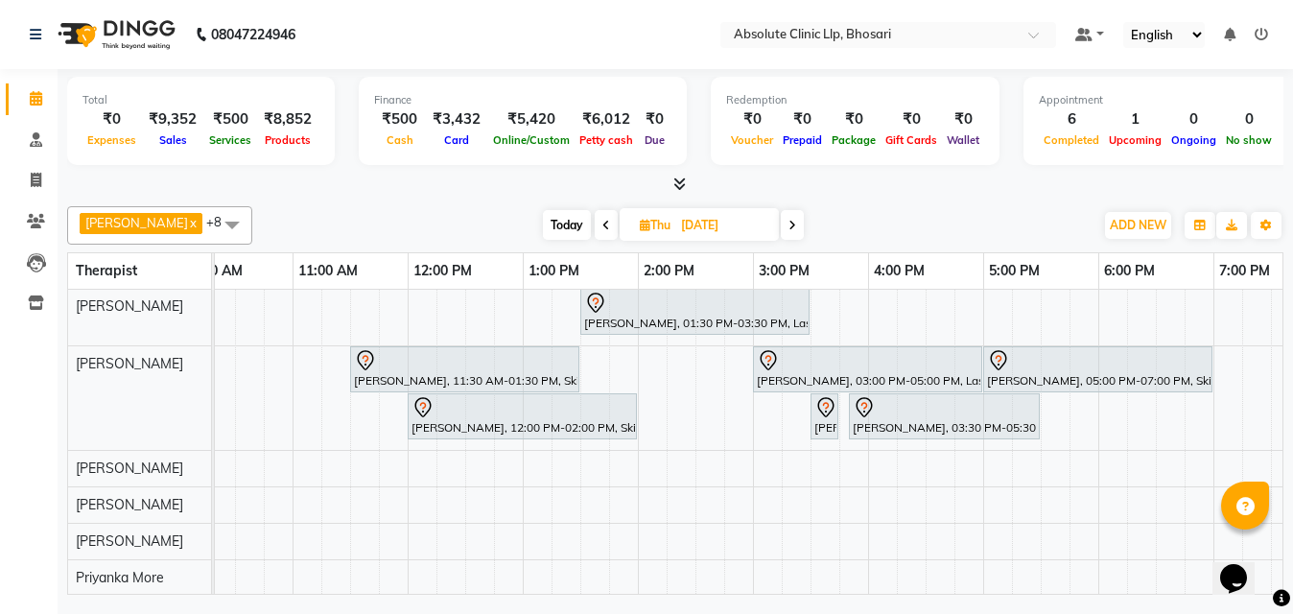
scroll to position [0, 0]
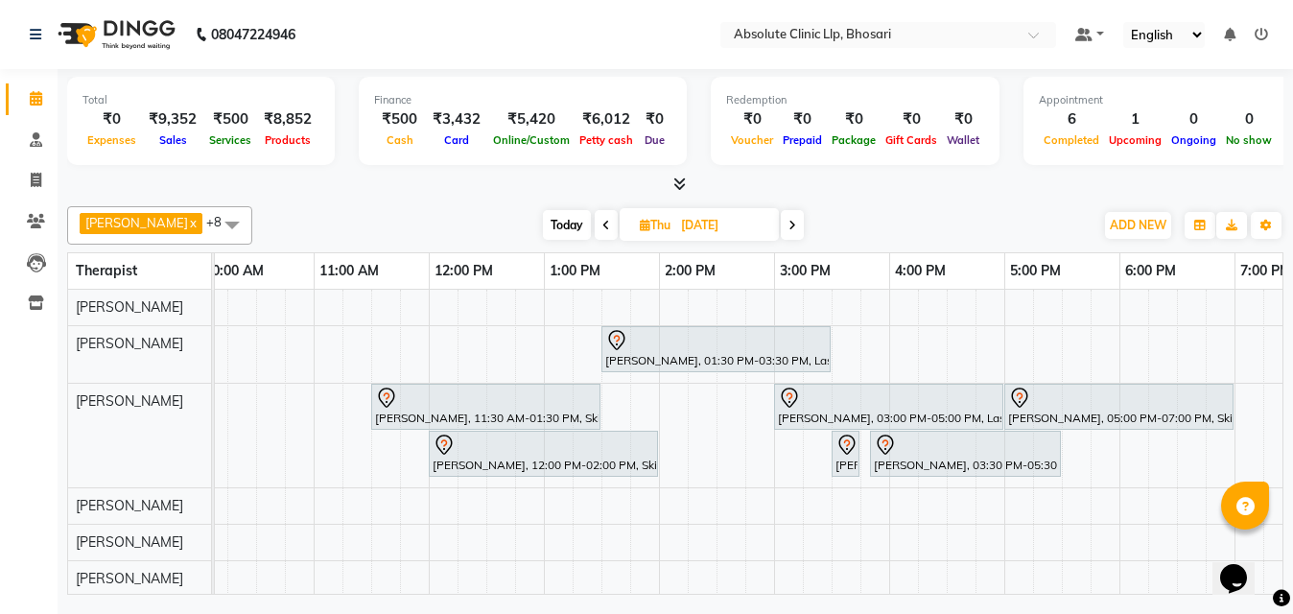
click at [906, 352] on div "Diksha Barge, 01:30 PM-03:30 PM, Laser Hair Reduction Treatment - Side Lock See…" at bounding box center [716, 498] width 1727 height 416
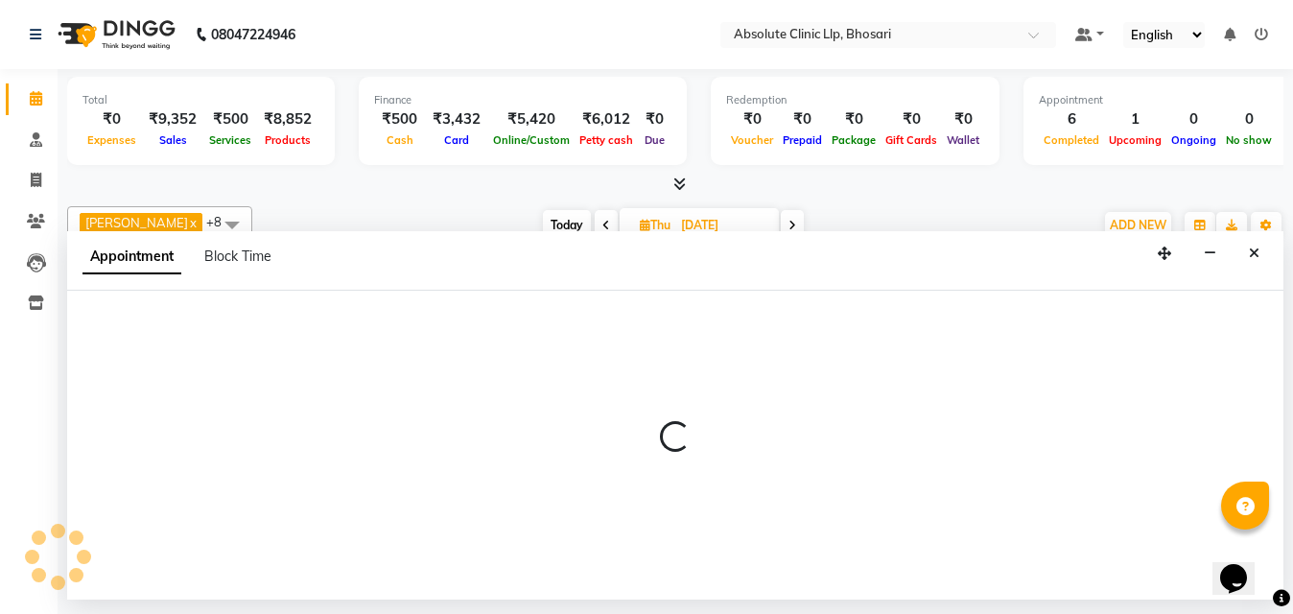
select select "27986"
select select "960"
select select "tentative"
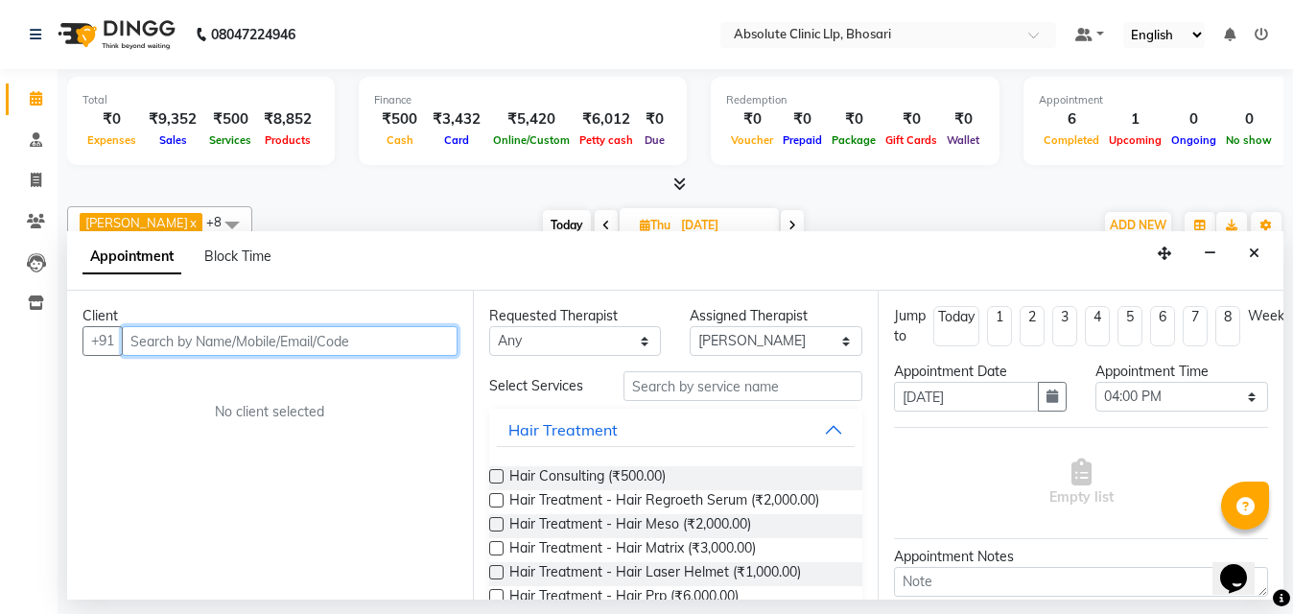
click at [366, 336] on input "text" at bounding box center [290, 341] width 336 height 30
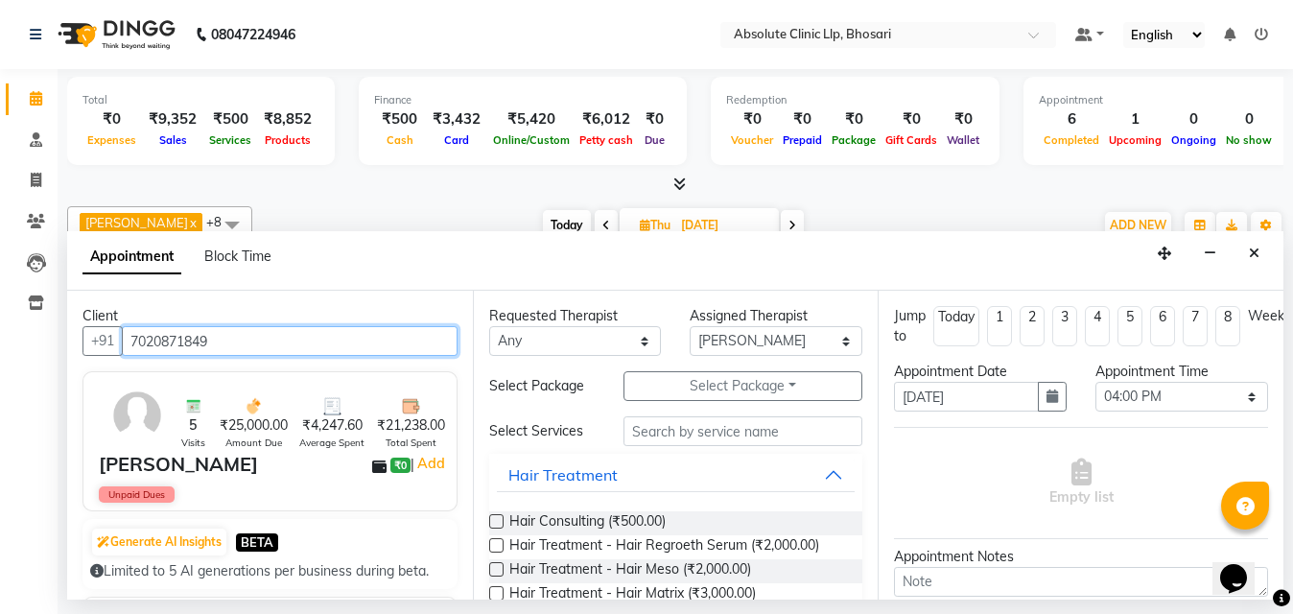
type input "7020871849"
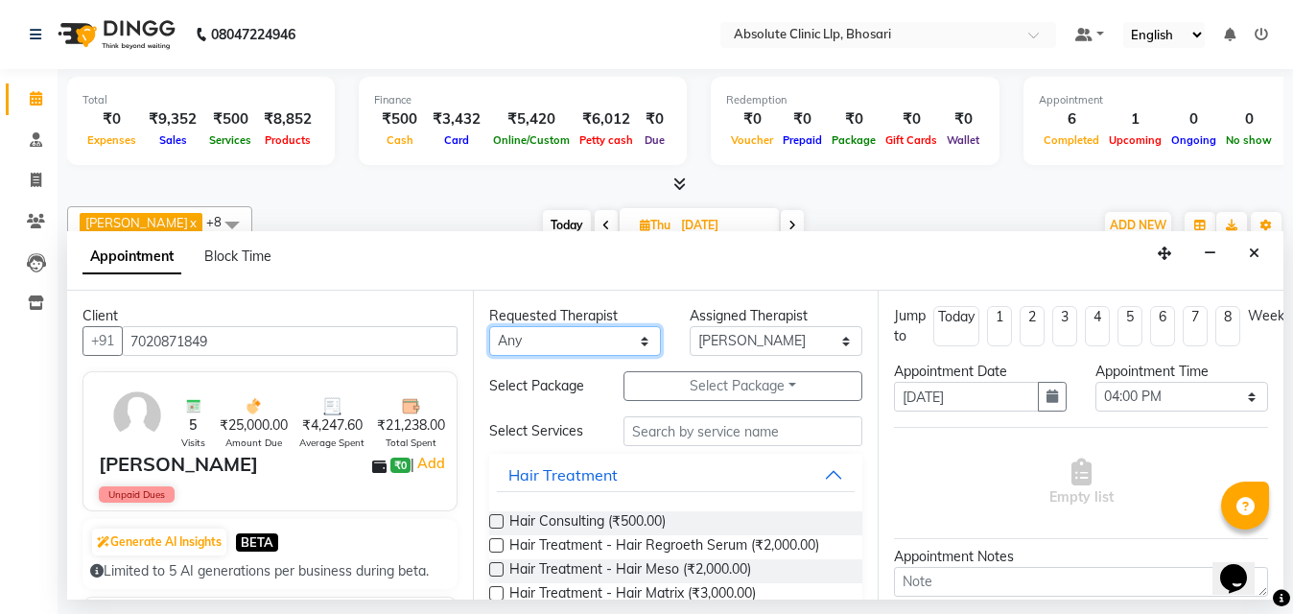
click at [529, 342] on select "Any Anita Gawli Dr.Bharati Patil Dr.Dhananjay Patil Dr.Rachana Hivarkar Neha Ro…" at bounding box center [575, 341] width 173 height 30
select select "27986"
click at [489, 326] on select "Any Anita Gawli Dr.Bharati Patil Dr.Dhananjay Patil Dr.Rachana Hivarkar Neha Ro…" at bounding box center [575, 341] width 173 height 30
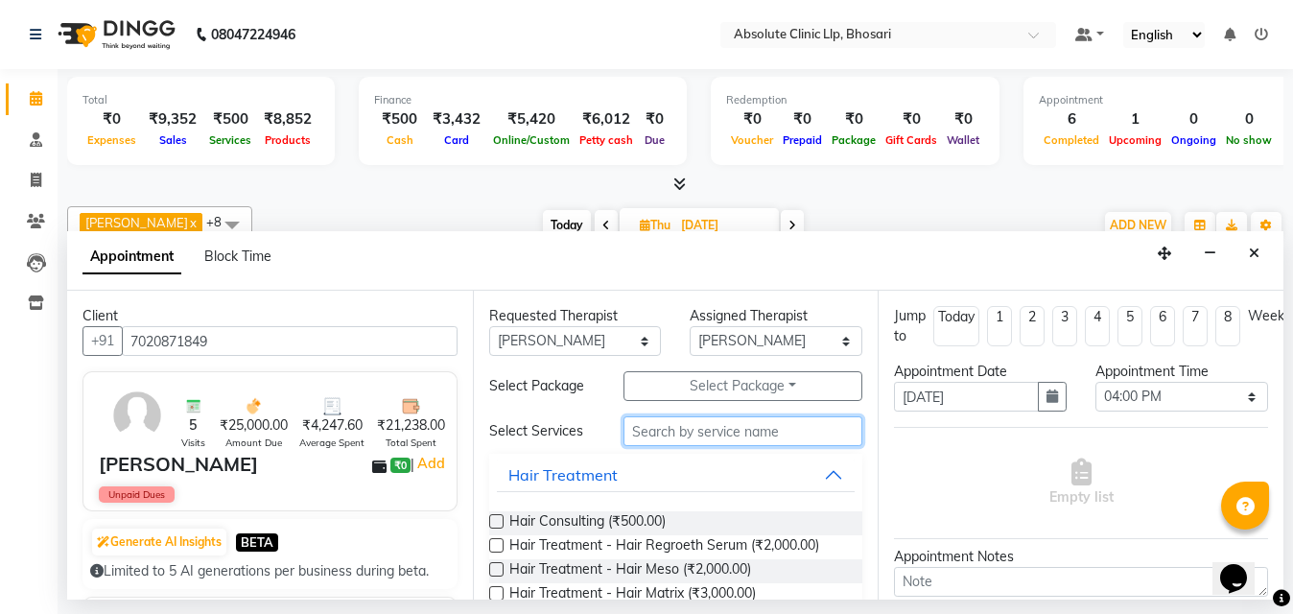
click at [758, 436] on input "text" at bounding box center [744, 431] width 240 height 30
click at [714, 436] on input "text" at bounding box center [744, 431] width 240 height 30
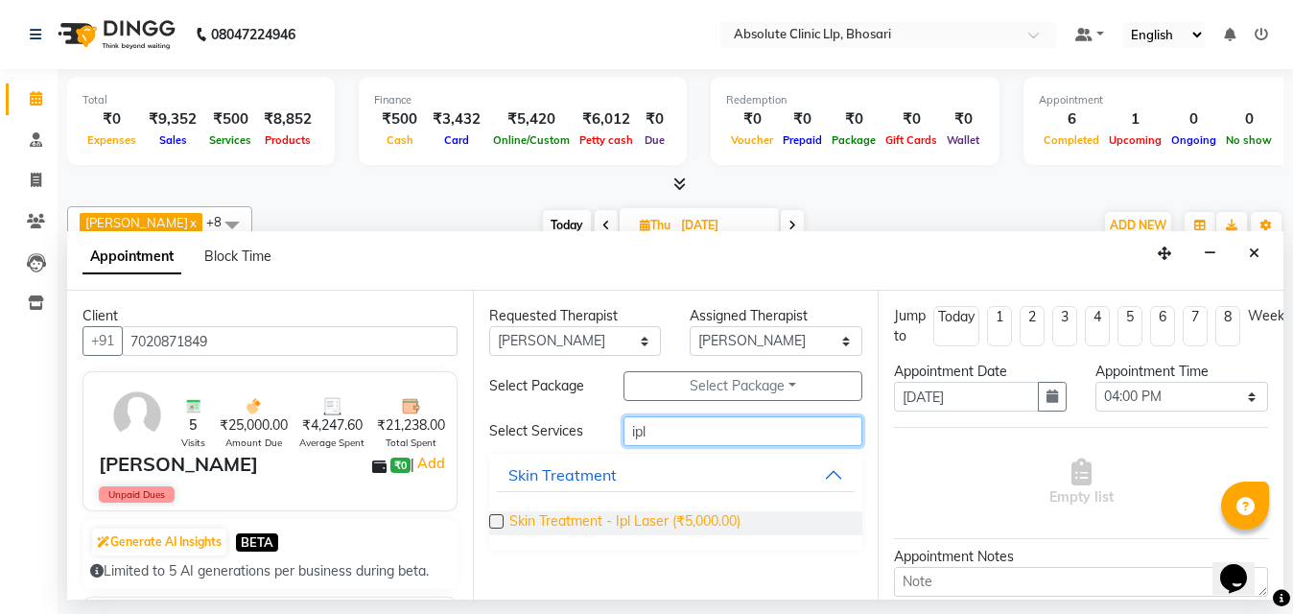
type input "ipl"
click at [619, 518] on span "Skin Treatment - Ipl Laser (₹5,000.00)" at bounding box center [624, 523] width 231 height 24
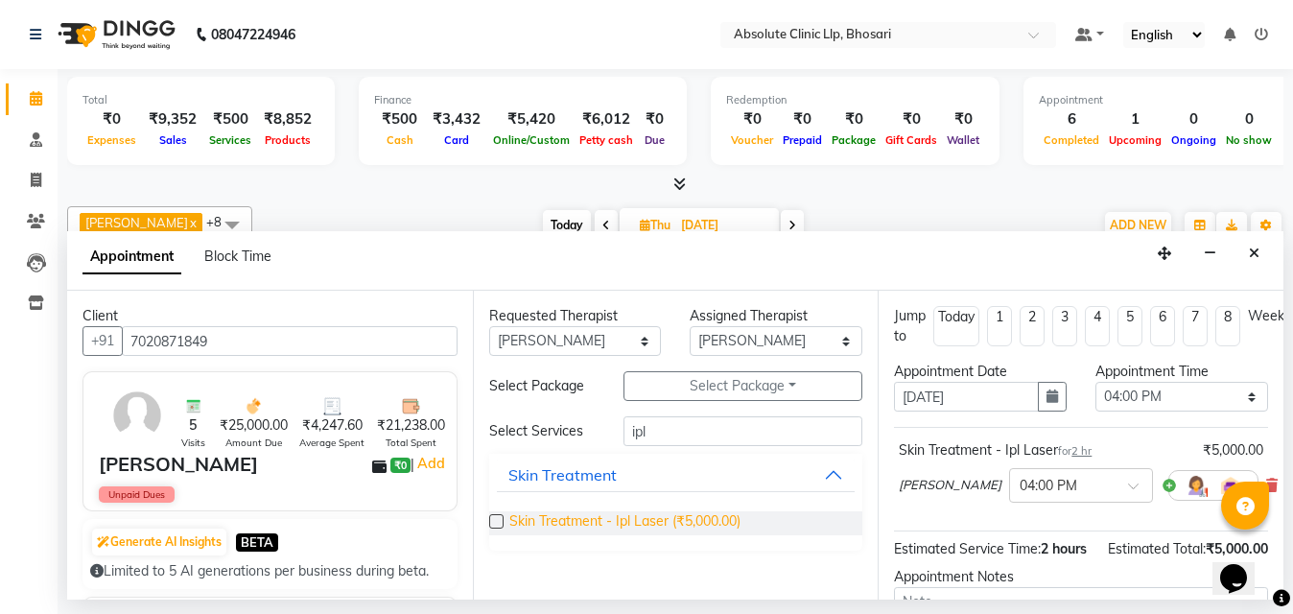
click at [619, 518] on span "Skin Treatment - Ipl Laser (₹5,000.00)" at bounding box center [624, 523] width 231 height 24
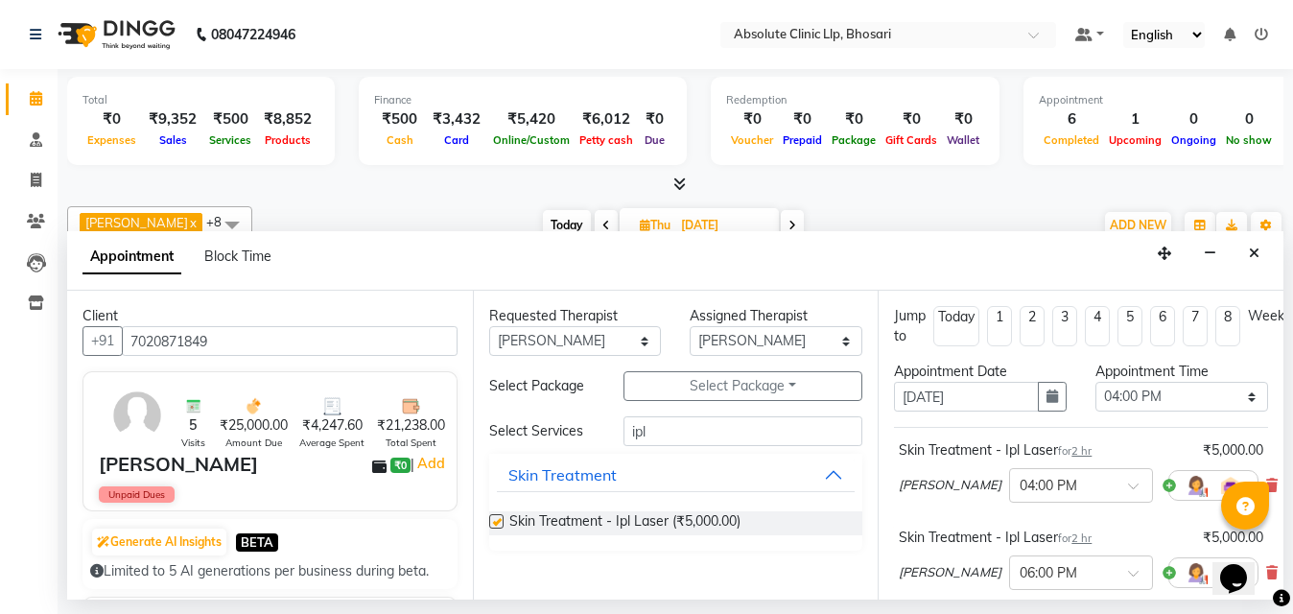
checkbox input "false"
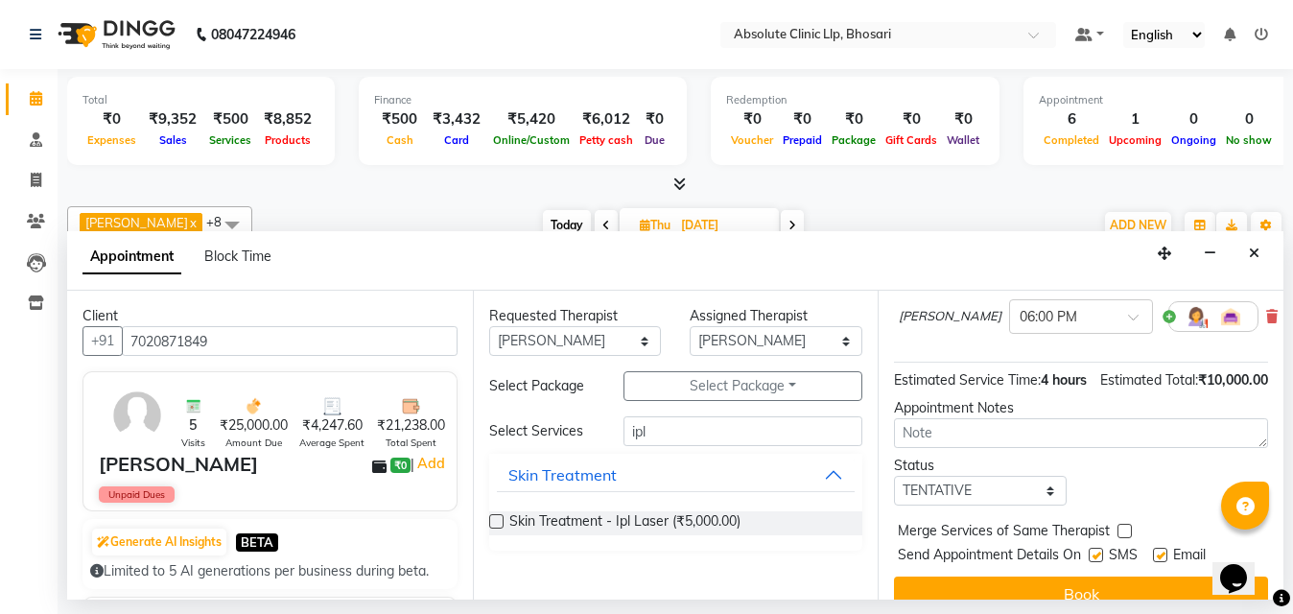
scroll to position [131, 0]
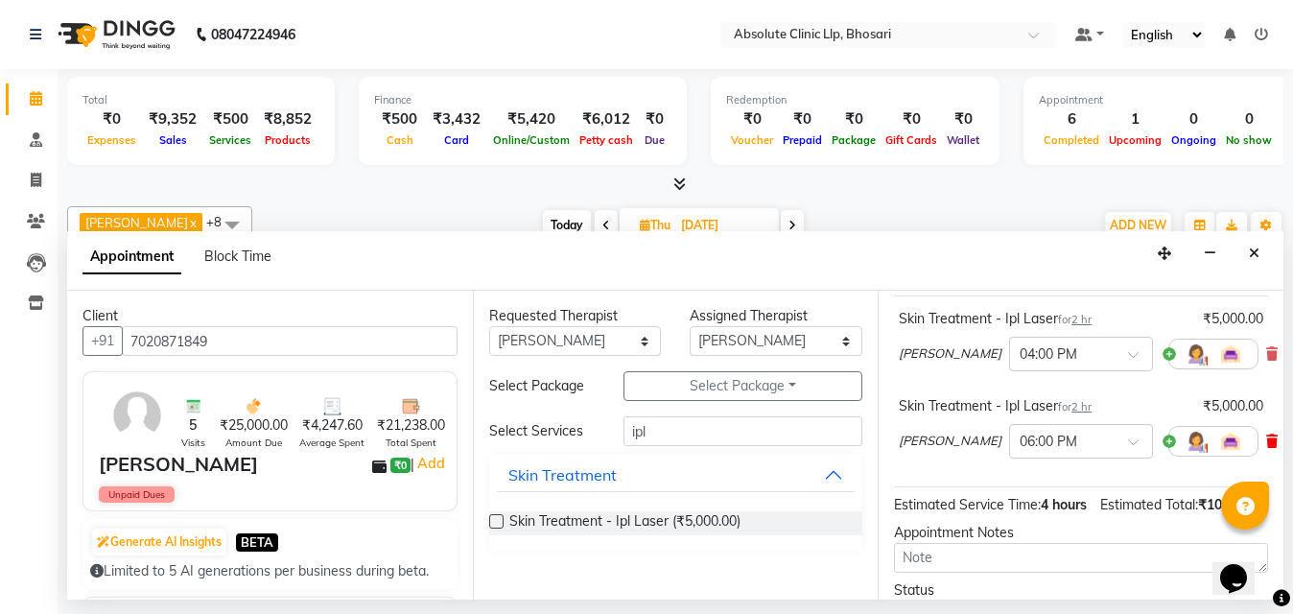
click at [1266, 438] on icon at bounding box center [1272, 441] width 12 height 13
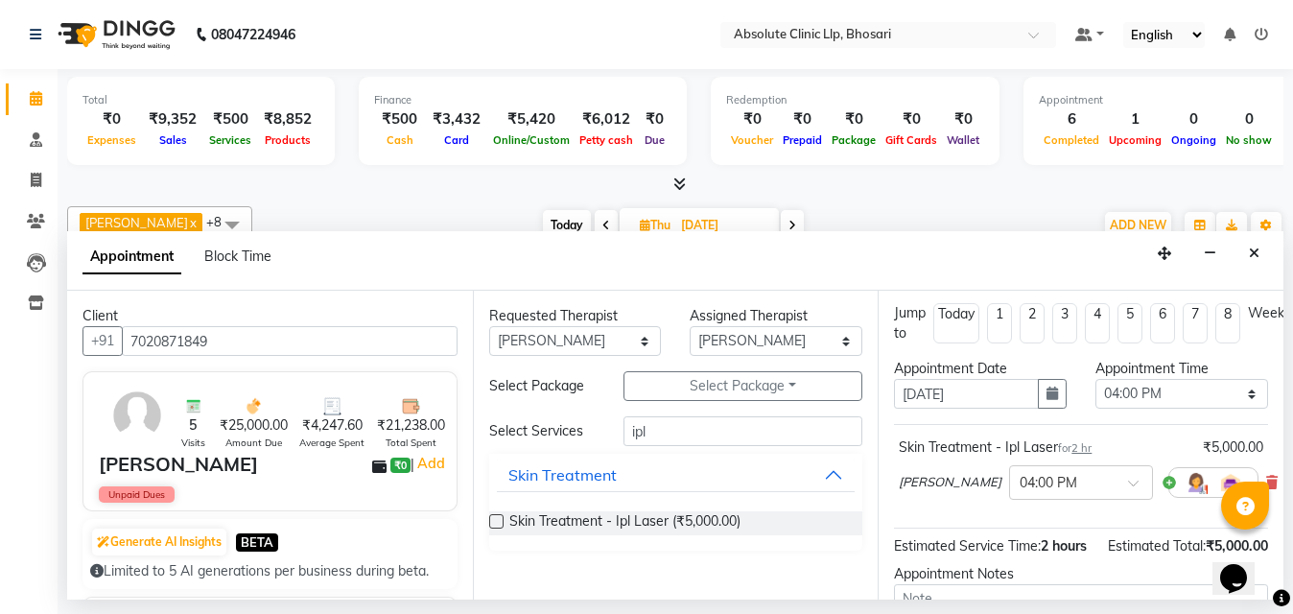
scroll to position [0, 0]
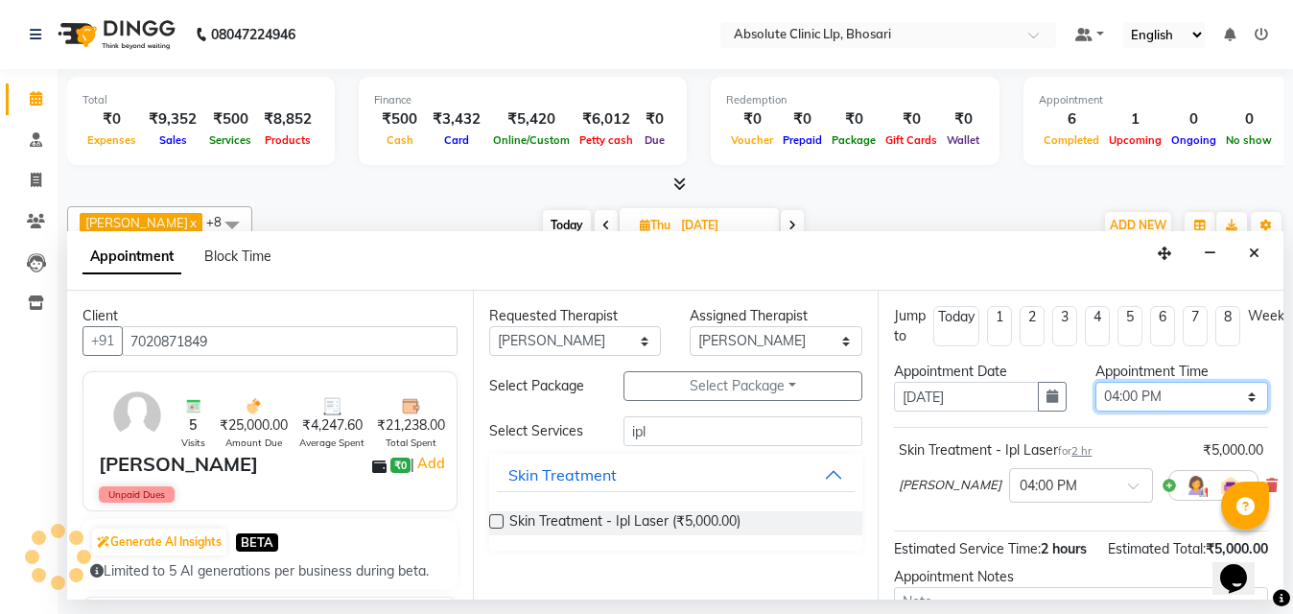
click at [1155, 400] on select "Select 08:00 AM 08:15 AM 08:30 AM 08:45 AM 09:00 AM 09:15 AM 09:30 AM 09:45 AM …" at bounding box center [1182, 397] width 173 height 30
select select "780"
click at [1096, 382] on select "Select 08:00 AM 08:15 AM 08:30 AM 08:45 AM 09:00 AM 09:15 AM 09:30 AM 09:45 AM …" at bounding box center [1182, 397] width 173 height 30
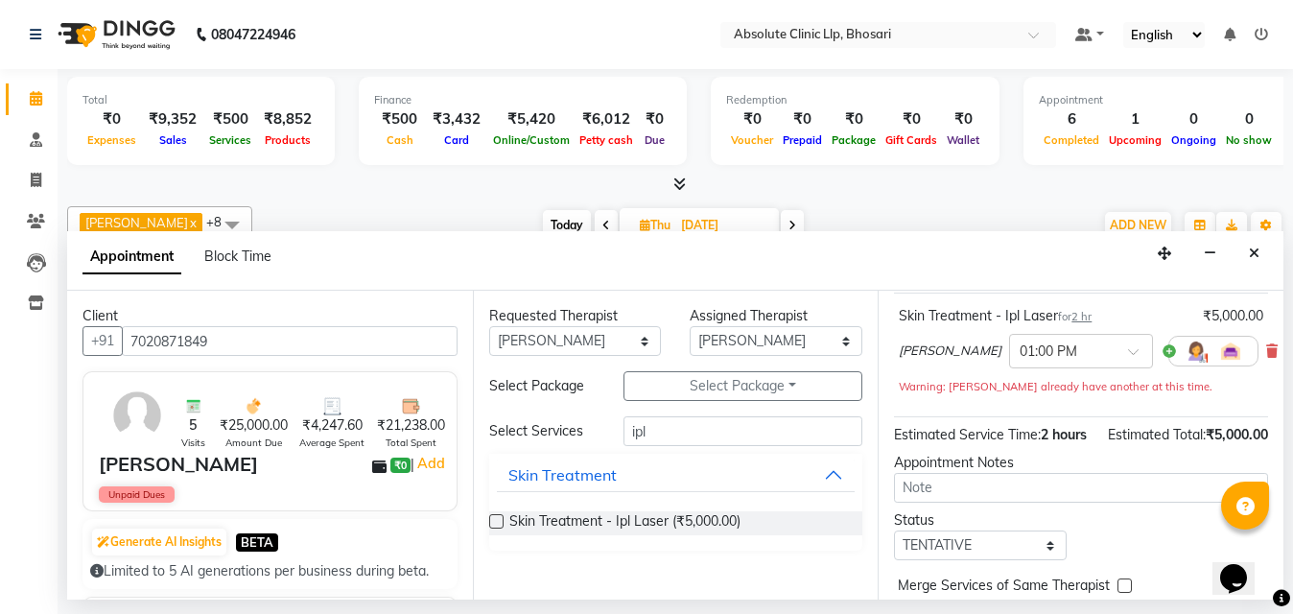
scroll to position [253, 0]
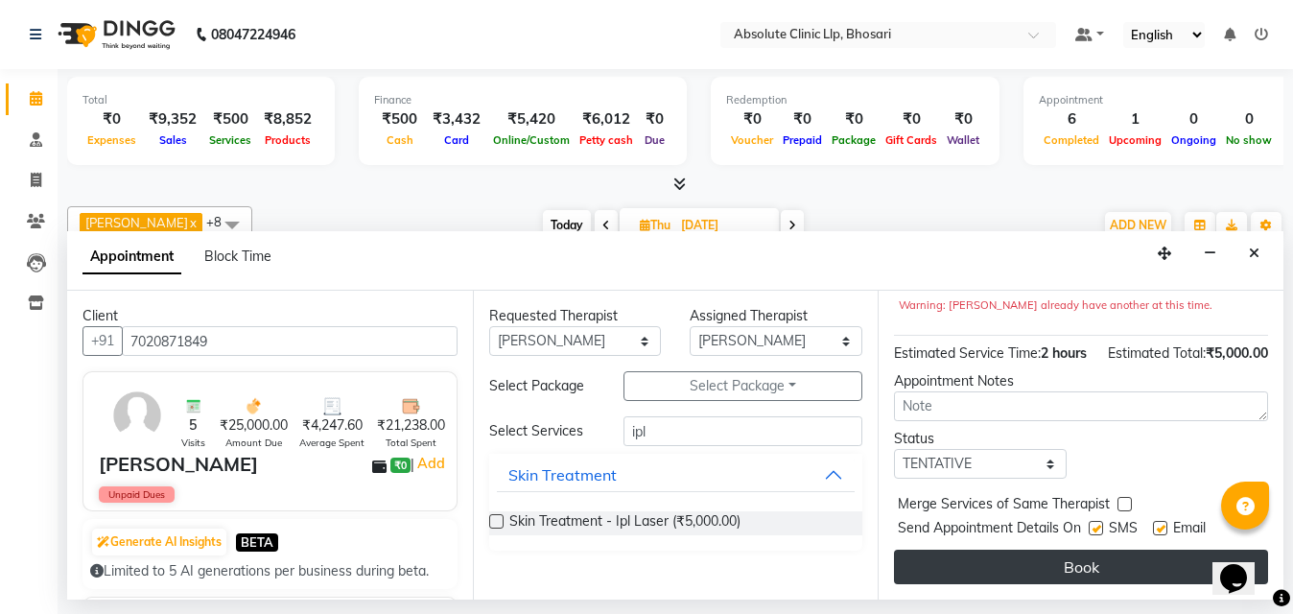
click at [1136, 550] on button "Book" at bounding box center [1081, 567] width 374 height 35
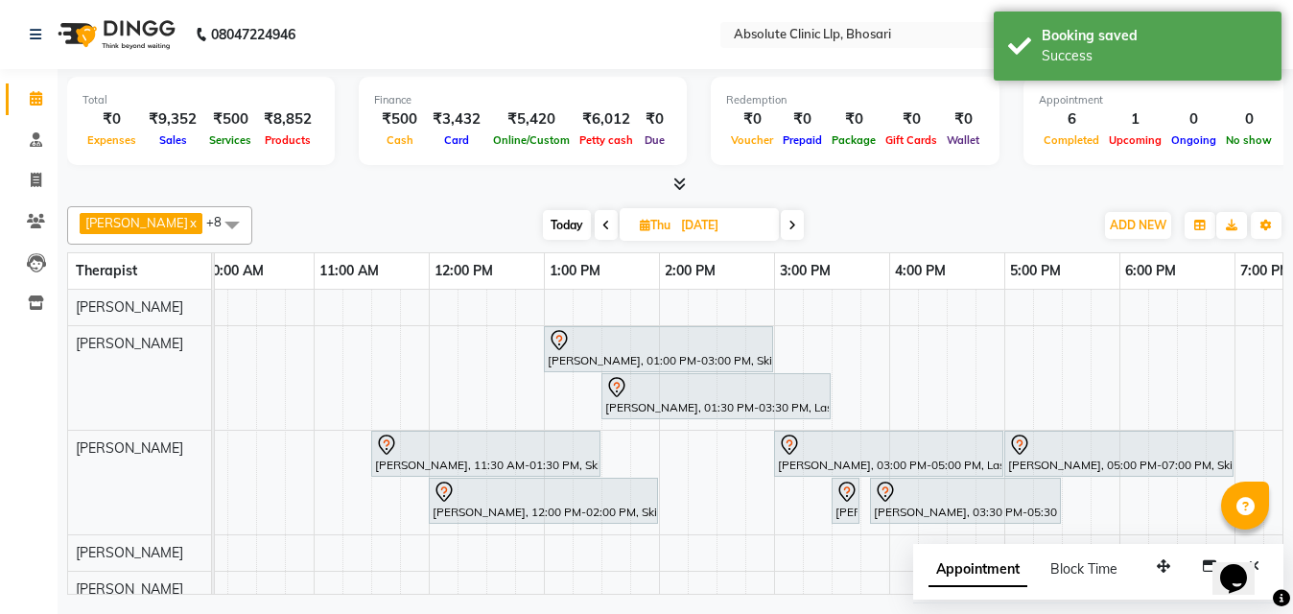
click at [903, 352] on div "Sourabh Mansoori, 01:00 PM-03:00 PM, Skin Treatment - Ipl Laser Diksha Barge, 0…" at bounding box center [716, 521] width 1727 height 463
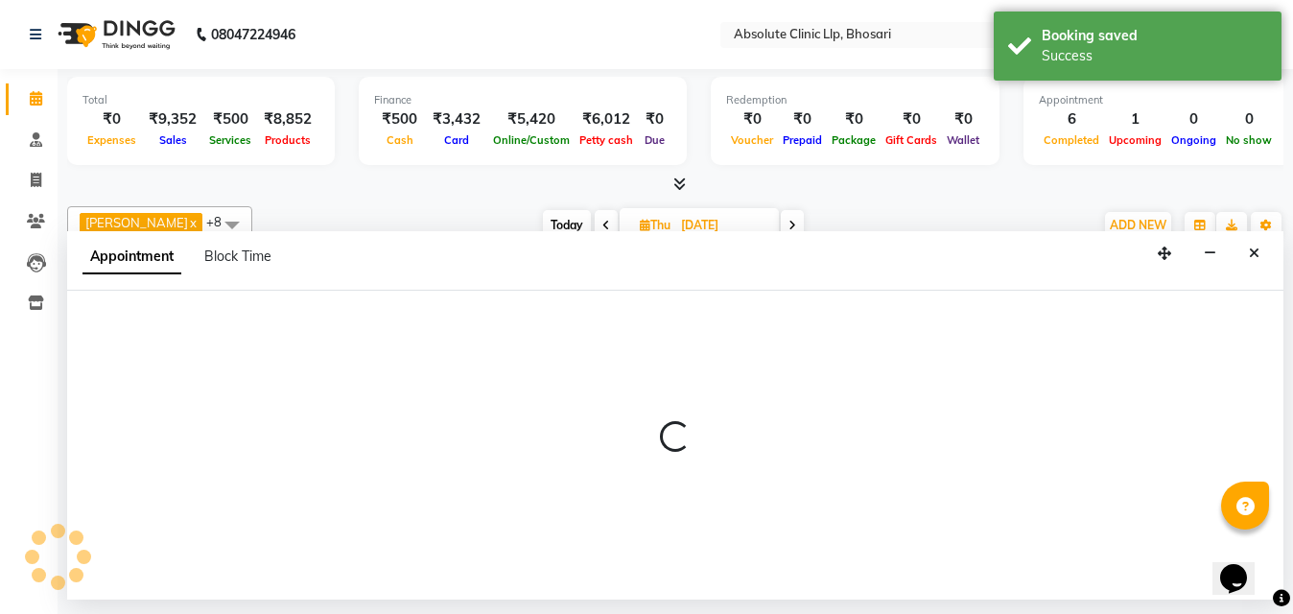
select select "27986"
select select "tentative"
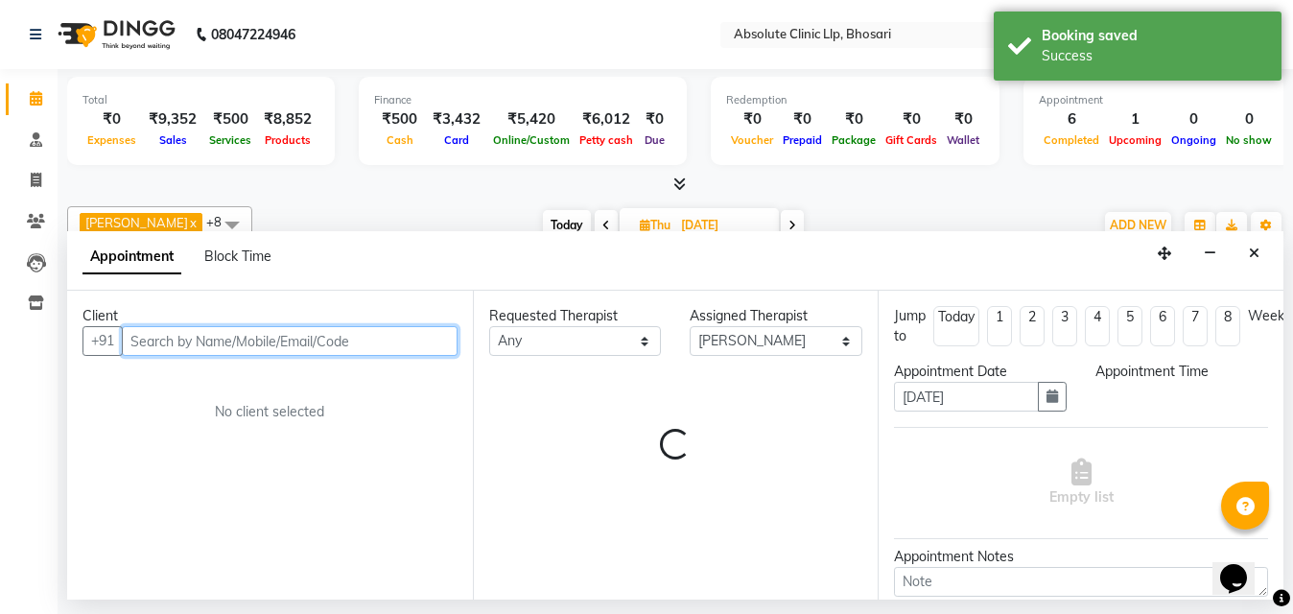
select select "960"
click at [187, 334] on input "text" at bounding box center [290, 341] width 336 height 30
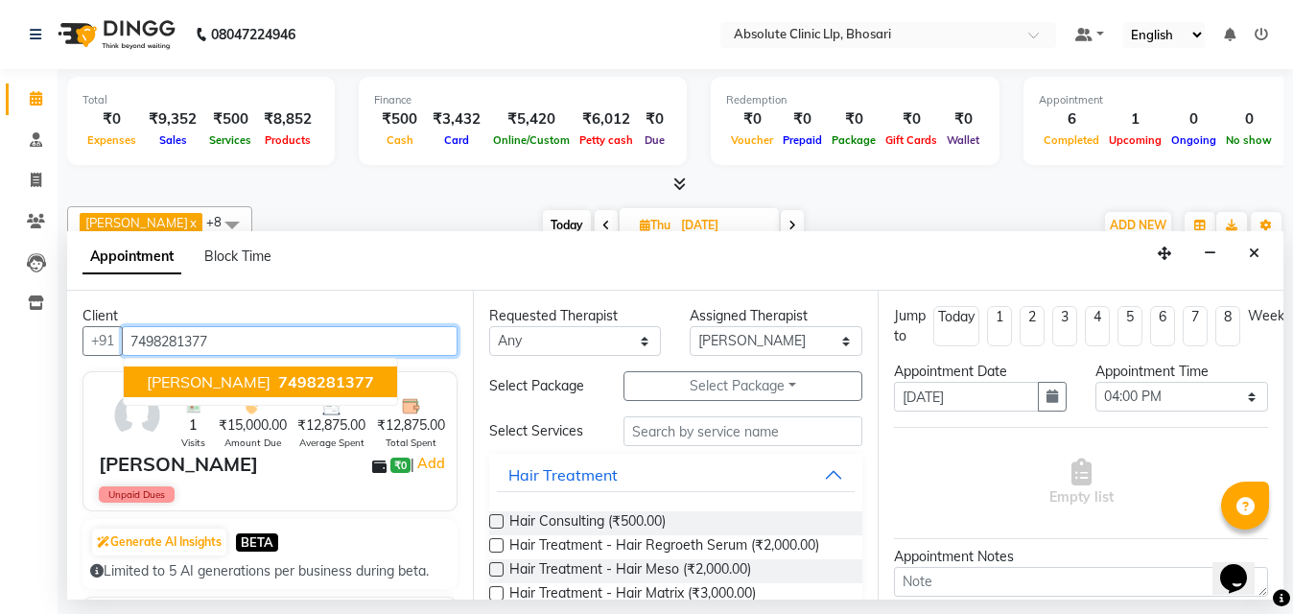
click at [198, 377] on span "Aliya Sayyed" at bounding box center [209, 381] width 124 height 19
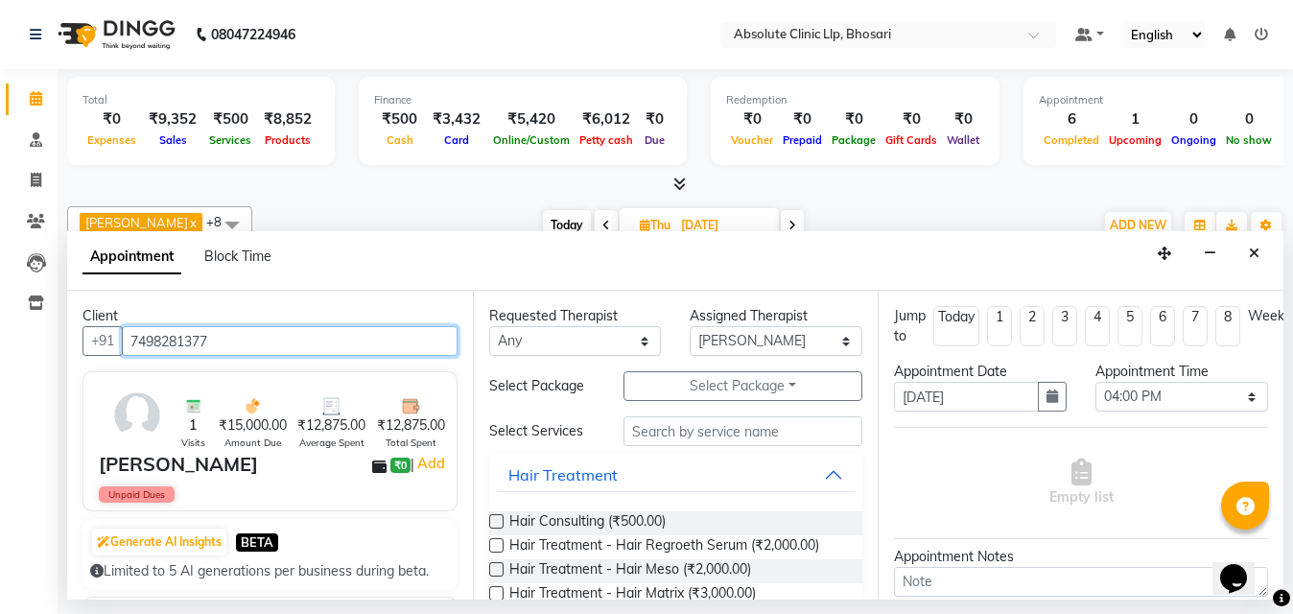
type input "7498281377"
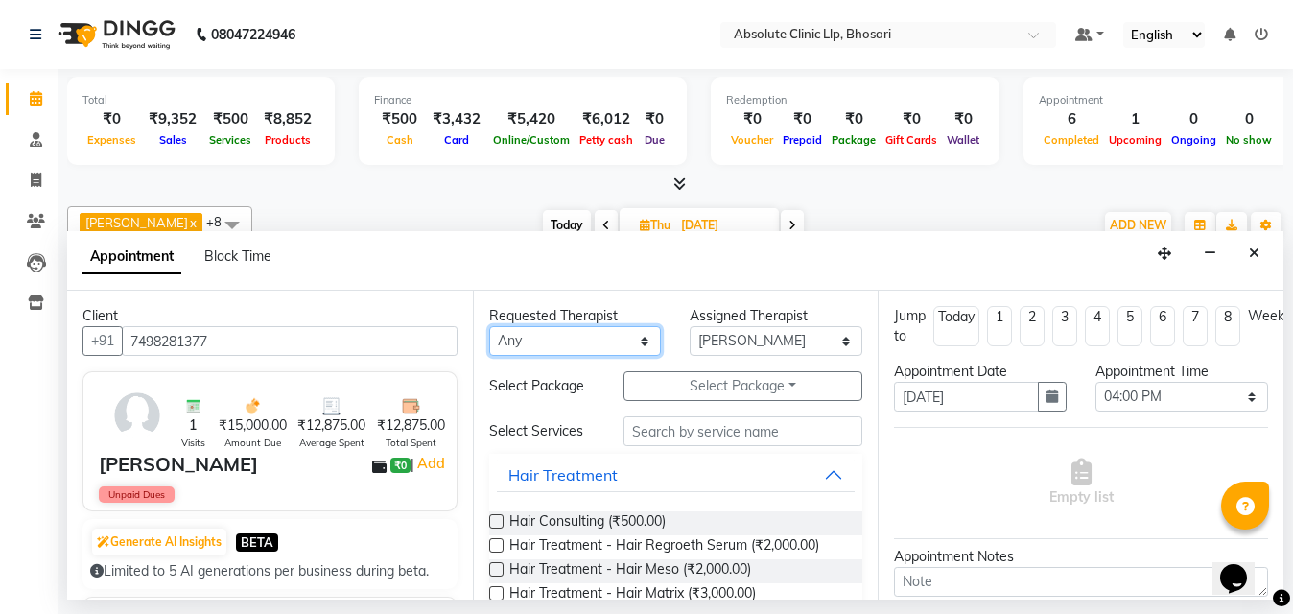
click at [555, 340] on select "Any Anita Gawli Dr.Bharati Patil Dr.Dhananjay Patil Dr.Rachana Hivarkar Neha Ro…" at bounding box center [575, 341] width 173 height 30
select select "27986"
click at [489, 326] on select "Any Anita Gawli Dr.Bharati Patil Dr.Dhananjay Patil Dr.Rachana Hivarkar Neha Ro…" at bounding box center [575, 341] width 173 height 30
click at [692, 434] on div "Requested Therapist Any Anita Gawli Dr.Bharati Patil Dr.Dhananjay Patil Dr.Rach…" at bounding box center [676, 445] width 406 height 309
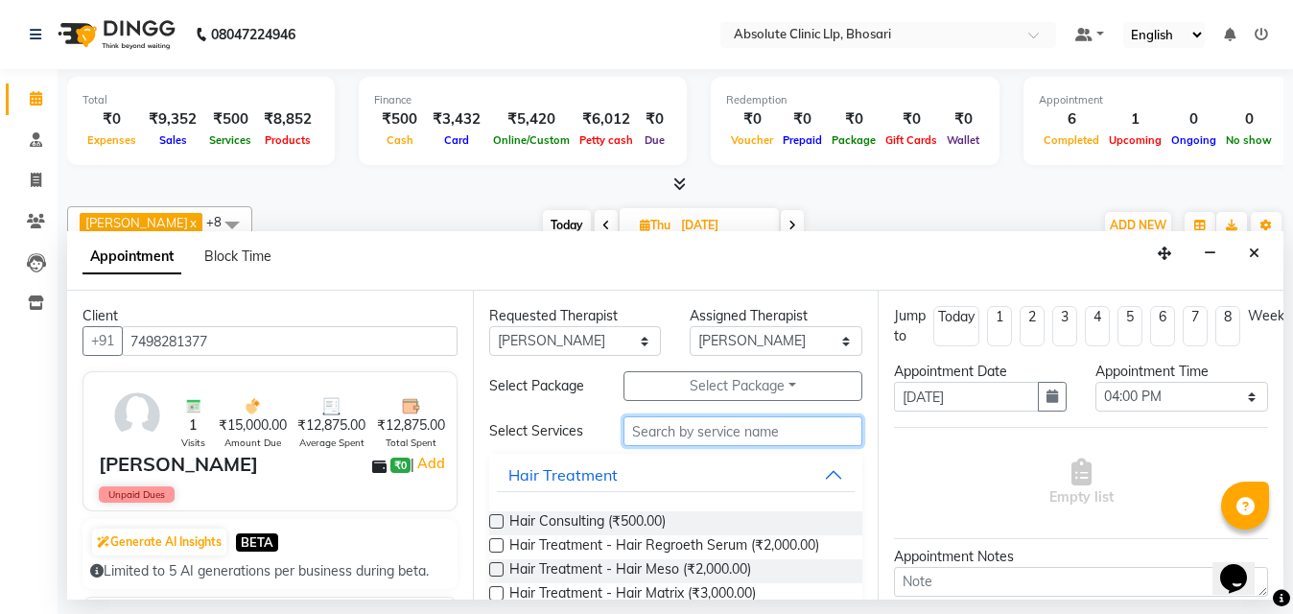
click at [693, 435] on input "text" at bounding box center [744, 431] width 240 height 30
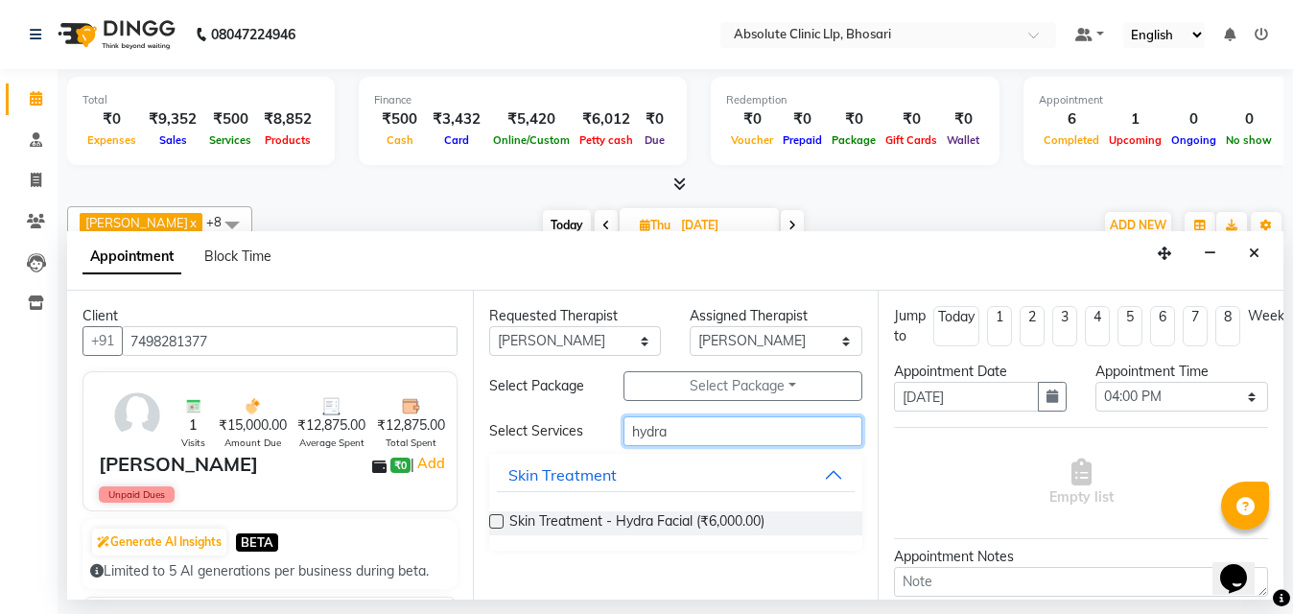
type input "hydra"
click at [700, 504] on div "Skin Treatment - Hydra Facial (₹6,000.00)" at bounding box center [676, 523] width 374 height 55
click at [699, 507] on div "Skin Treatment - Hydra Facial (₹6,000.00)" at bounding box center [676, 523] width 374 height 55
click at [696, 510] on div "Skin Treatment - Hydra Facial (₹6,000.00)" at bounding box center [676, 523] width 374 height 55
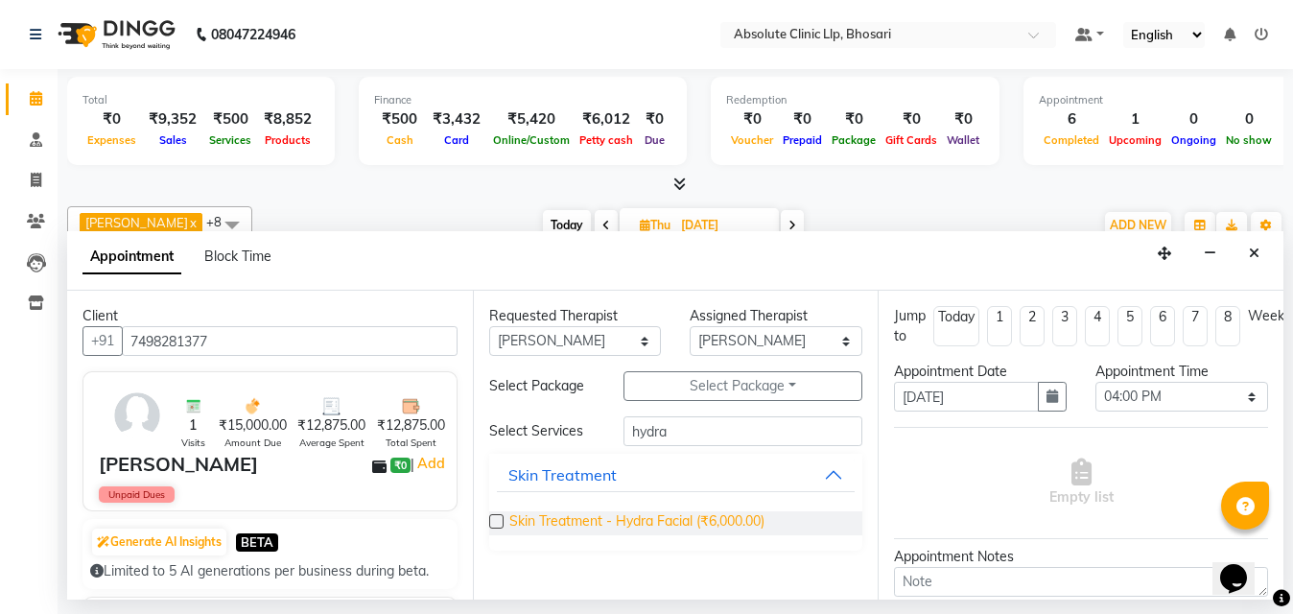
click at [663, 531] on span "Skin Treatment - Hydra Facial (₹6,000.00)" at bounding box center [636, 523] width 255 height 24
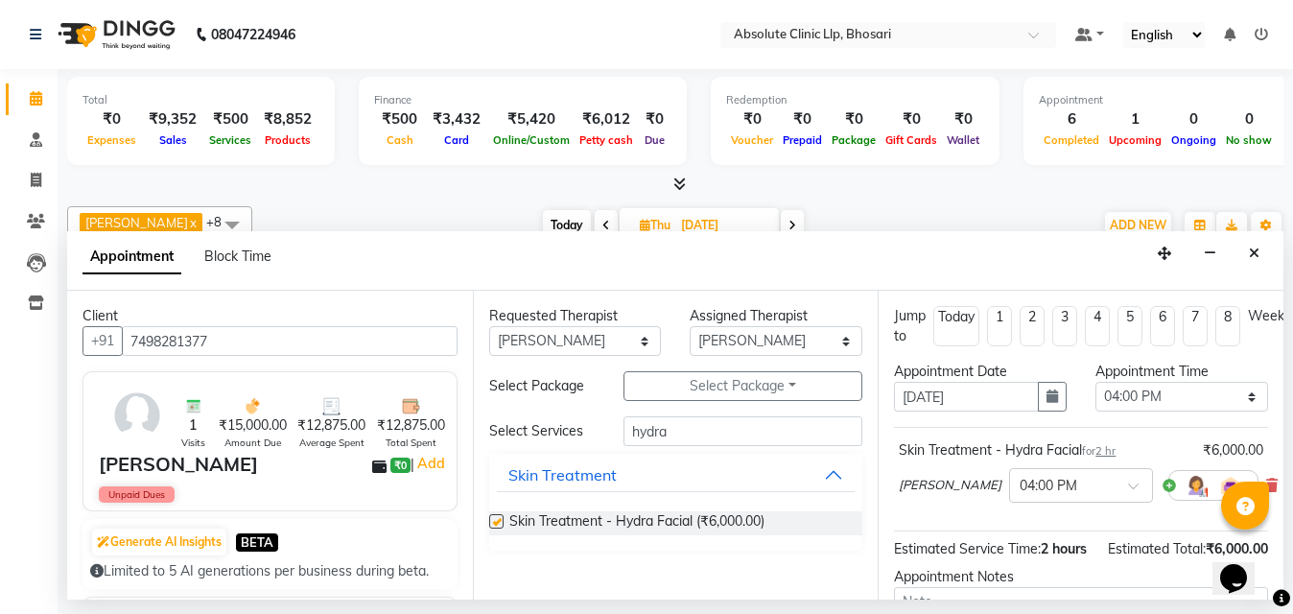
checkbox input "false"
click at [1159, 391] on select "Select 08:00 AM 08:15 AM 08:30 AM 08:45 AM 09:00 AM 09:15 AM 09:30 AM 09:45 AM …" at bounding box center [1182, 397] width 173 height 30
select select "720"
click at [1096, 382] on select "Select 08:00 AM 08:15 AM 08:30 AM 08:45 AM 09:00 AM 09:15 AM 09:30 AM 09:45 AM …" at bounding box center [1182, 397] width 173 height 30
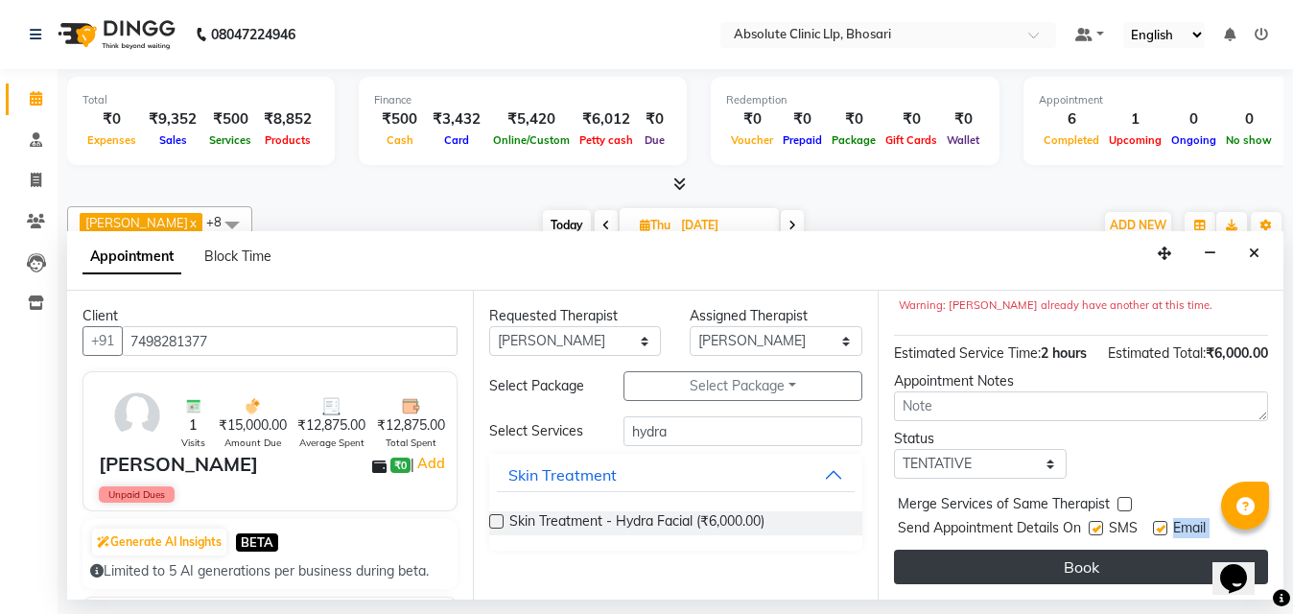
drag, startPoint x: 1175, startPoint y: 525, endPoint x: 1172, endPoint y: 549, distance: 24.2
click at [1172, 549] on div "Jump to Today 1 2 3 4 5 6 7 8 Weeks Appointment Date 04-09-2025 Appointment Tim…" at bounding box center [1081, 445] width 406 height 309
click at [1172, 550] on button "Book" at bounding box center [1081, 567] width 374 height 35
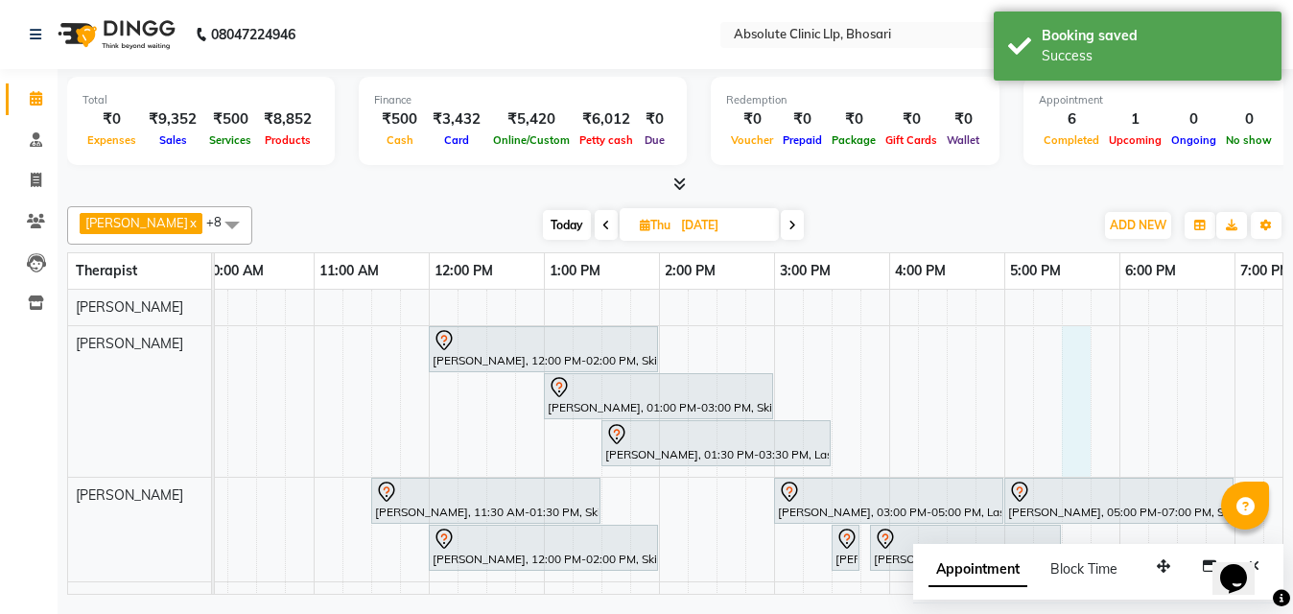
click at [1074, 374] on div "Aliya Sayyed, 12:00 PM-02:00 PM, Skin Treatment - Hydra Facial Sourabh Mansoori…" at bounding box center [716, 545] width 1727 height 510
select select "27986"
select select "tentative"
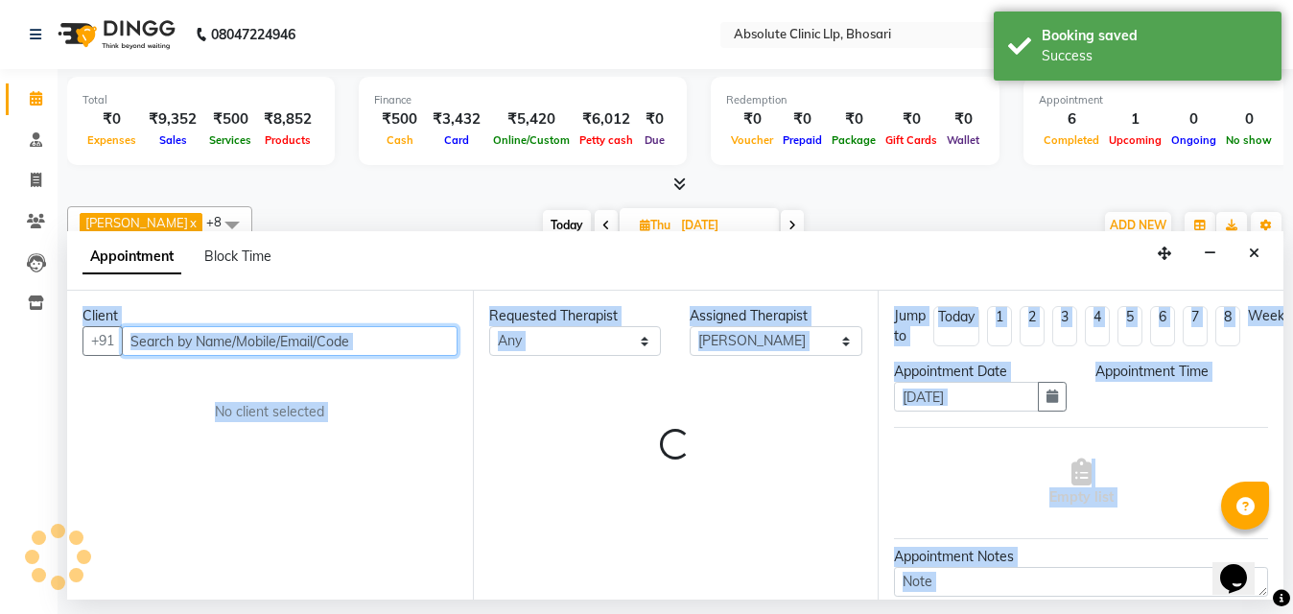
select select "1050"
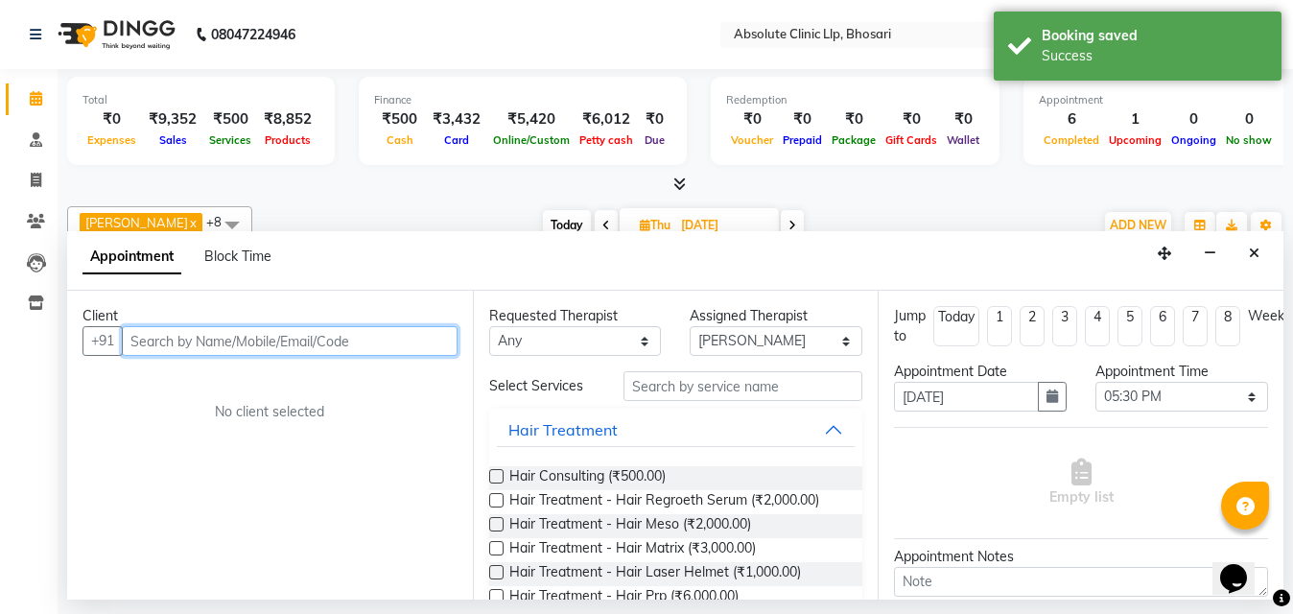
click at [176, 351] on input "text" at bounding box center [290, 341] width 336 height 30
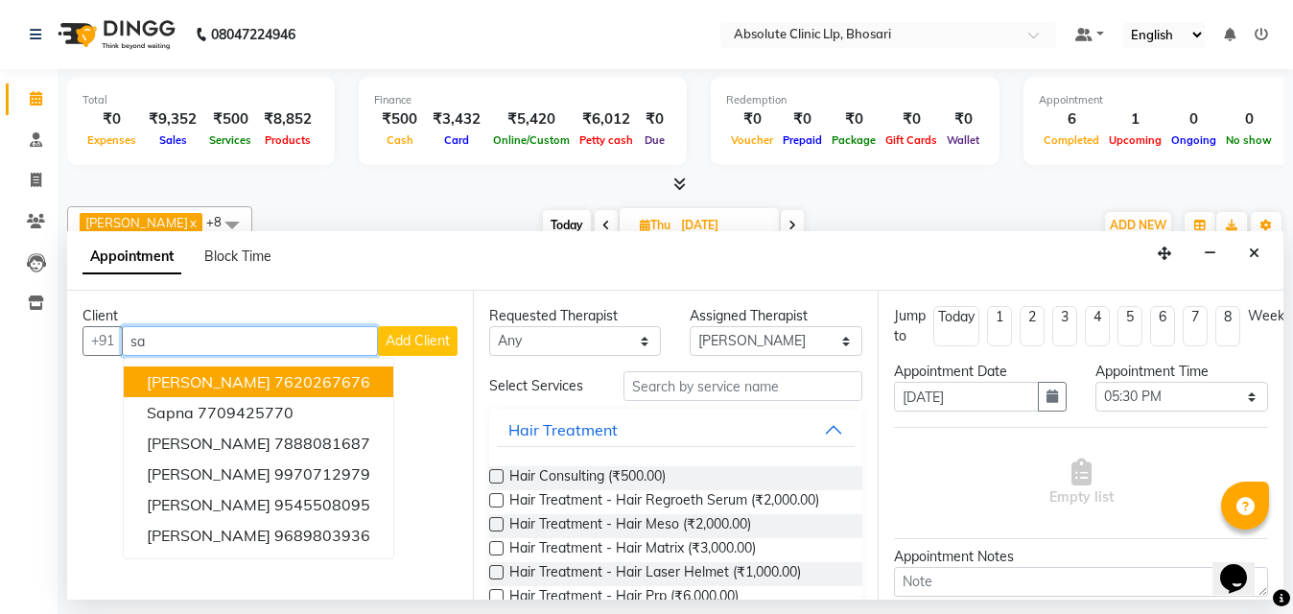
type input "s"
type input "n"
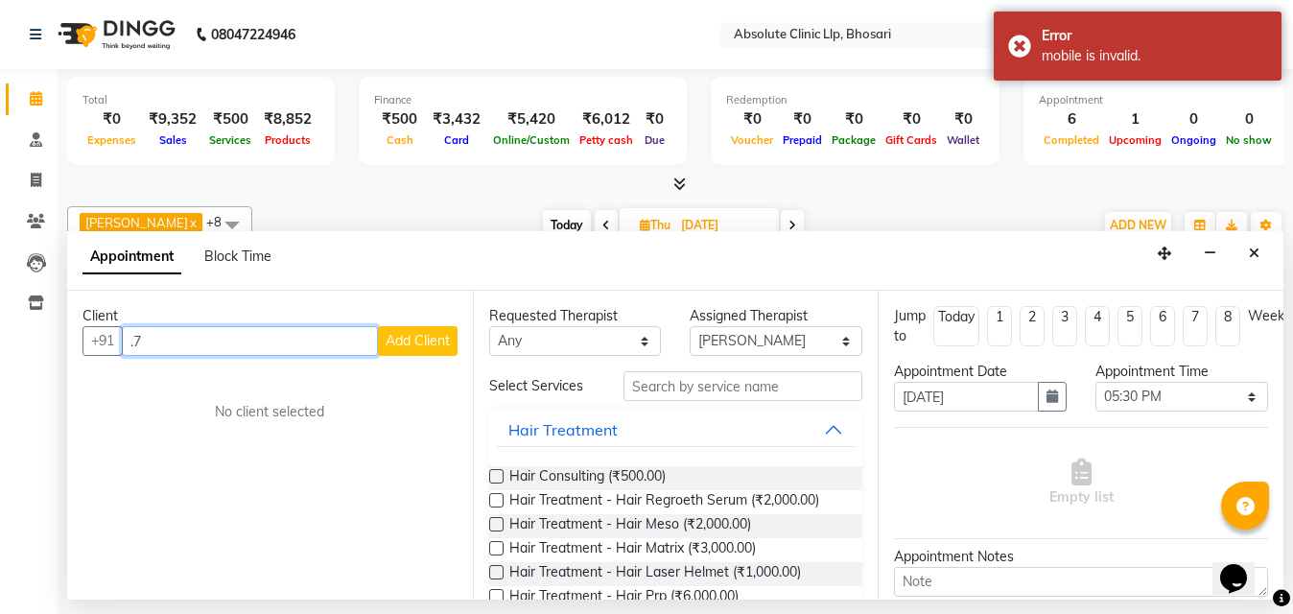
type input "."
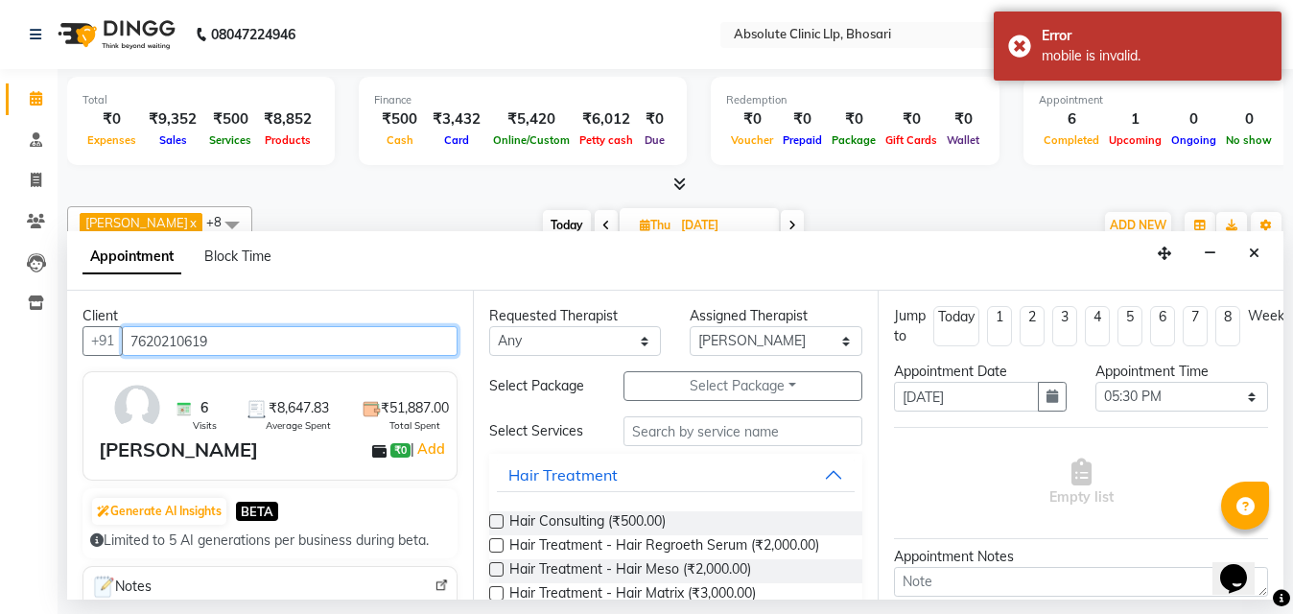
type input "7620210619"
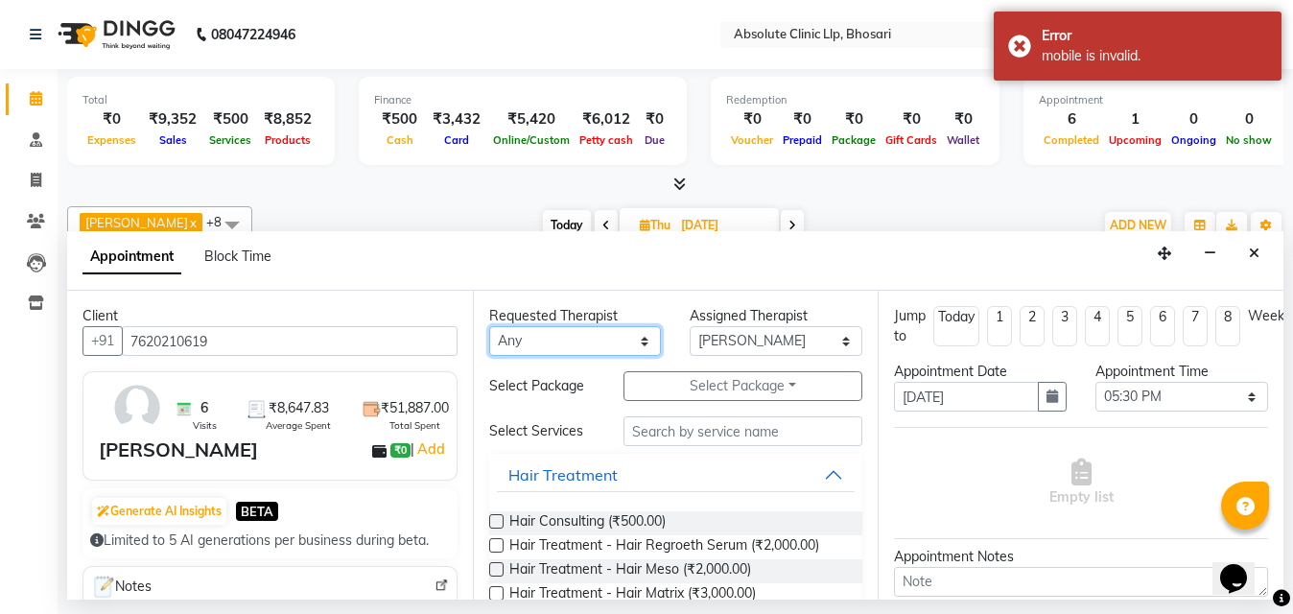
drag, startPoint x: 572, startPoint y: 341, endPoint x: 545, endPoint y: 378, distance: 46.1
click at [568, 347] on select "Any Anita Gawli Dr.Bharati Patil Dr.Dhananjay Patil Dr.Rachana Hivarkar Neha Ro…" at bounding box center [575, 341] width 173 height 30
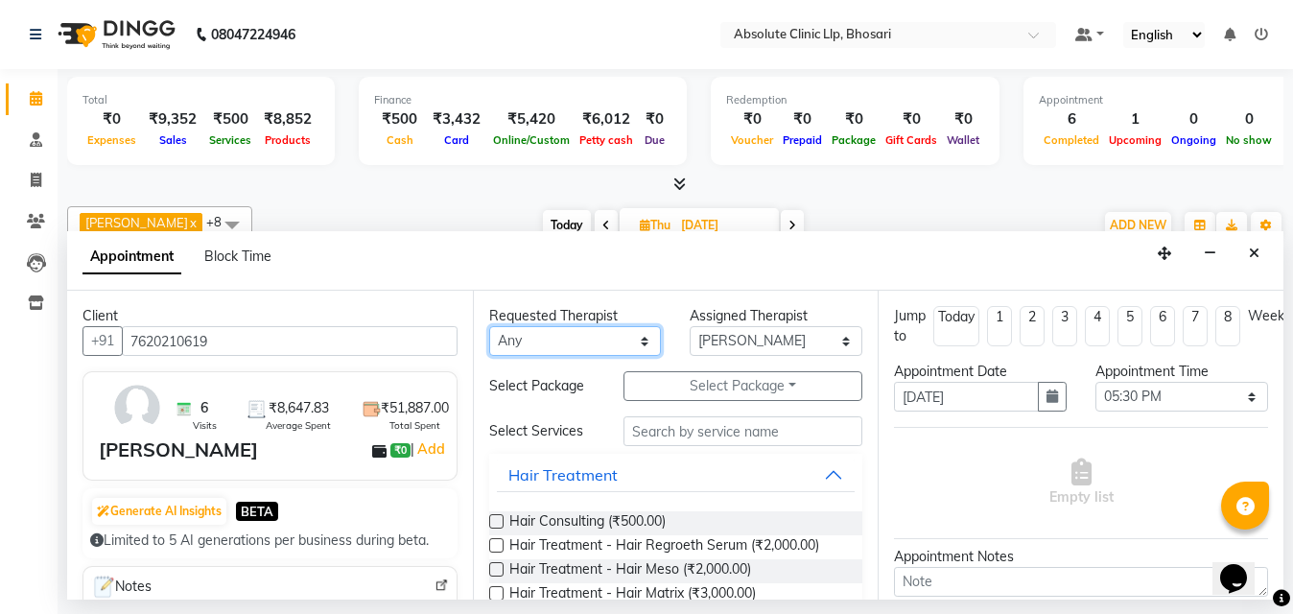
select select "27986"
click at [489, 326] on select "Any Anita Gawli Dr.Bharati Patil Dr.Dhananjay Patil Dr.Rachana Hivarkar Neha Ro…" at bounding box center [575, 341] width 173 height 30
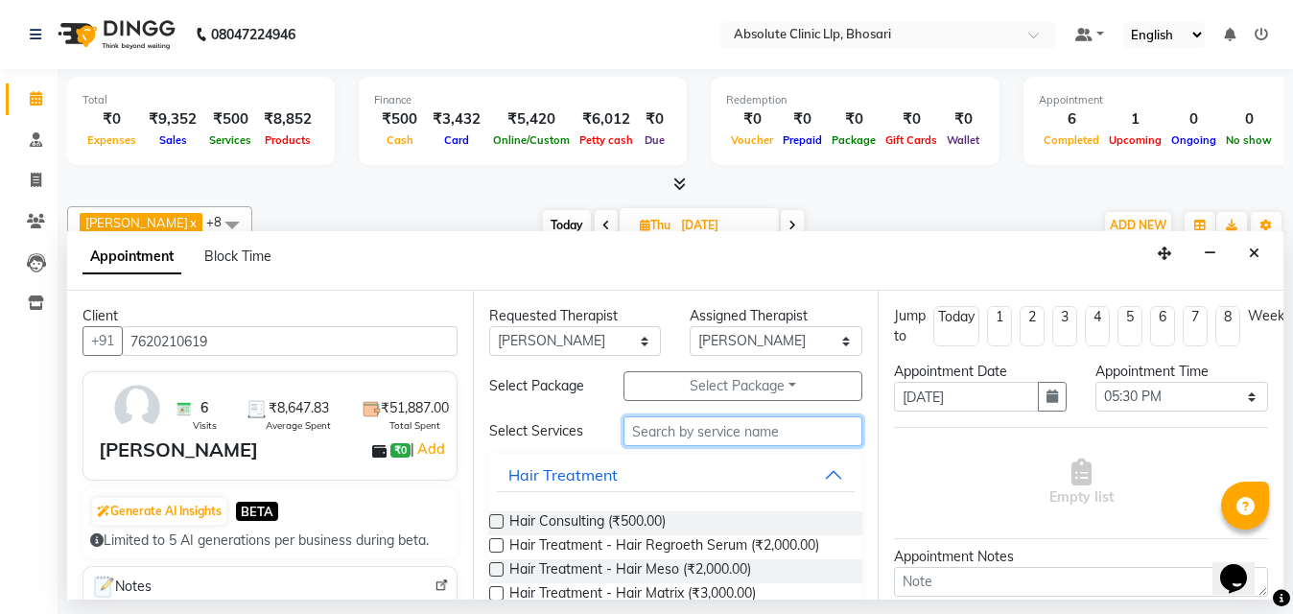
click at [741, 433] on input "text" at bounding box center [744, 431] width 240 height 30
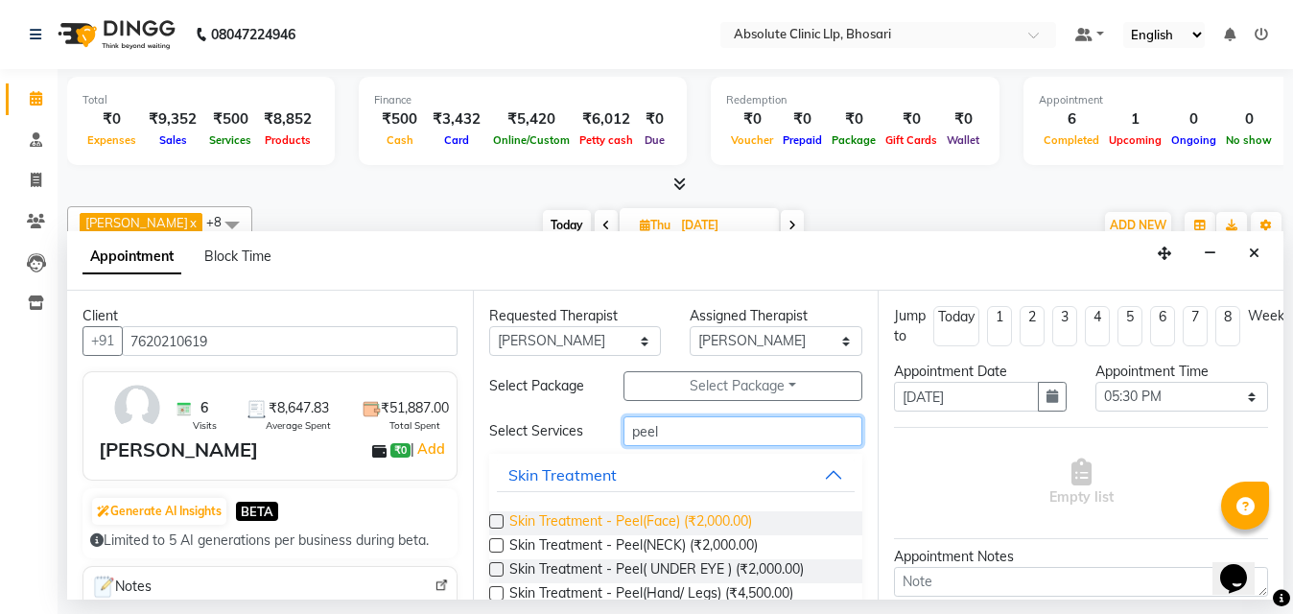
type input "peel"
click at [584, 520] on span "Skin Treatment - Peel(Face) (₹2,000.00)" at bounding box center [630, 523] width 243 height 24
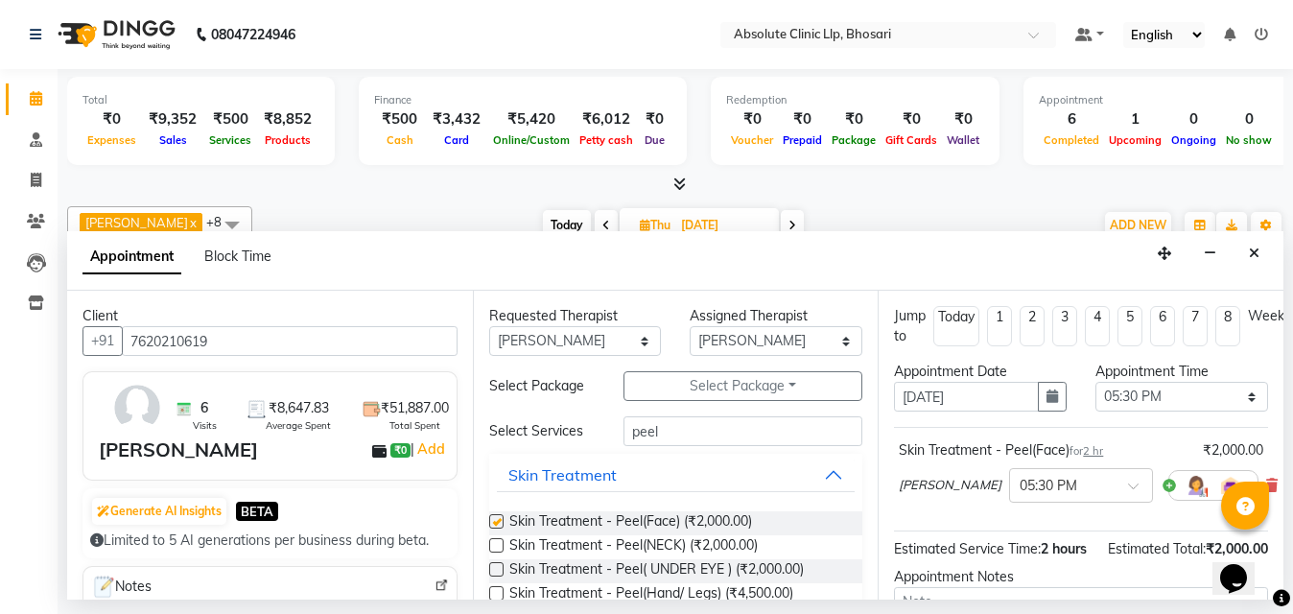
checkbox input "false"
click at [1159, 405] on select "Select 08:00 AM 08:15 AM 08:30 AM 08:45 AM 09:00 AM 09:15 AM 09:30 AM 09:45 AM …" at bounding box center [1182, 397] width 173 height 30
select select "810"
click at [1096, 382] on select "Select 08:00 AM 08:15 AM 08:30 AM 08:45 AM 09:00 AM 09:15 AM 09:30 AM 09:45 AM …" at bounding box center [1182, 397] width 173 height 30
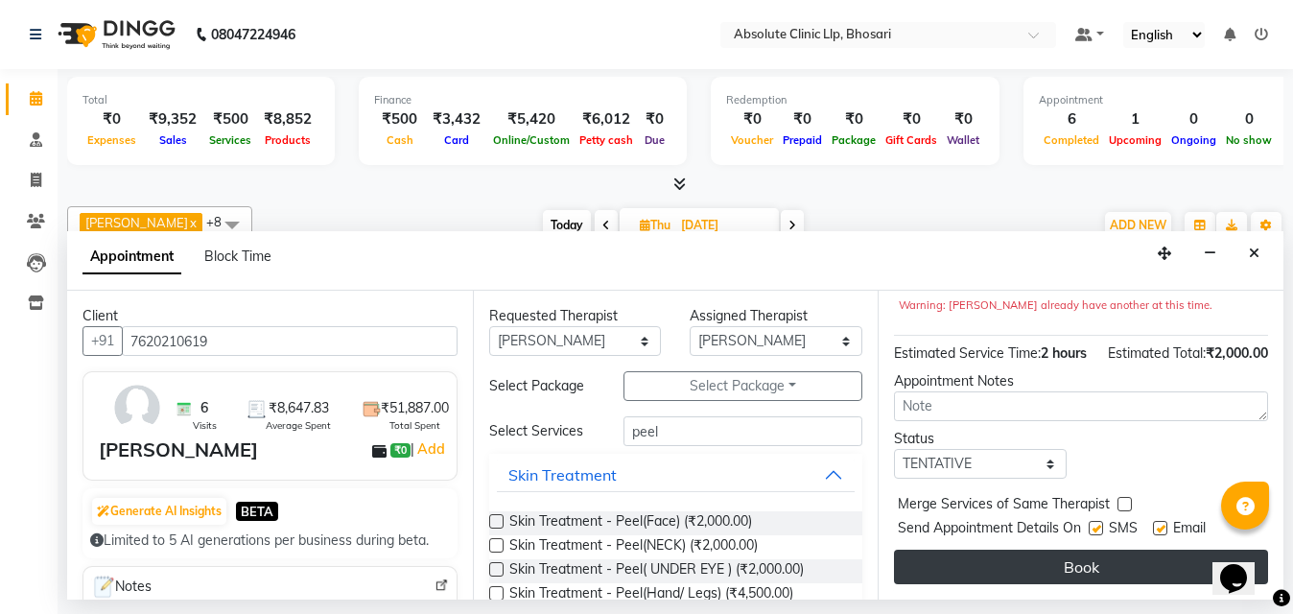
click at [1090, 550] on button "Book" at bounding box center [1081, 567] width 374 height 35
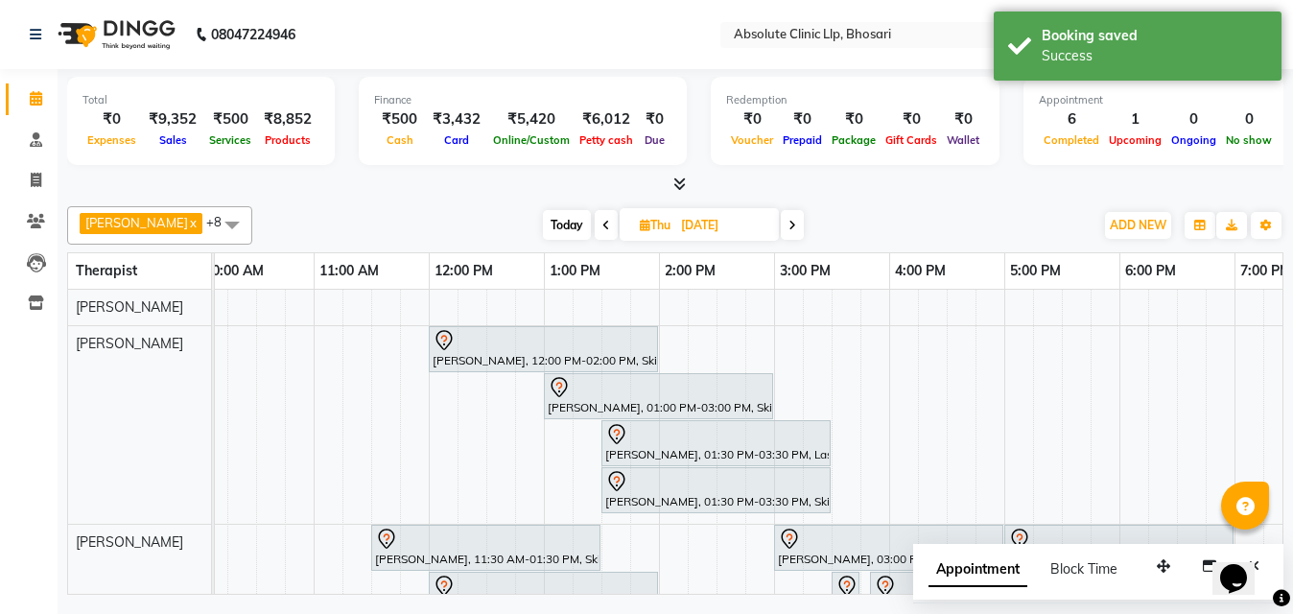
scroll to position [96, 0]
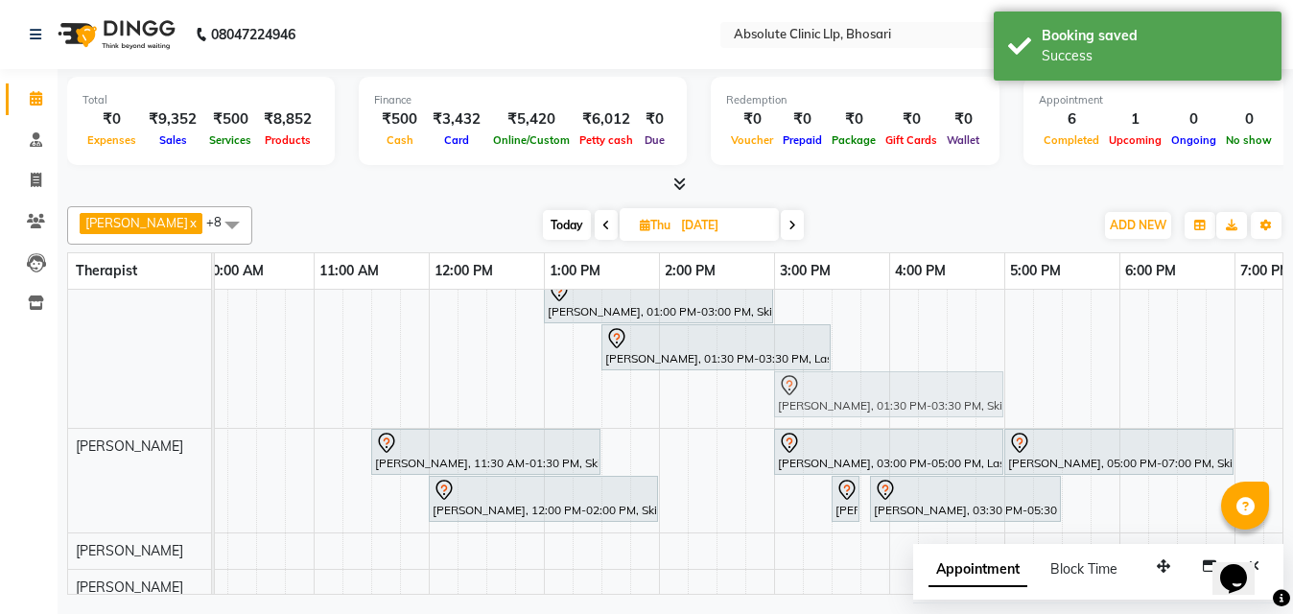
drag, startPoint x: 817, startPoint y: 408, endPoint x: 981, endPoint y: 382, distance: 166.1
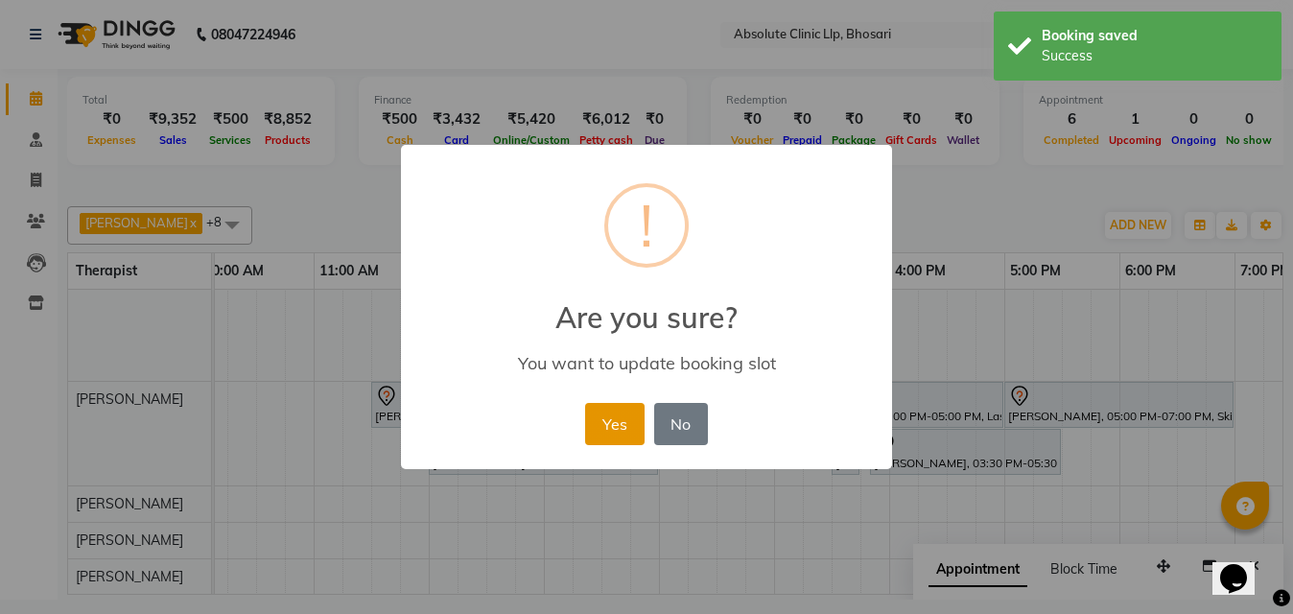
click at [591, 439] on button "Yes" at bounding box center [614, 424] width 59 height 42
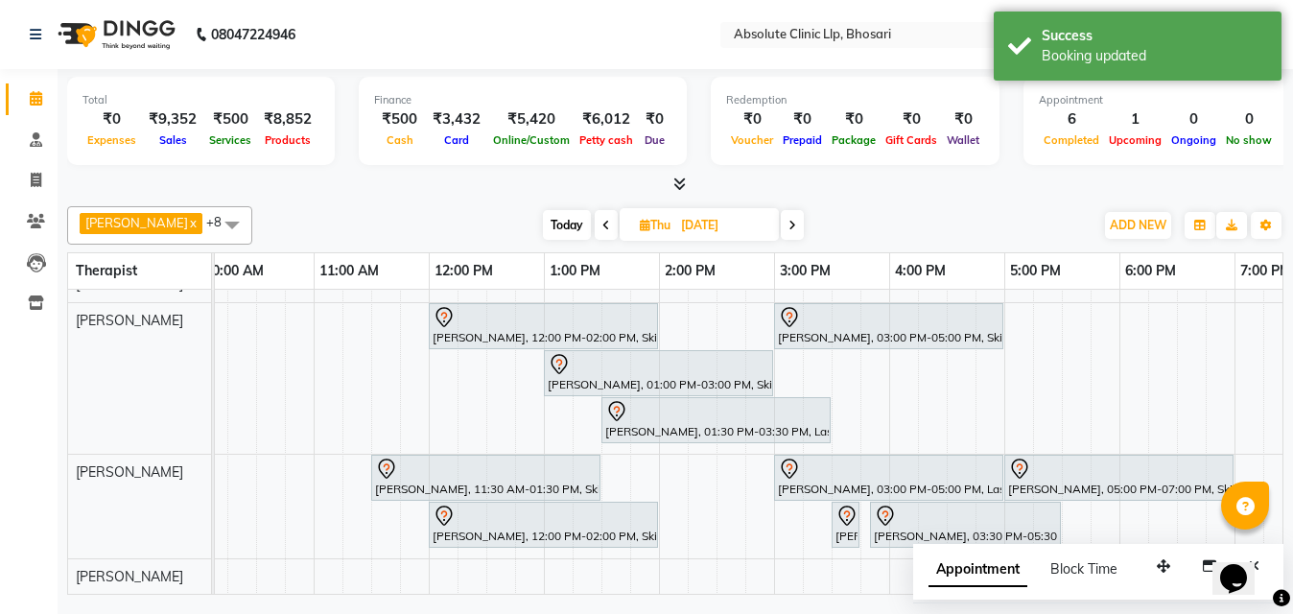
scroll to position [29, 0]
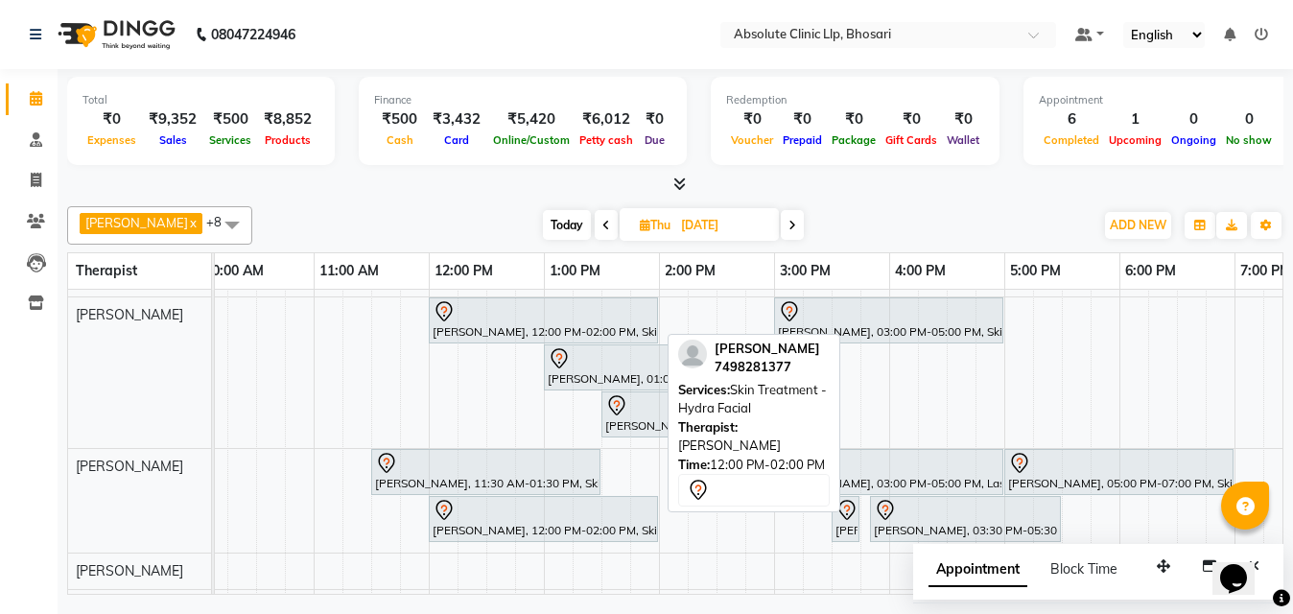
click at [622, 314] on div at bounding box center [544, 311] width 222 height 23
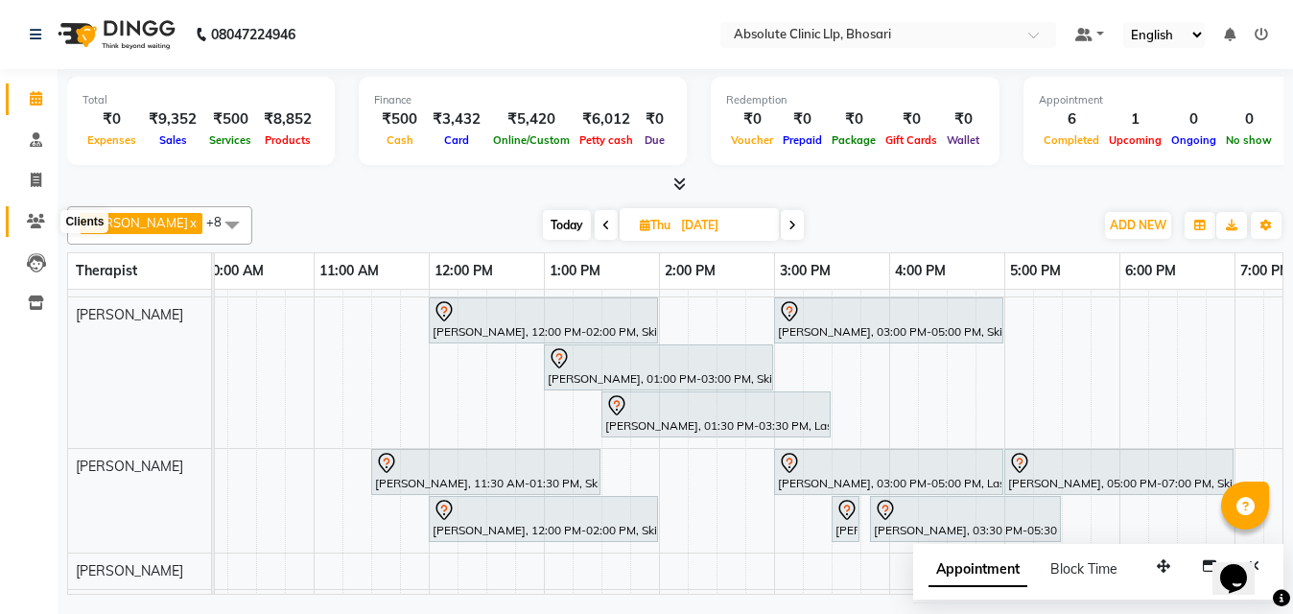
click at [46, 218] on span at bounding box center [36, 222] width 34 height 22
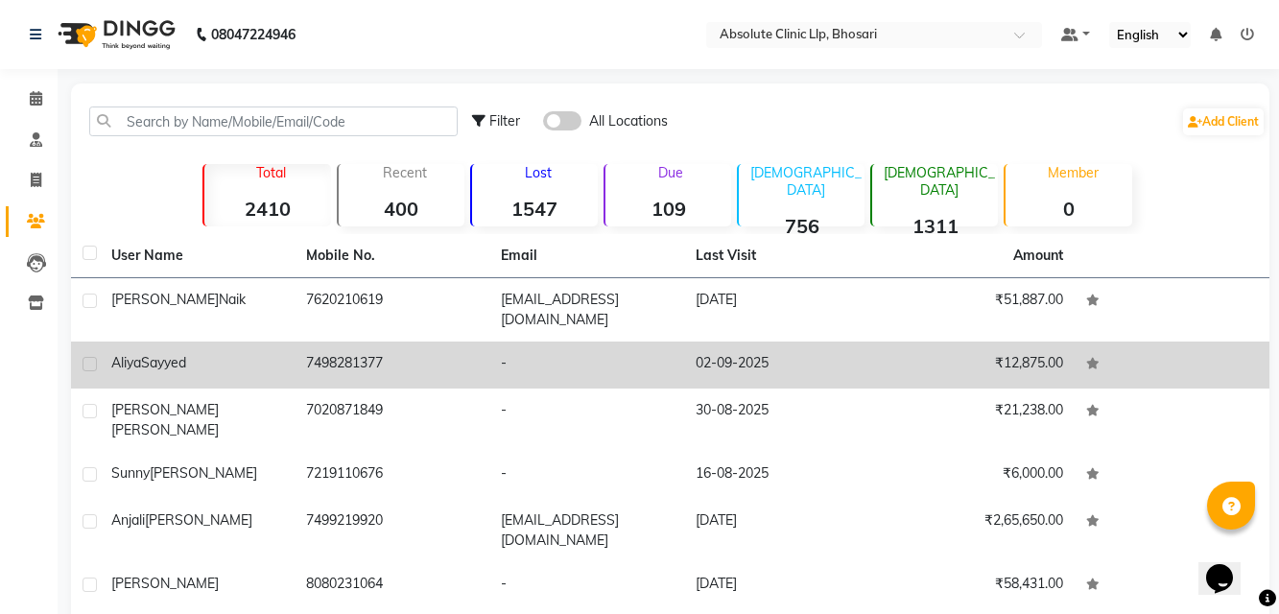
click at [310, 347] on td "7498281377" at bounding box center [392, 365] width 195 height 47
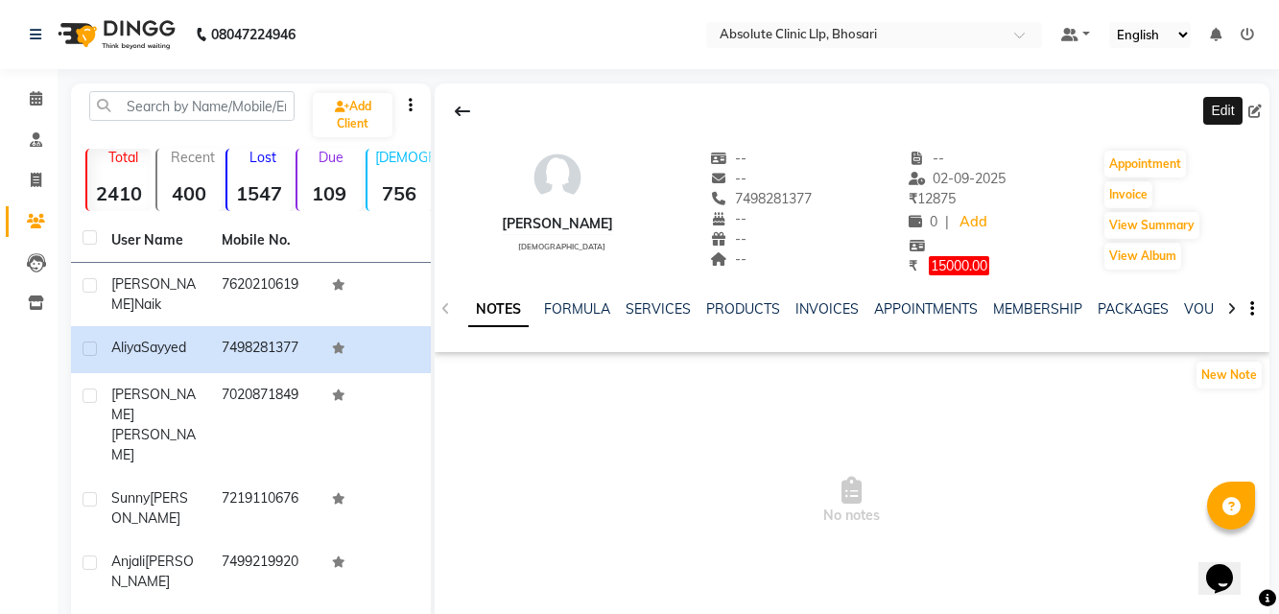
click at [1255, 117] on icon at bounding box center [1254, 111] width 13 height 13
select select "female"
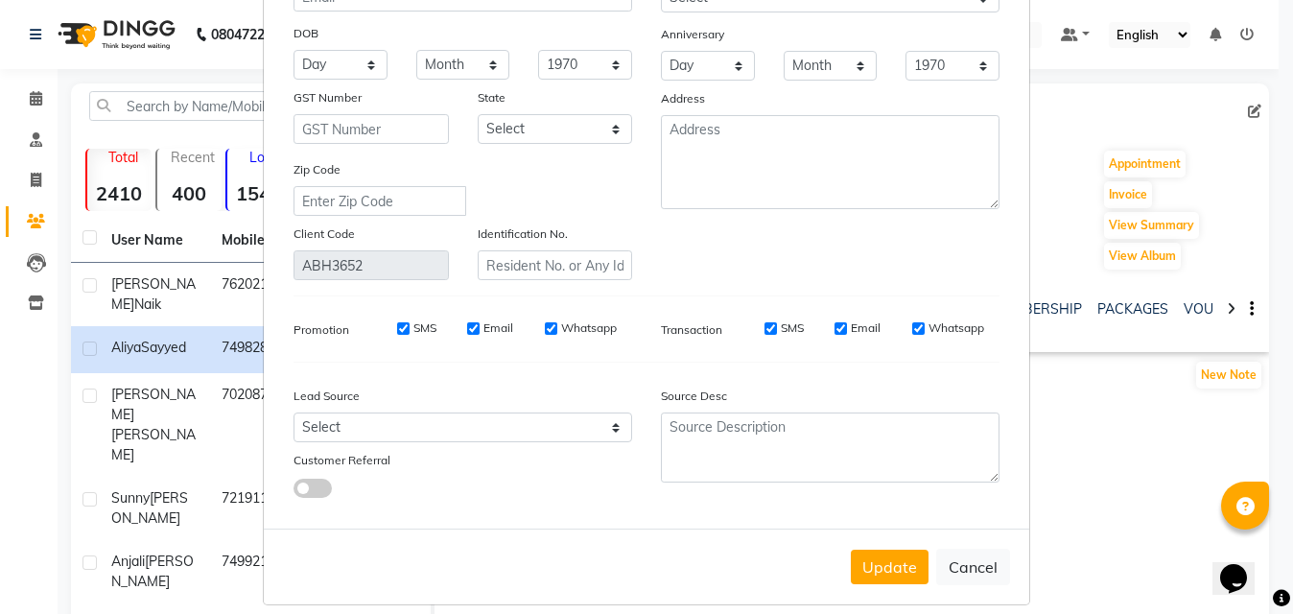
scroll to position [237, 0]
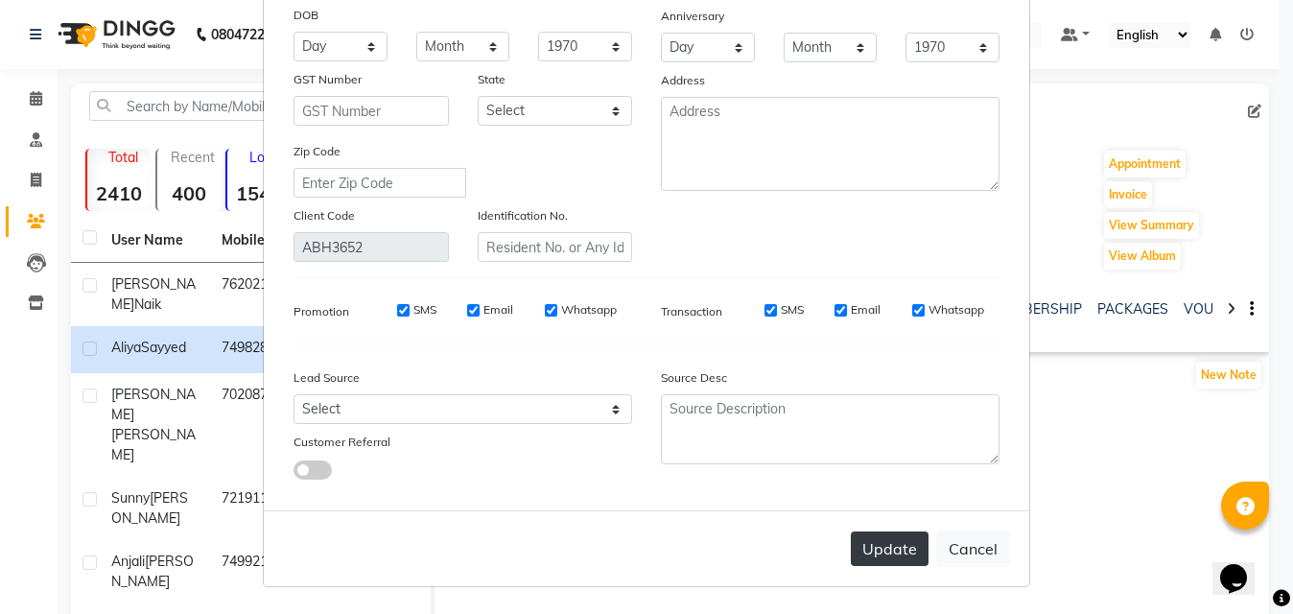
type input "Aliz"
click at [900, 550] on button "Update" at bounding box center [890, 548] width 78 height 35
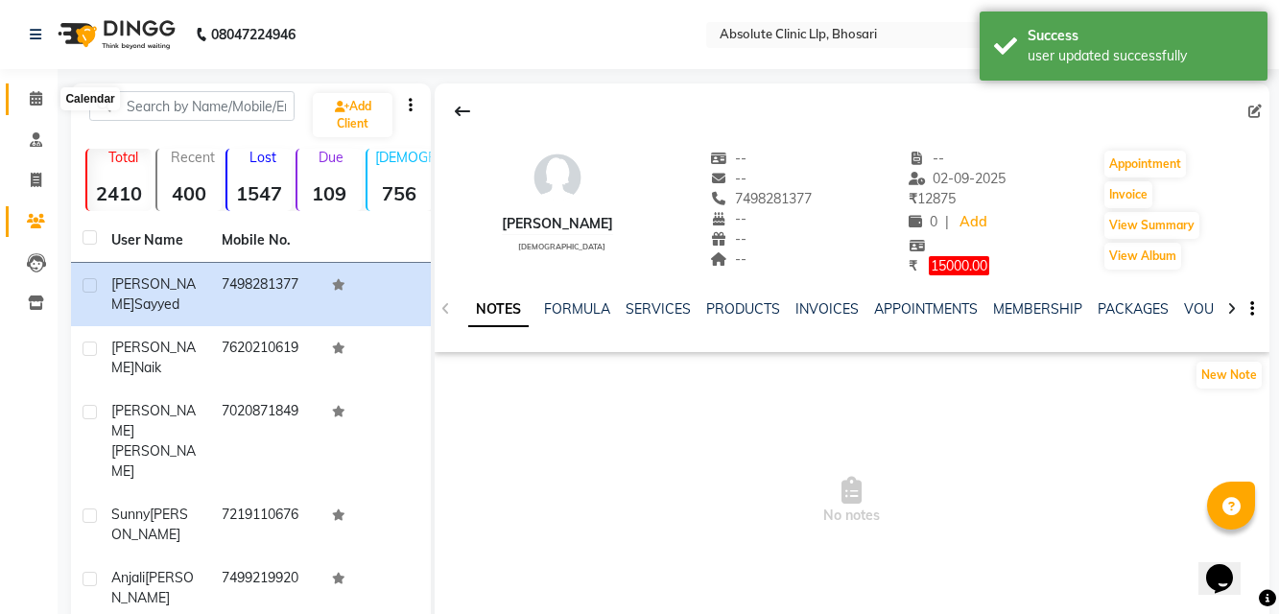
click at [30, 97] on icon at bounding box center [36, 98] width 12 height 14
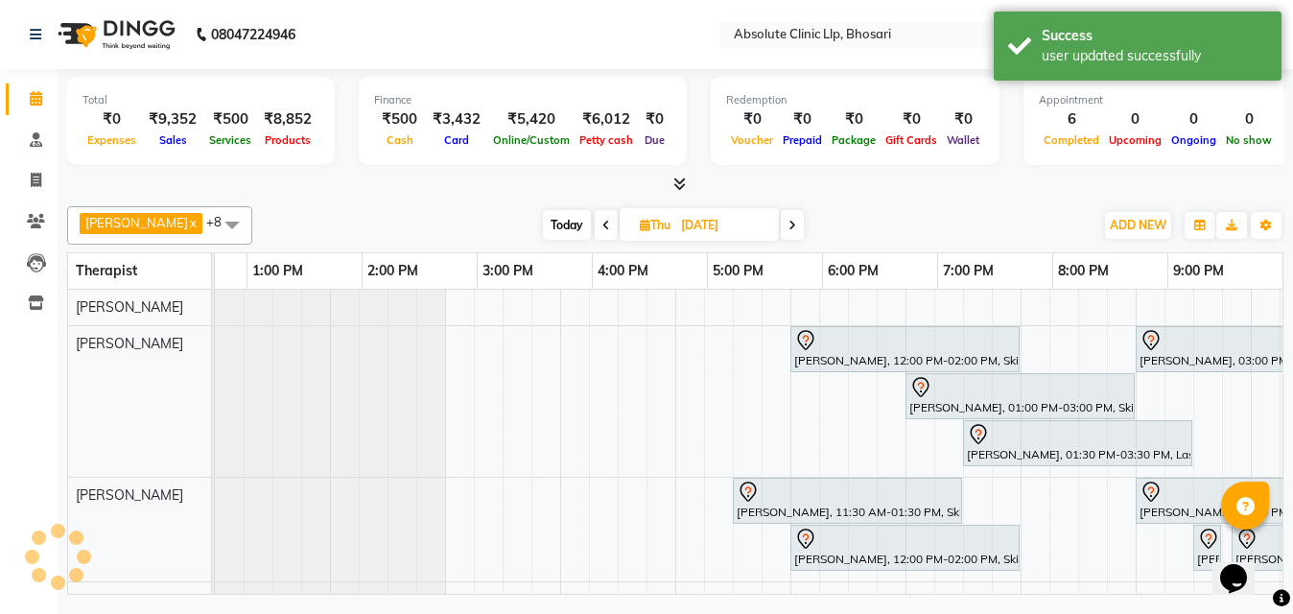
scroll to position [0, 659]
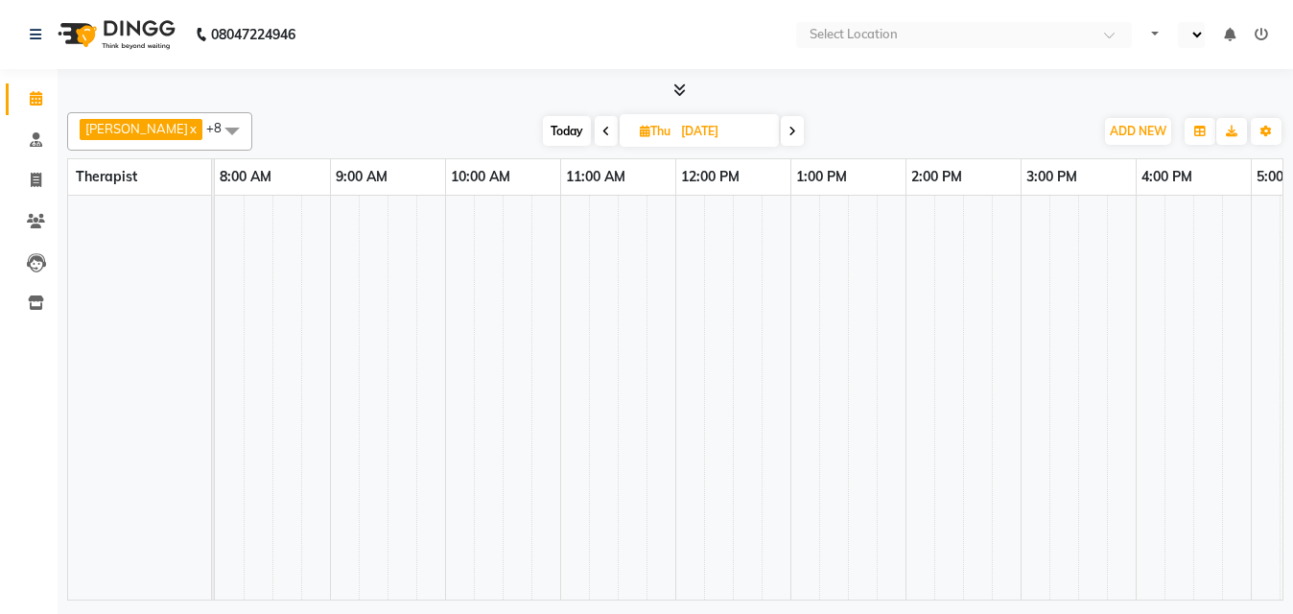
scroll to position [0, 659]
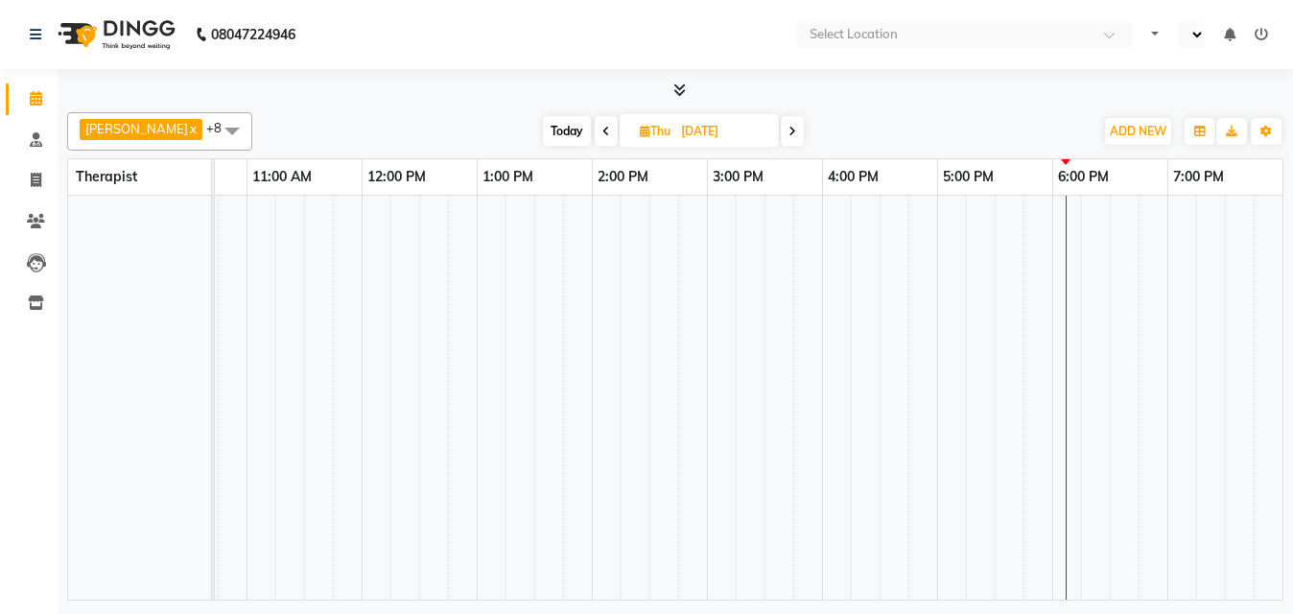
select select "en"
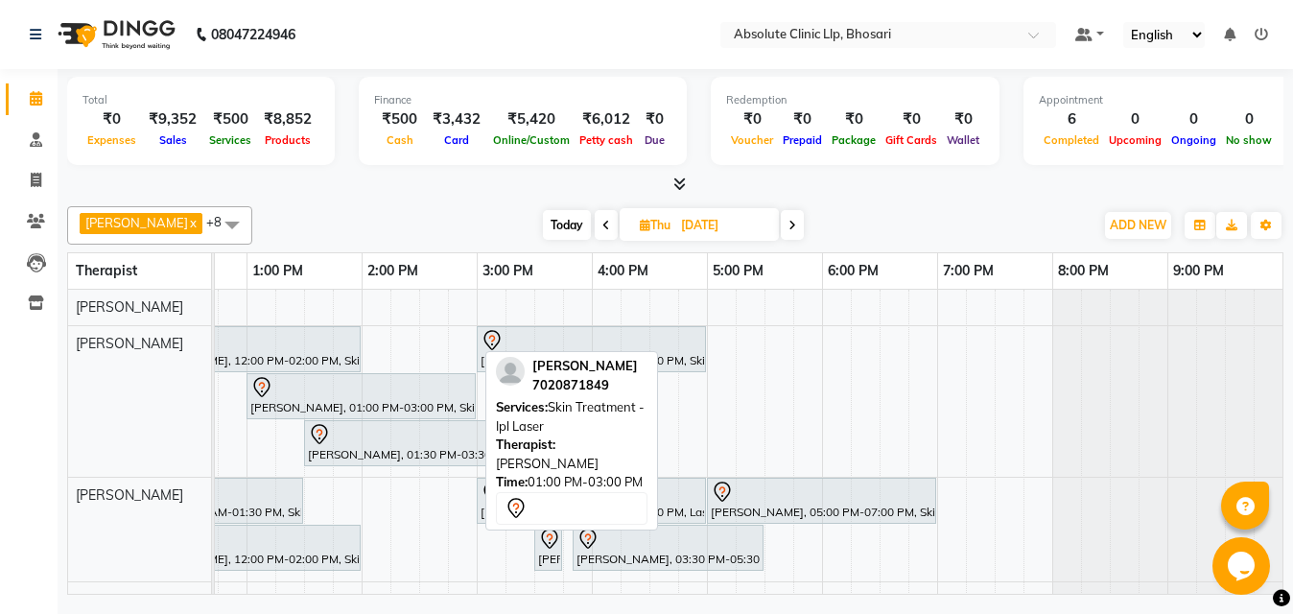
scroll to position [0, 0]
